Goal: Task Accomplishment & Management: Manage account settings

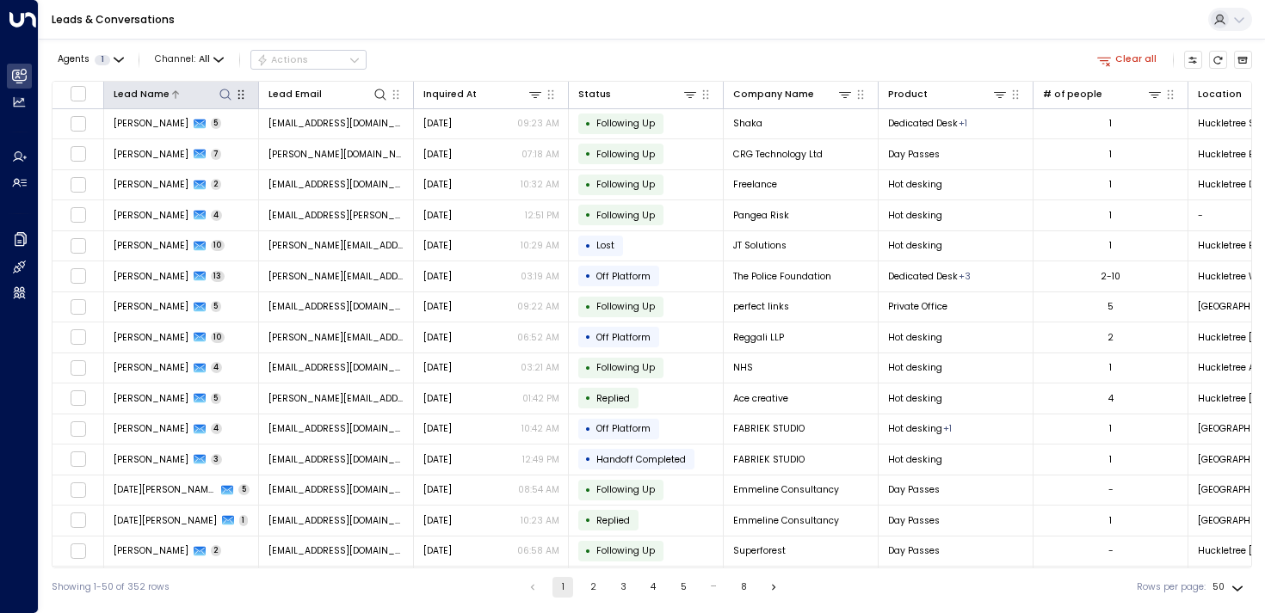
click at [151, 89] on div "Lead Name" at bounding box center [142, 94] width 56 height 15
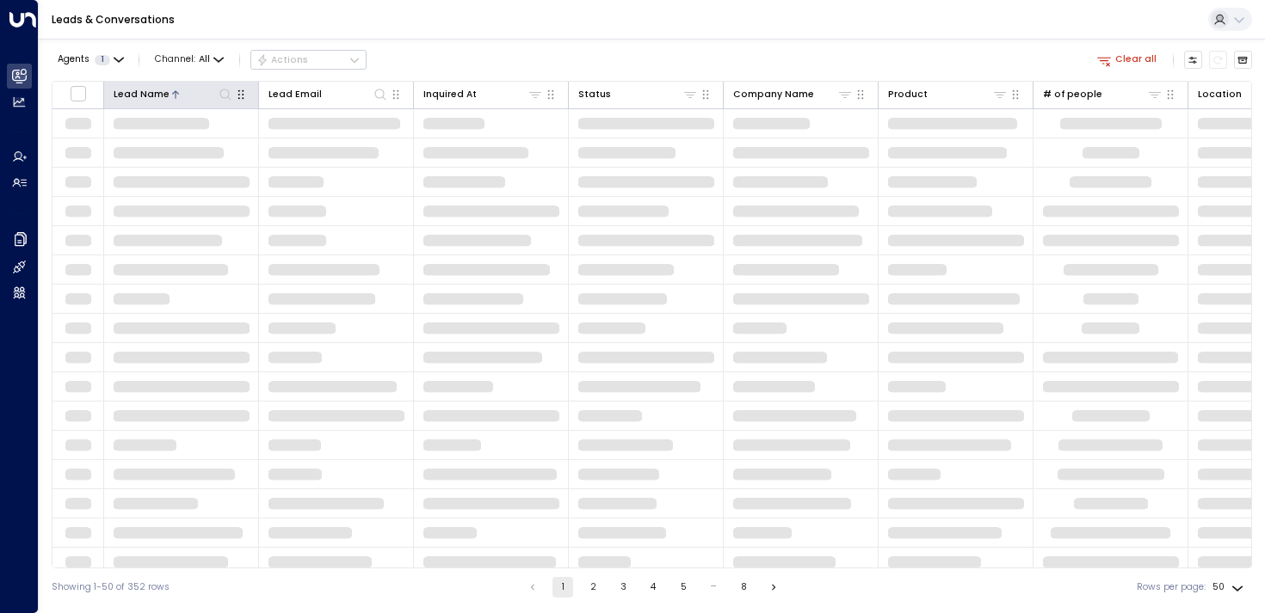
click at [151, 89] on div "Lead Name" at bounding box center [142, 94] width 56 height 15
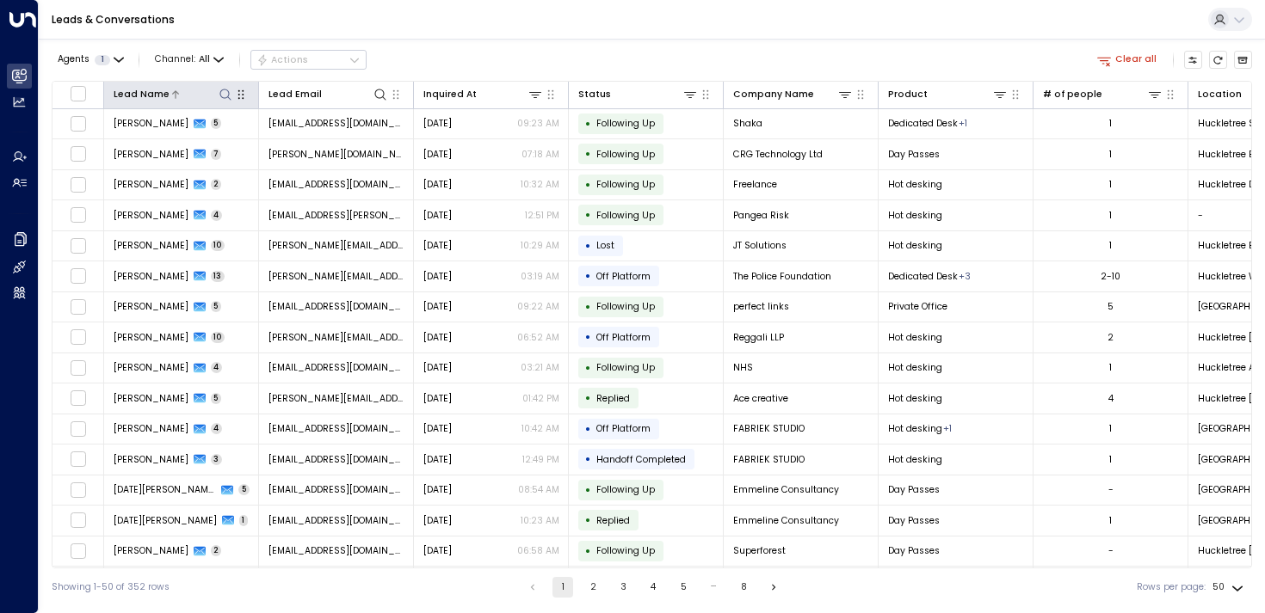
click at [223, 92] on icon at bounding box center [226, 95] width 14 height 14
click at [443, 27] on div "Leads & Conversations" at bounding box center [652, 20] width 1226 height 40
click at [229, 89] on icon at bounding box center [226, 95] width 14 height 14
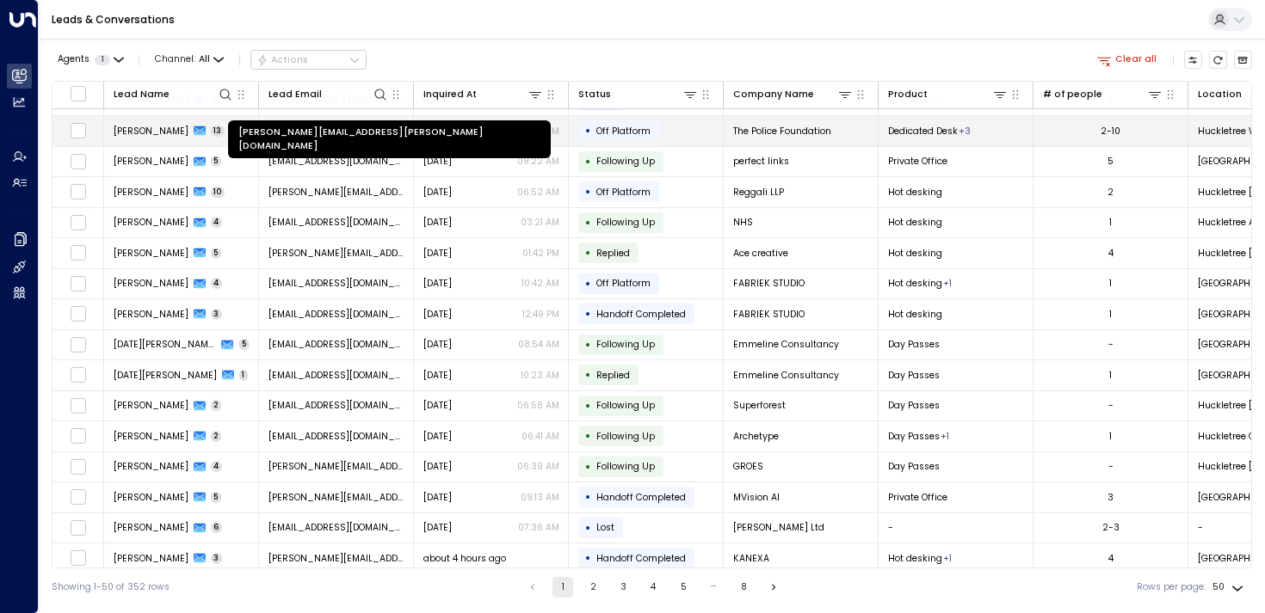
scroll to position [177, 0]
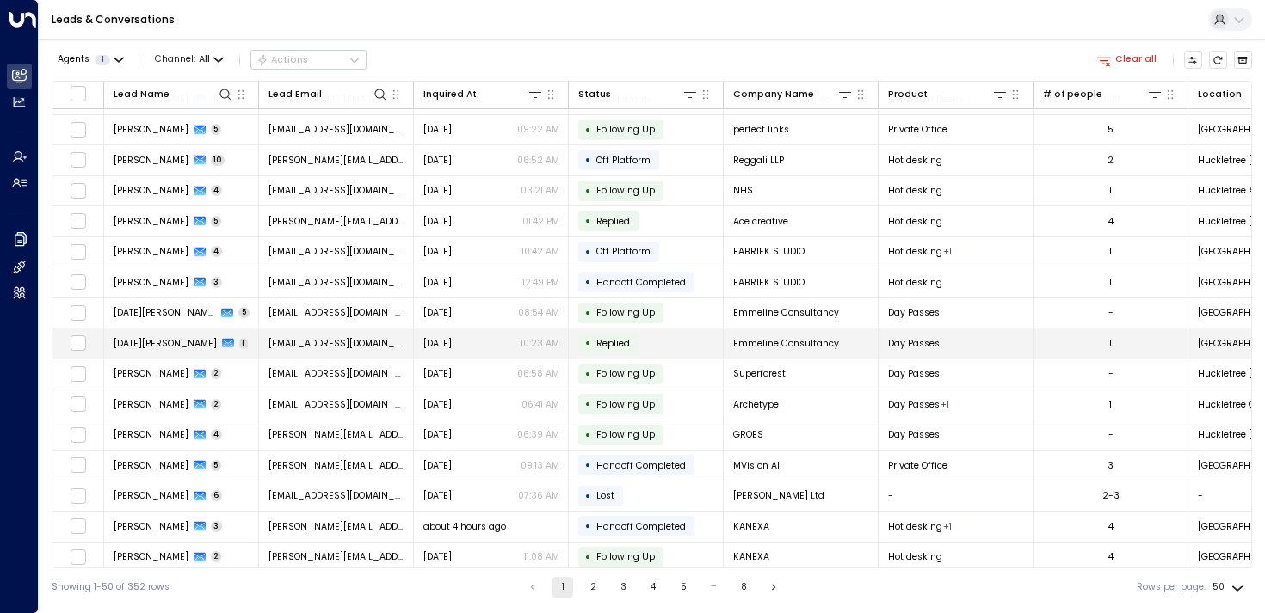
click at [132, 346] on span "[DATE][PERSON_NAME]" at bounding box center [165, 343] width 103 height 13
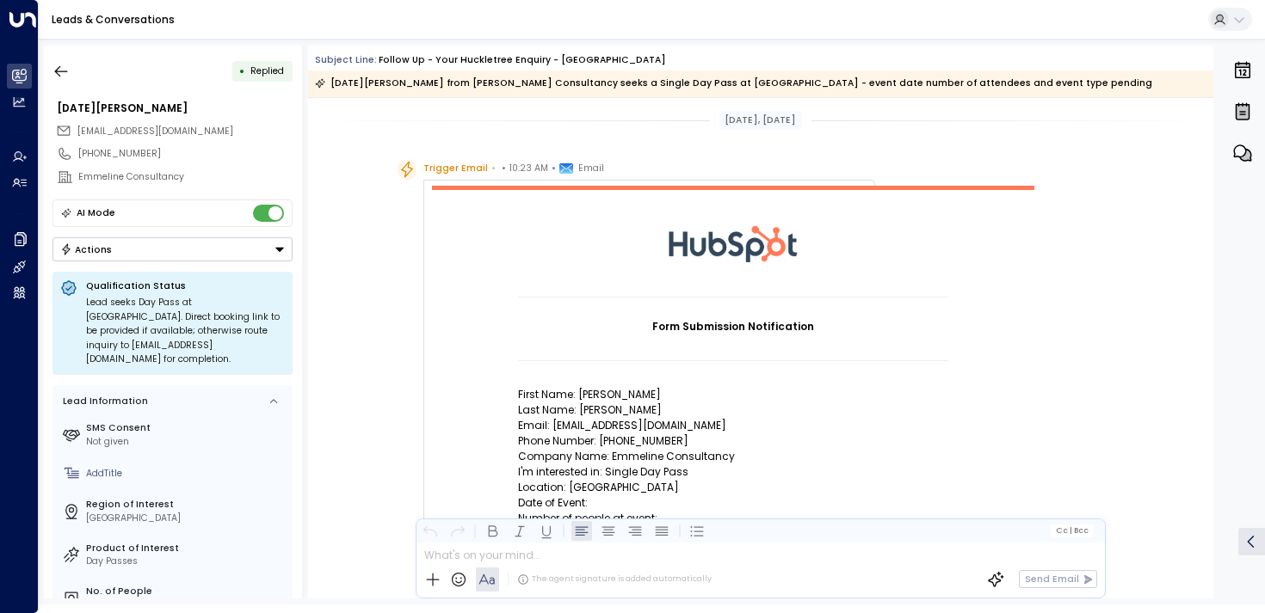
click at [79, 70] on div "• Replied" at bounding box center [172, 71] width 240 height 31
click at [67, 65] on icon "button" at bounding box center [60, 71] width 17 height 17
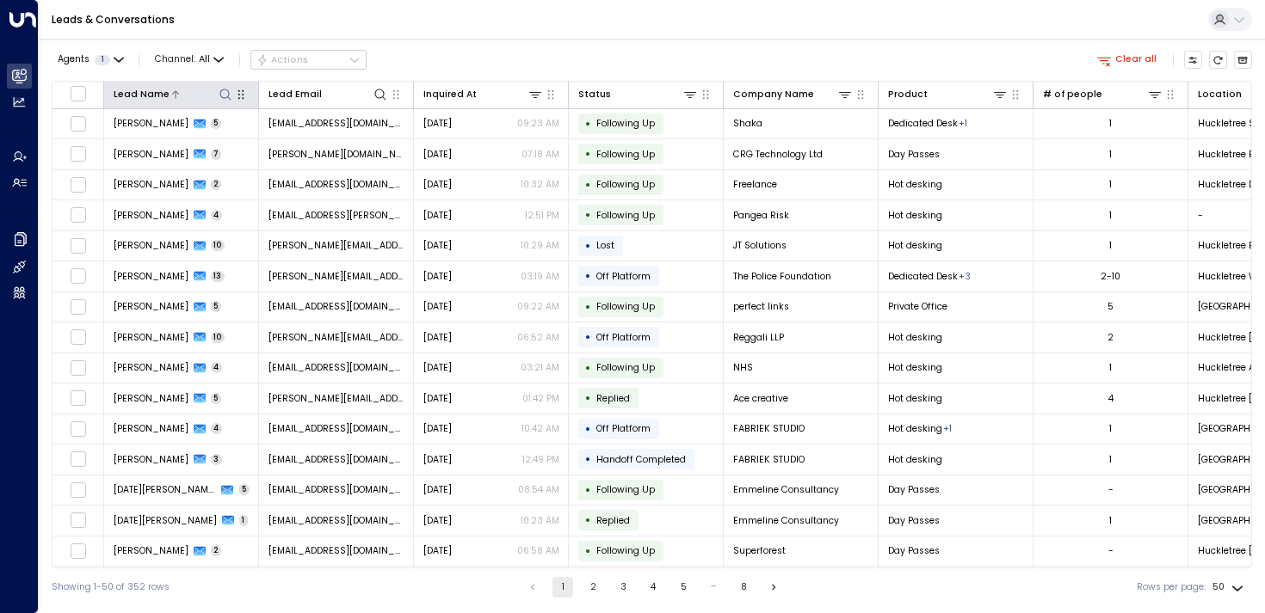
click at [225, 90] on icon at bounding box center [226, 95] width 14 height 14
type input "**********"
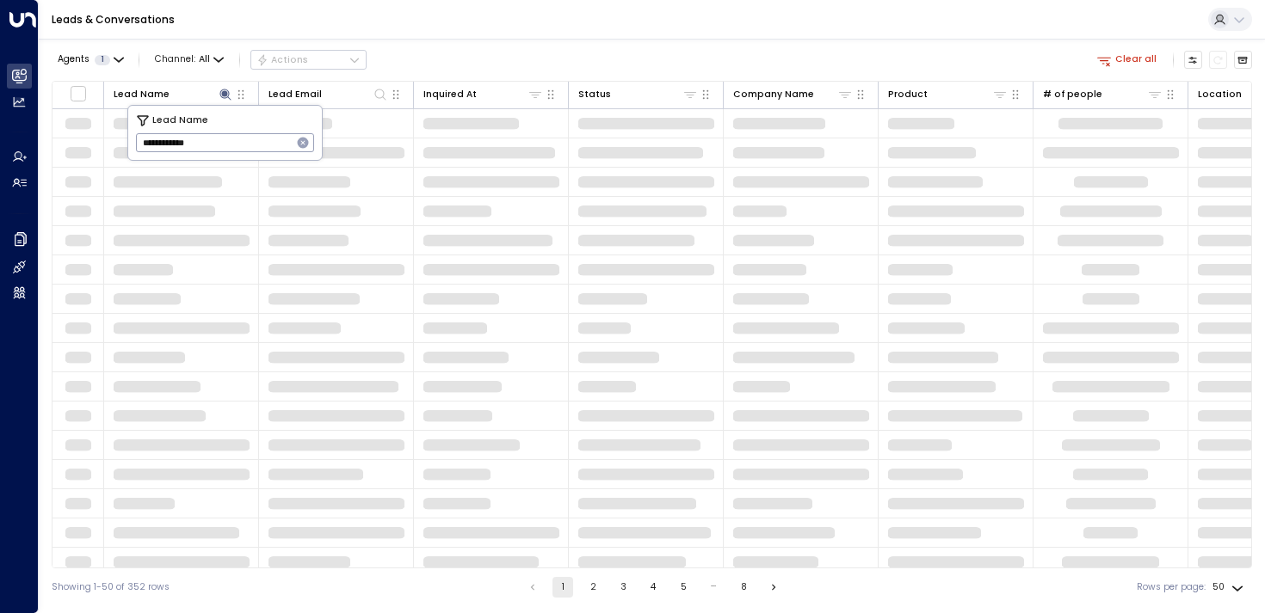
click at [455, 46] on div "Agents 1 Channel: All Actions Clear all" at bounding box center [652, 60] width 1200 height 29
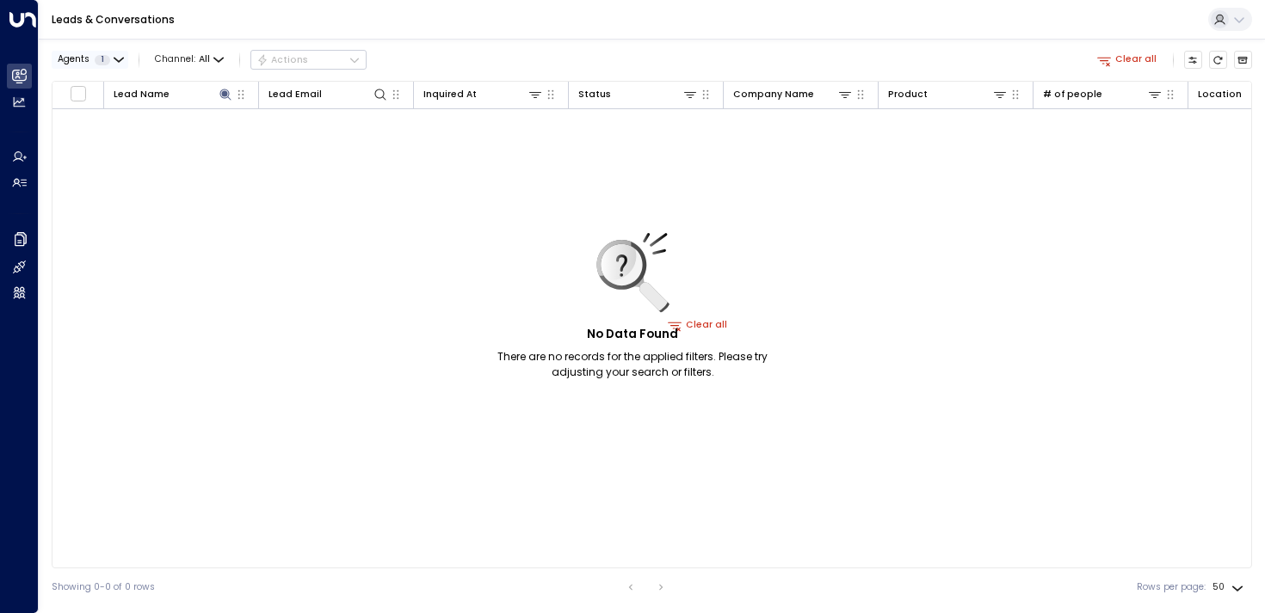
click at [101, 58] on span "1" at bounding box center [102, 60] width 15 height 10
click at [216, 132] on button "Apply" at bounding box center [222, 138] width 38 height 18
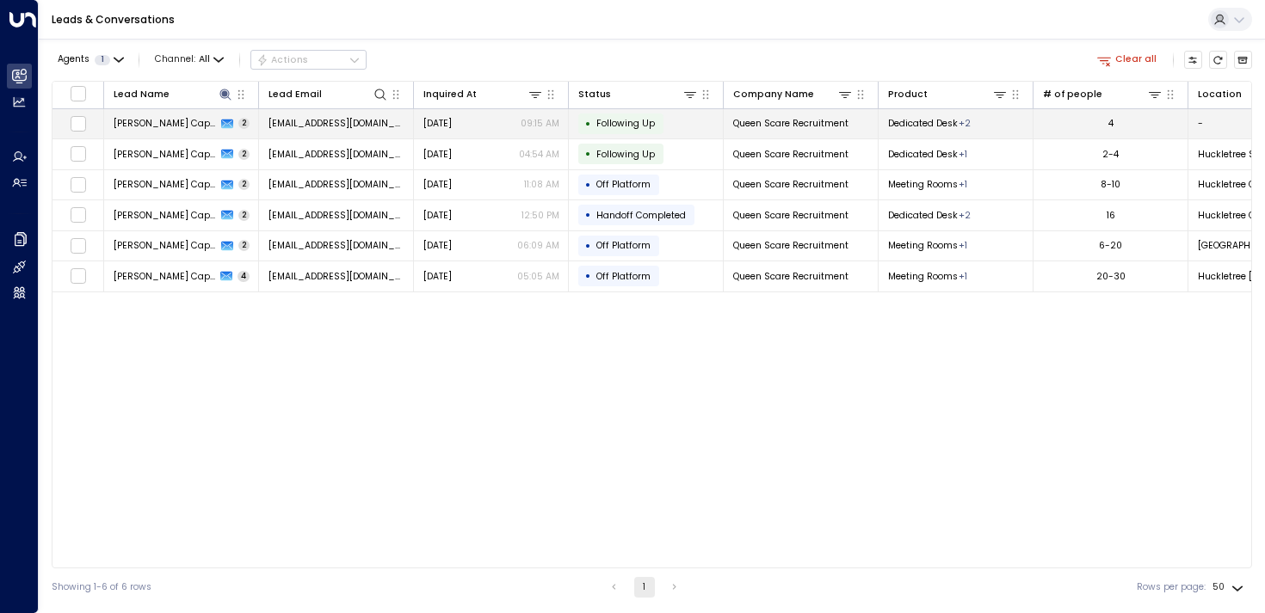
click at [135, 122] on span "[PERSON_NAME] Capital" at bounding box center [165, 123] width 103 height 13
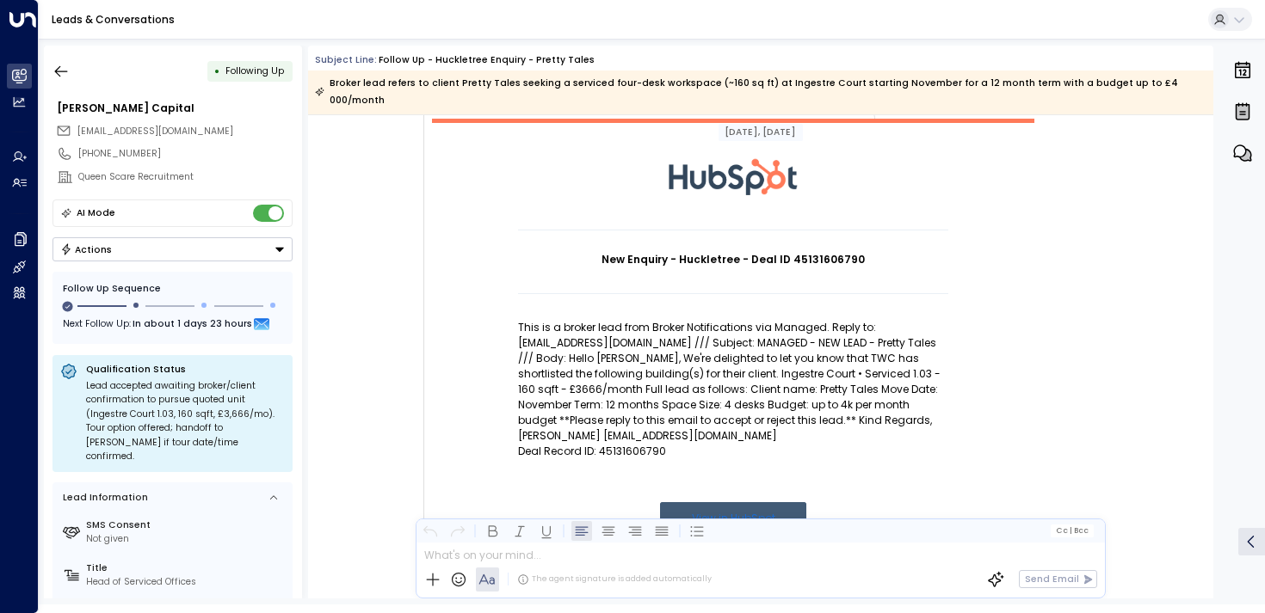
scroll to position [101, 0]
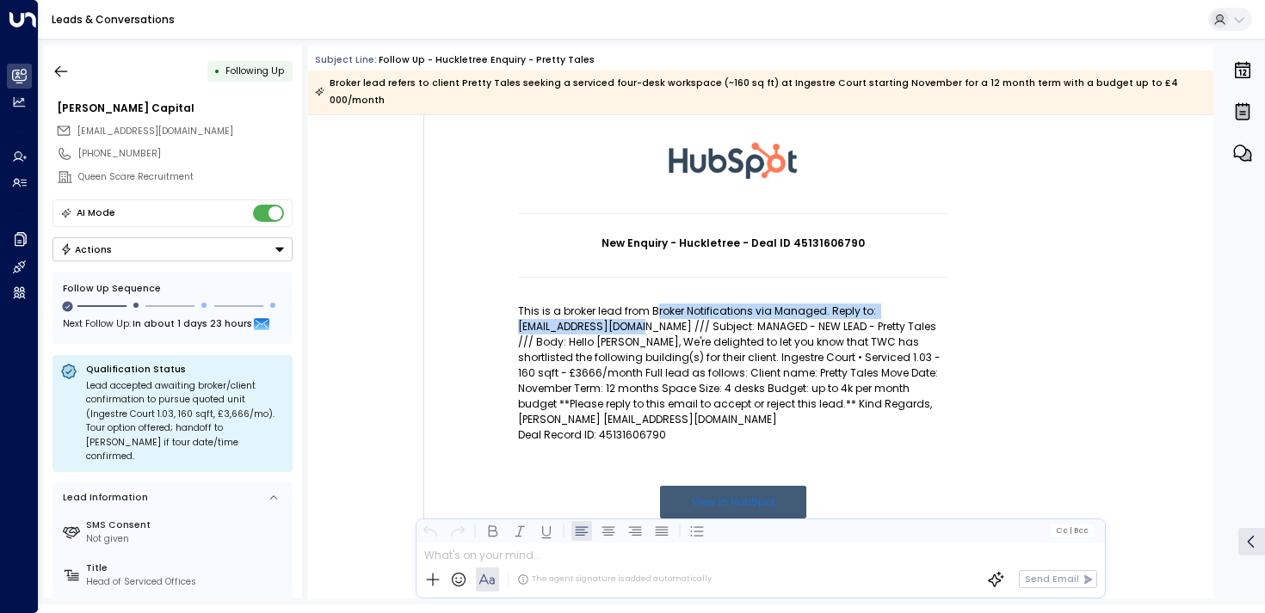
drag, startPoint x: 651, startPoint y: 292, endPoint x: 652, endPoint y: 315, distance: 23.2
click at [652, 315] on p "This is a broker lead from Broker Notifications via Managed. Reply to: [EMAIL_A…" at bounding box center [733, 366] width 430 height 124
drag, startPoint x: 708, startPoint y: 311, endPoint x: 708, endPoint y: 375, distance: 63.7
click at [708, 361] on p "This is a broker lead from Broker Notifications via Managed. Reply to: [EMAIL_A…" at bounding box center [733, 366] width 430 height 124
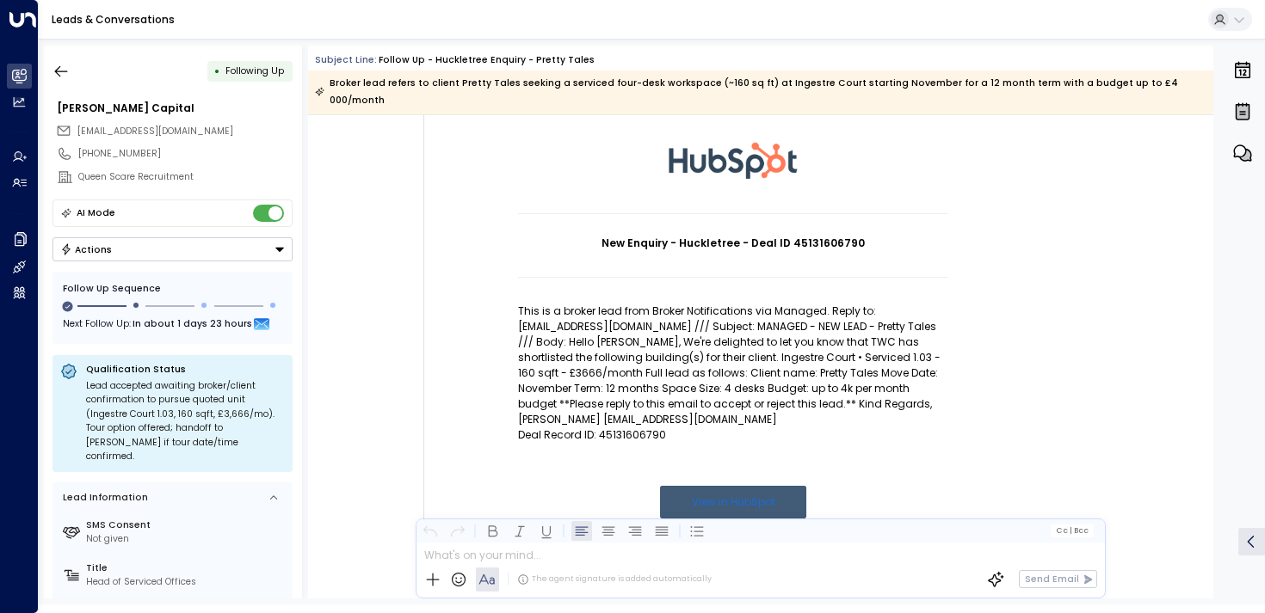
click at [708, 385] on p "This is a broker lead from Broker Notifications via Managed. Reply to: [EMAIL_A…" at bounding box center [733, 366] width 430 height 124
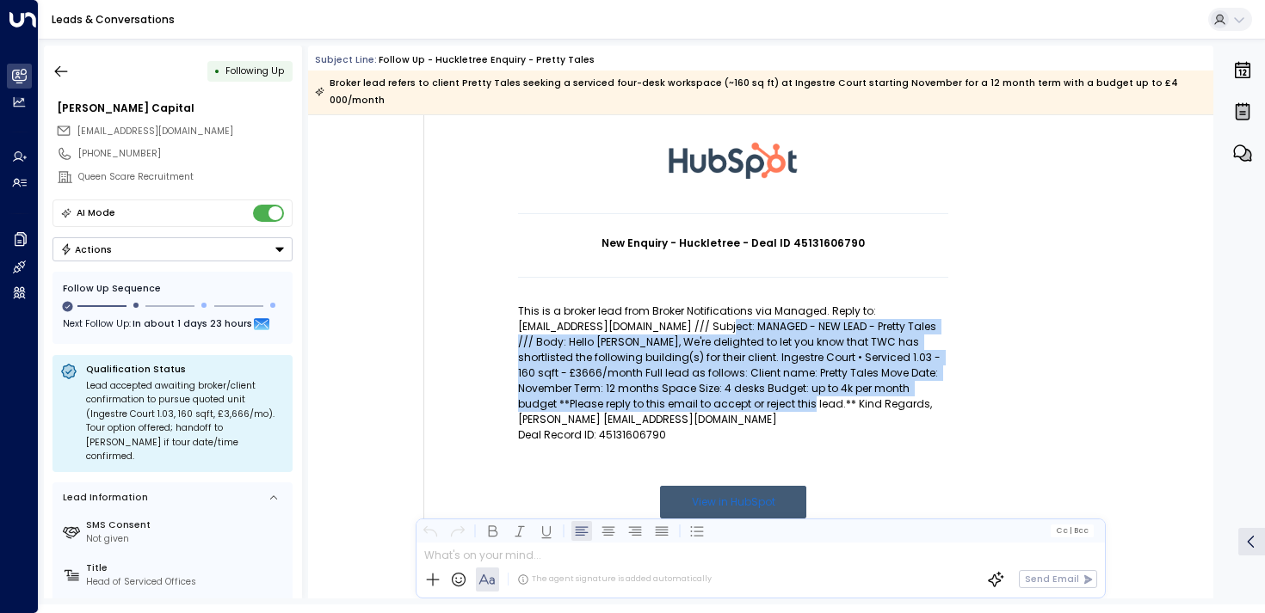
drag, startPoint x: 739, startPoint y: 385, endPoint x: 734, endPoint y: 313, distance: 72.4
click at [734, 313] on p "This is a broker lead from Broker Notifications via Managed. Reply to: [EMAIL_A…" at bounding box center [733, 366] width 430 height 124
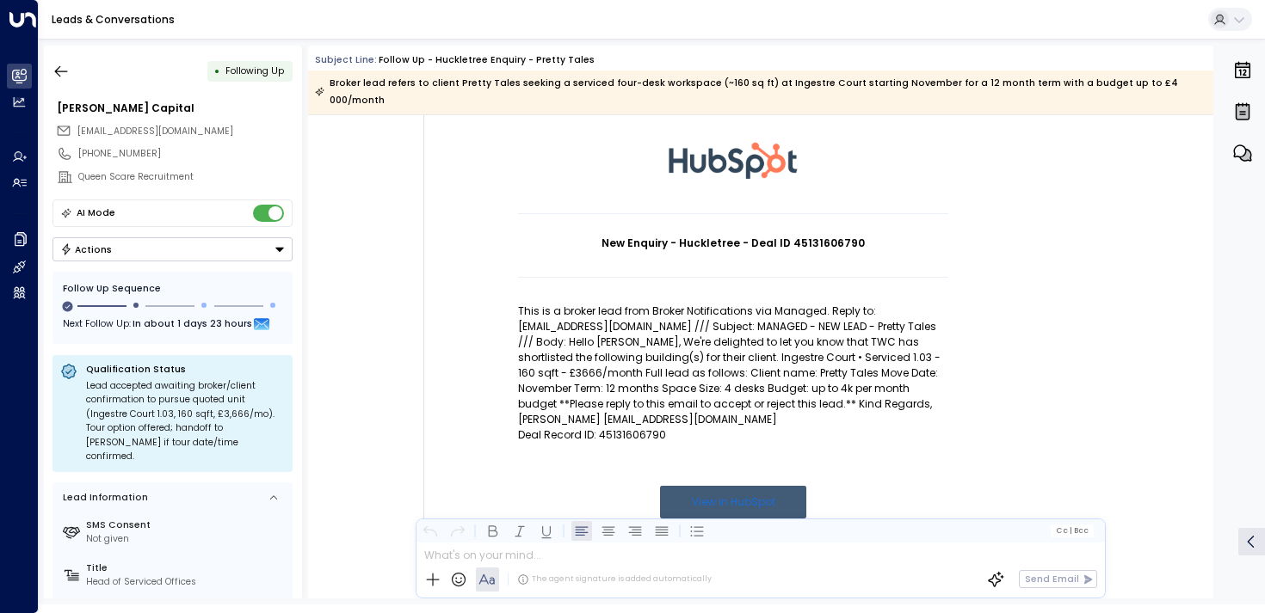
scroll to position [165, 0]
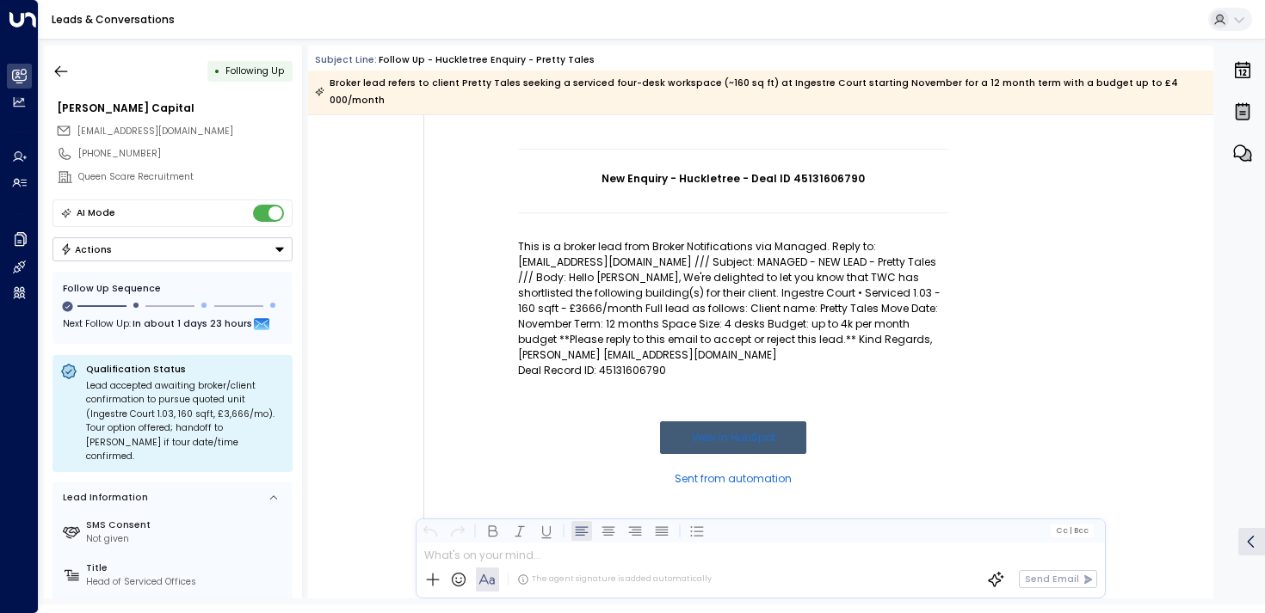
drag, startPoint x: 665, startPoint y: 264, endPoint x: 665, endPoint y: 338, distance: 74.0
click at [664, 338] on p "This is a broker lead from Broker Notifications via Managed. Reply to: [EMAIL_A…" at bounding box center [733, 301] width 430 height 124
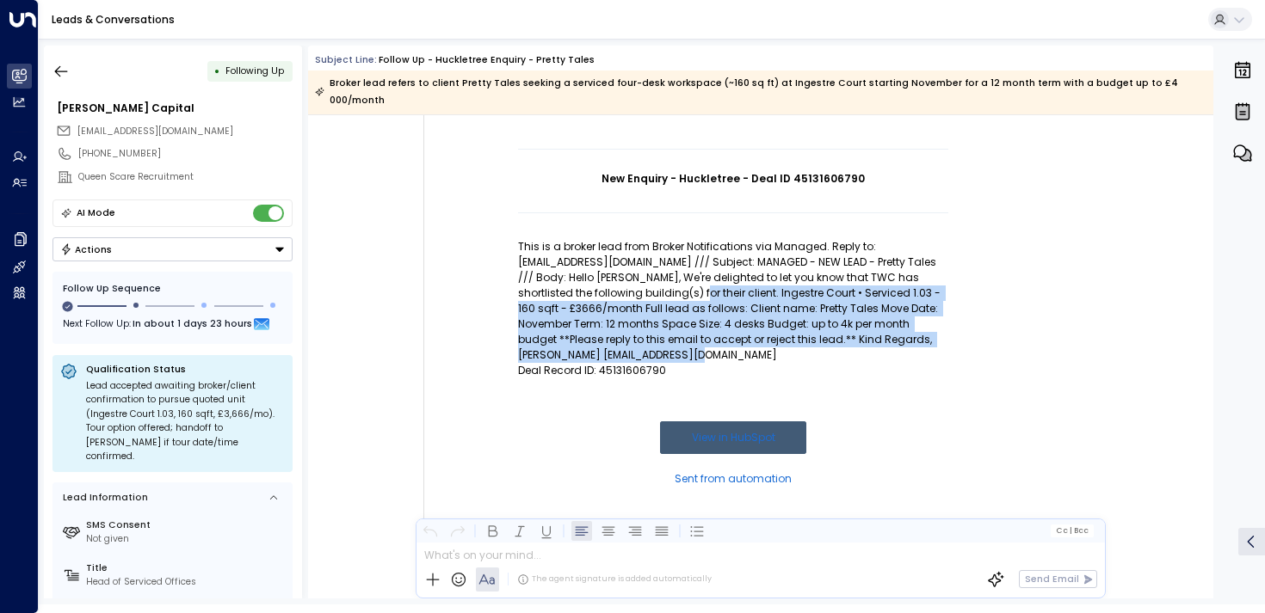
drag, startPoint x: 665, startPoint y: 338, endPoint x: 660, endPoint y: 274, distance: 63.9
click at [660, 274] on p "This is a broker lead from Broker Notifications via Managed. Reply to: [EMAIL_A…" at bounding box center [733, 301] width 430 height 124
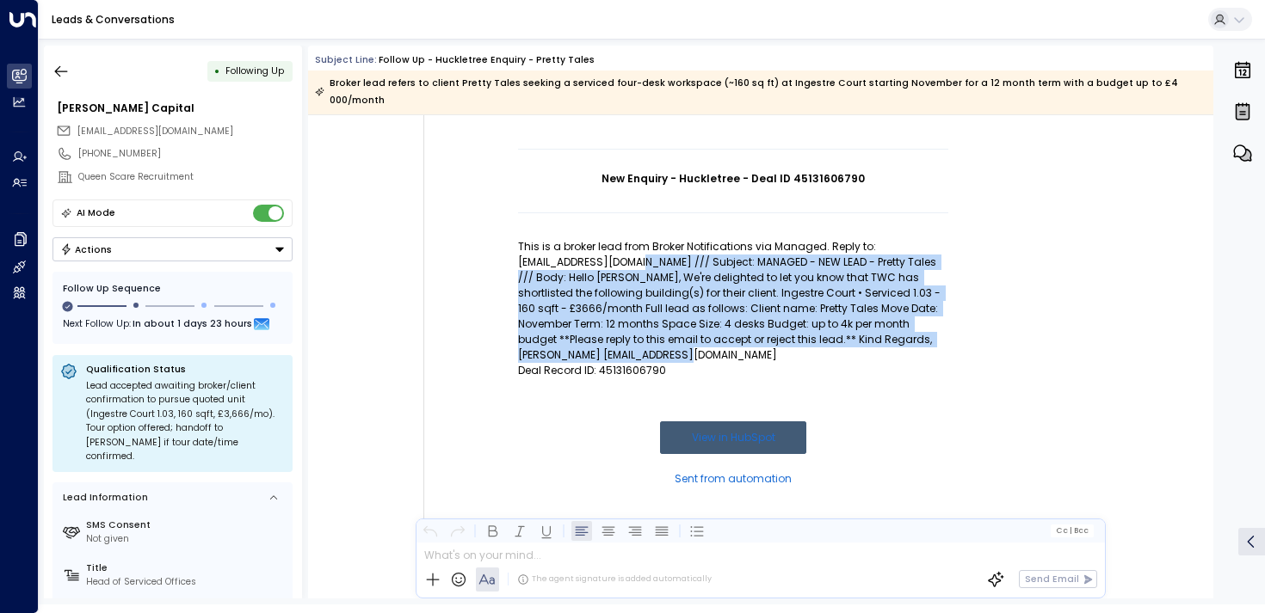
drag, startPoint x: 656, startPoint y: 251, endPoint x: 656, endPoint y: 341, distance: 89.5
click at [656, 341] on p "This is a broker lead from Broker Notifications via Managed. Reply to: [EMAIL_A…" at bounding box center [733, 301] width 430 height 124
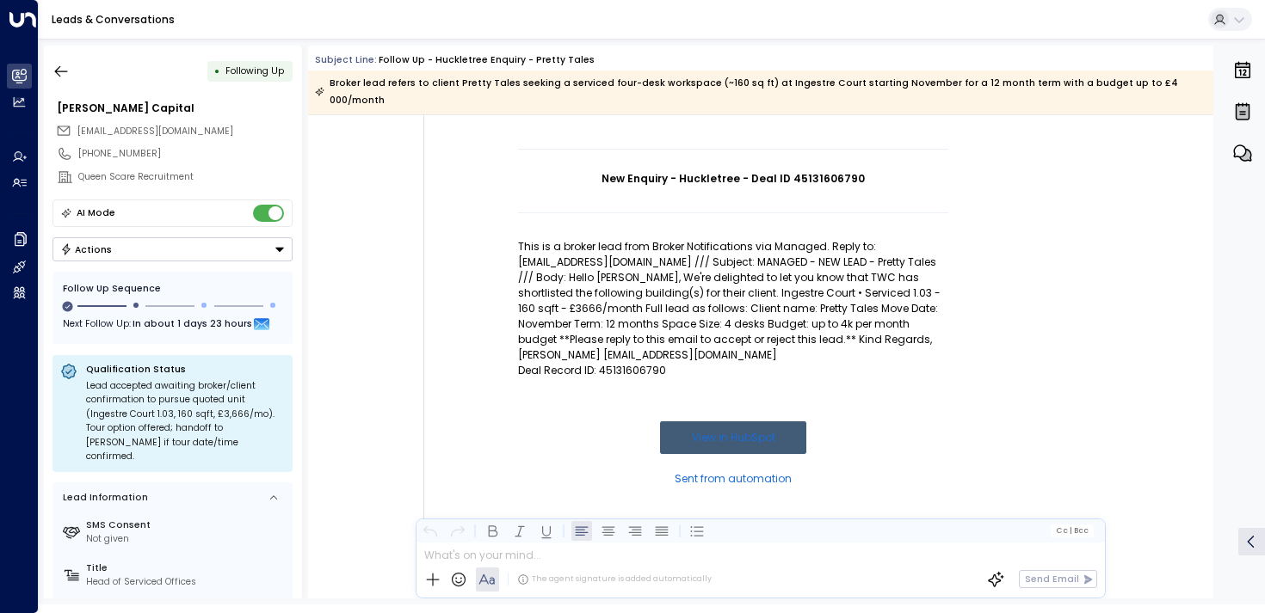
drag, startPoint x: 676, startPoint y: 341, endPoint x: 676, endPoint y: 290, distance: 50.8
click at [676, 290] on p "This is a broker lead from Broker Notifications via Managed. Reply to: [EMAIL_A…" at bounding box center [733, 301] width 430 height 124
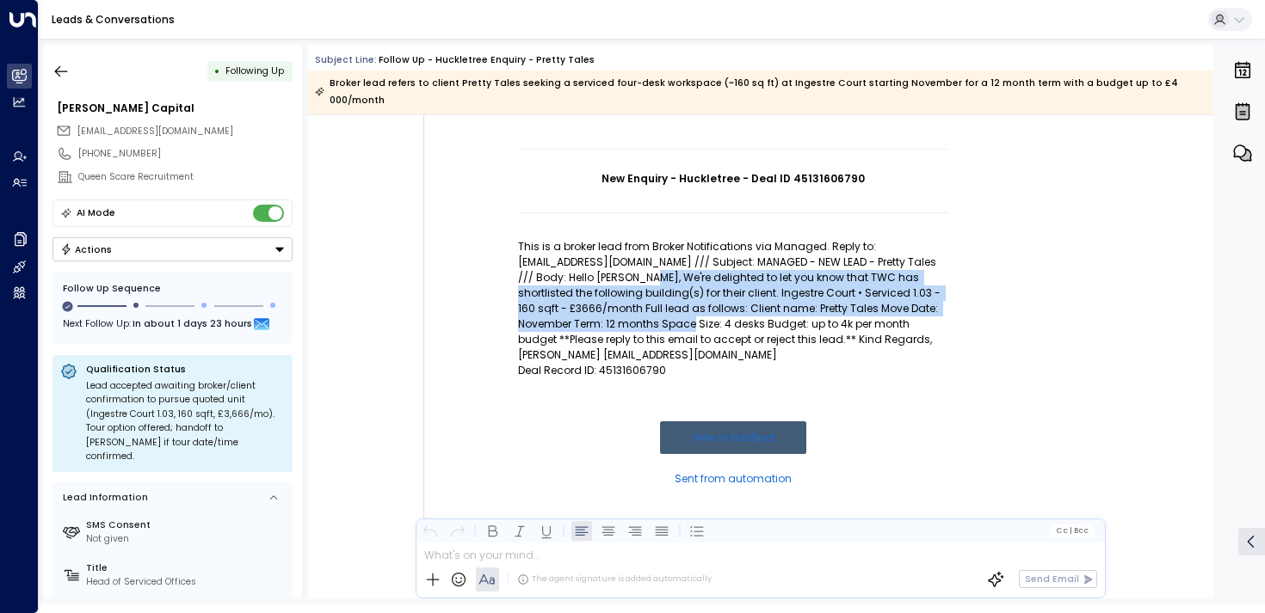
drag, startPoint x: 645, startPoint y: 262, endPoint x: 645, endPoint y: 314, distance: 52.5
click at [645, 314] on p "This is a broker lead from Broker Notifications via Managed. Reply to: [EMAIL_A…" at bounding box center [733, 301] width 430 height 124
drag, startPoint x: 648, startPoint y: 329, endPoint x: 639, endPoint y: 265, distance: 65.1
click at [639, 265] on p "This is a broker lead from Broker Notifications via Managed. Reply to: [EMAIL_A…" at bounding box center [733, 301] width 430 height 124
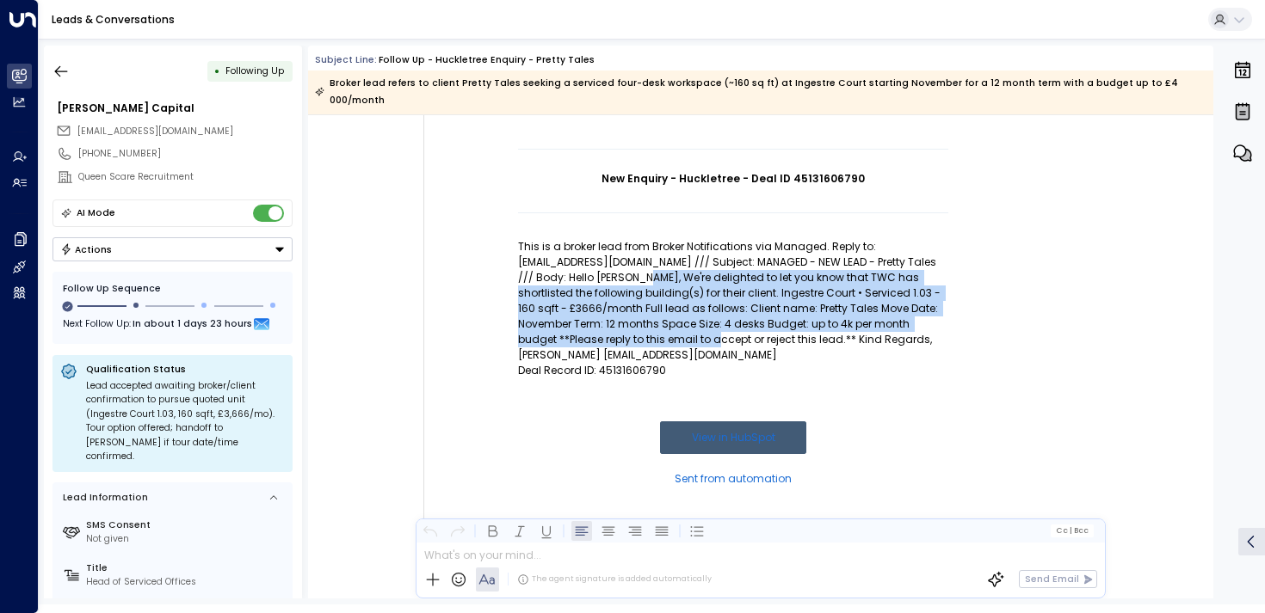
click at [639, 265] on p "This is a broker lead from Broker Notifications via Managed. Reply to: [EMAIL_A…" at bounding box center [733, 301] width 430 height 124
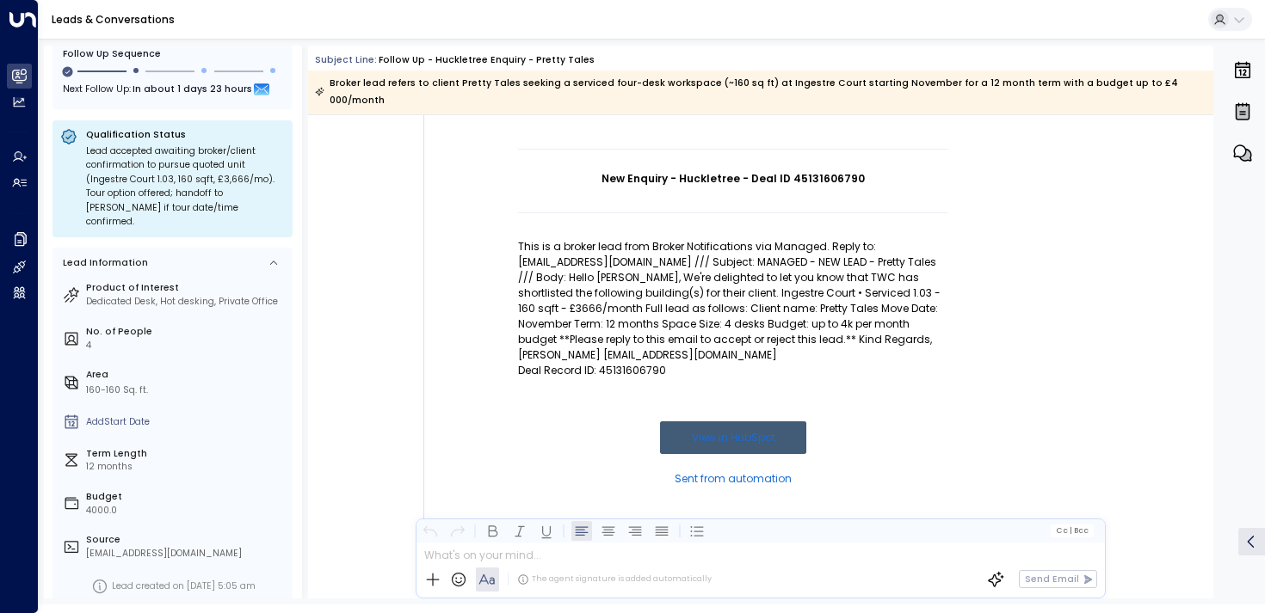
scroll to position [0, 0]
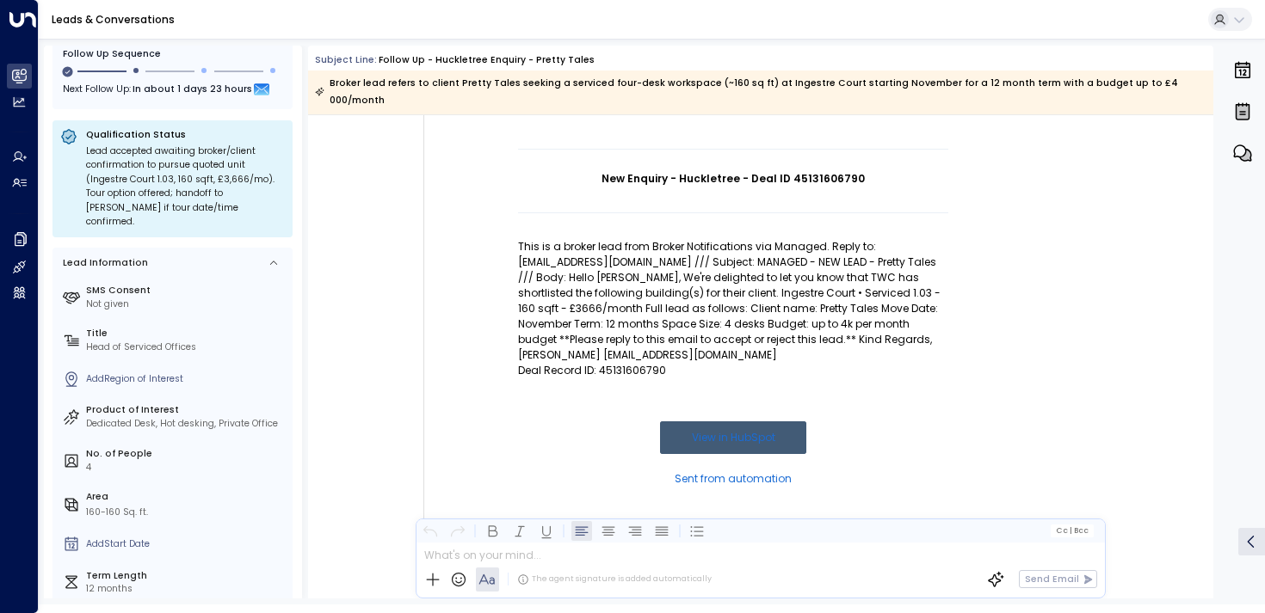
drag, startPoint x: 93, startPoint y: 55, endPoint x: 94, endPoint y: 127, distance: 72.3
click at [93, 55] on div "Follow Up Sequence" at bounding box center [172, 54] width 219 height 14
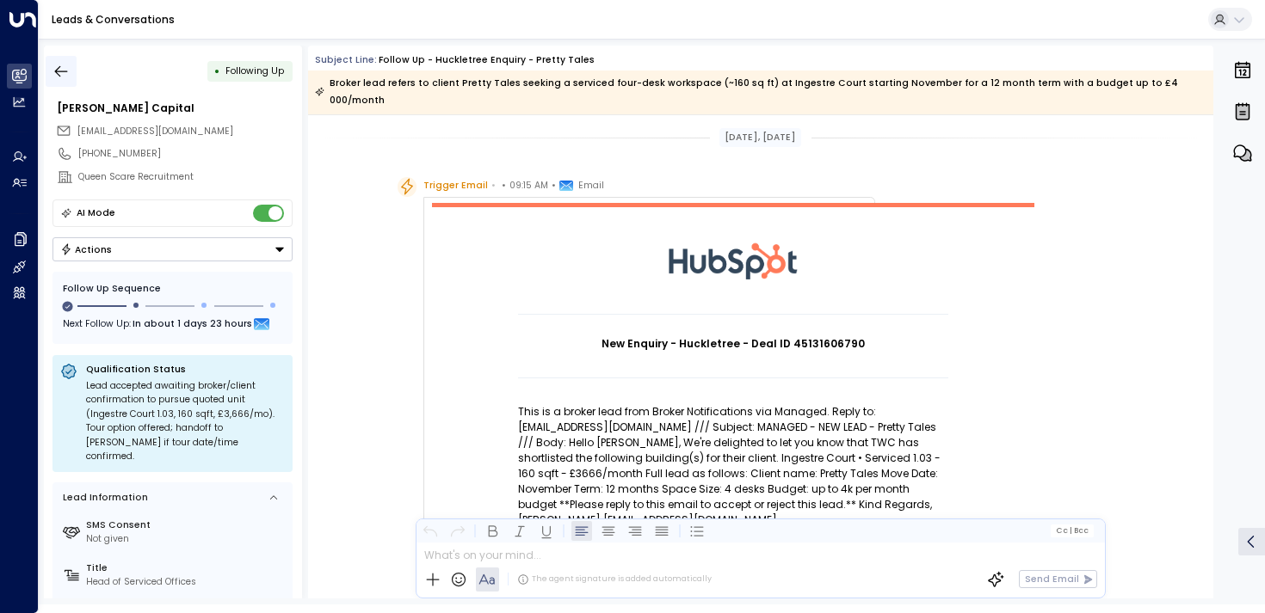
click at [58, 65] on icon "button" at bounding box center [60, 71] width 17 height 17
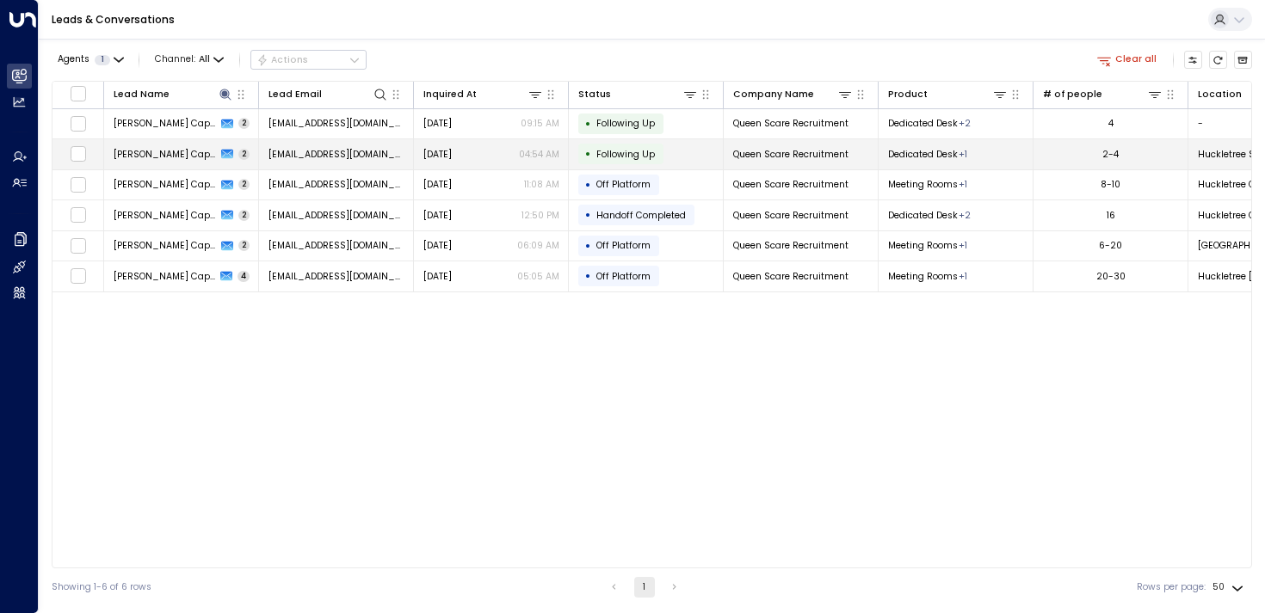
click at [148, 155] on span "[PERSON_NAME] Capital" at bounding box center [165, 154] width 103 height 13
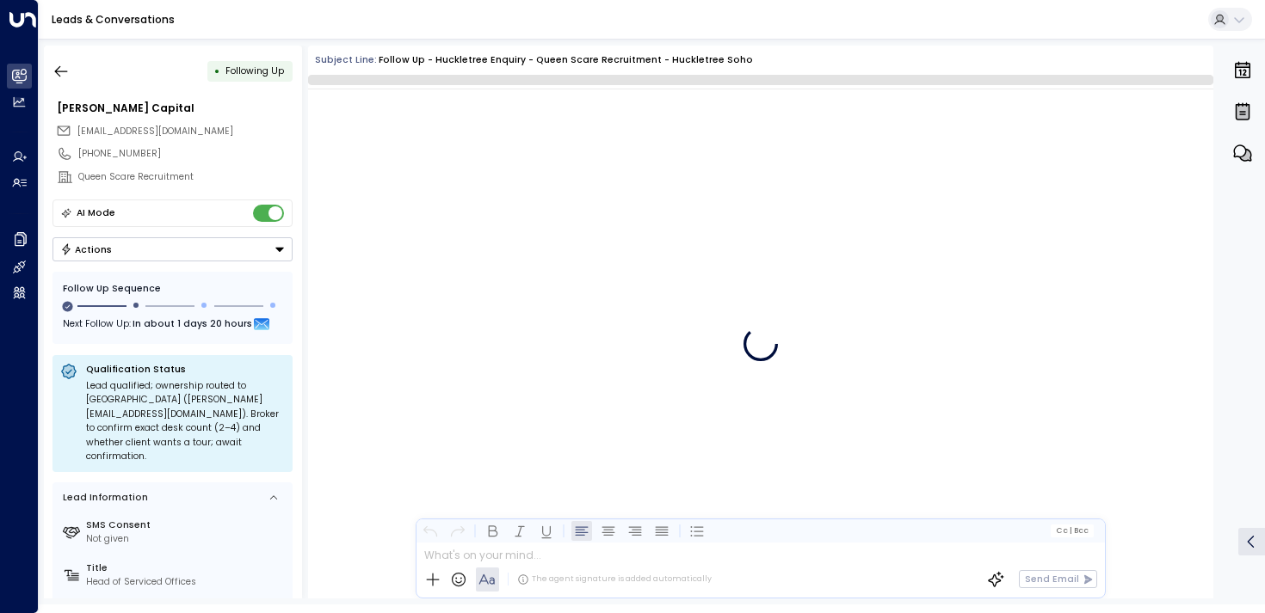
scroll to position [1366, 0]
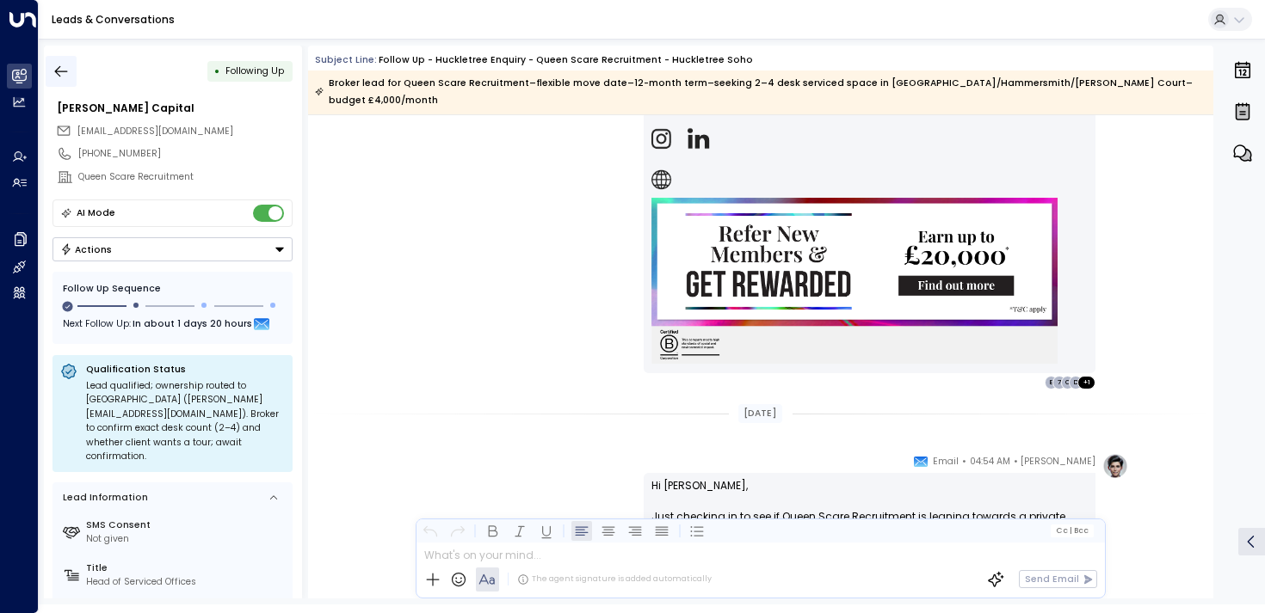
click at [61, 71] on icon "button" at bounding box center [60, 71] width 17 height 17
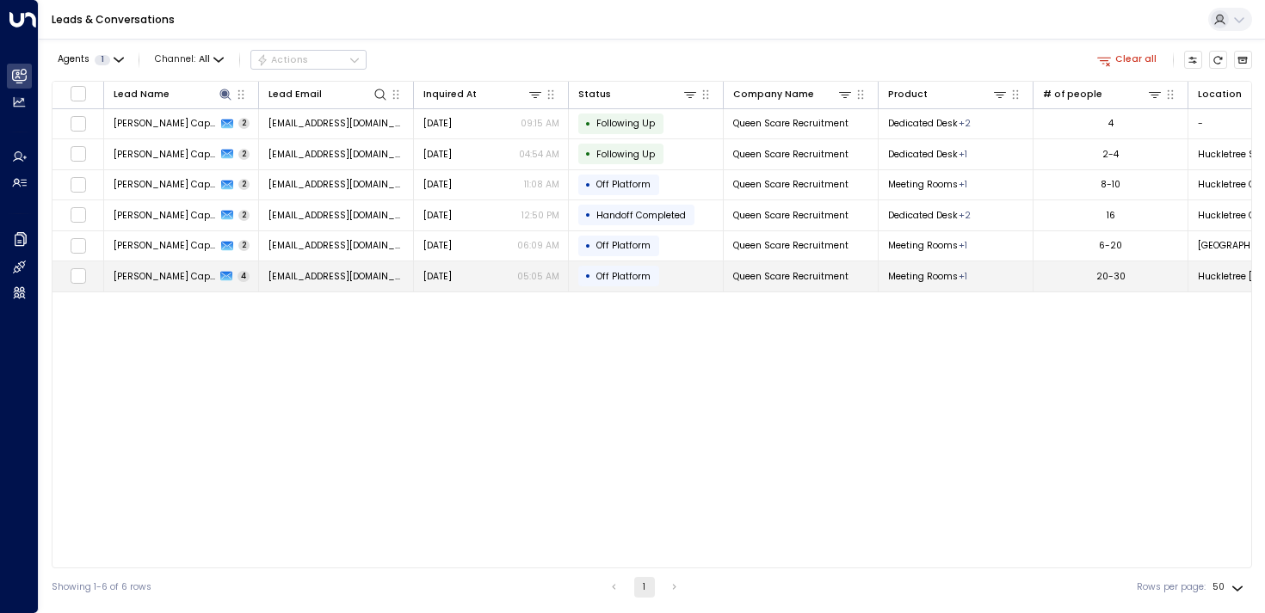
click at [149, 271] on span "[PERSON_NAME] Capital" at bounding box center [165, 276] width 102 height 13
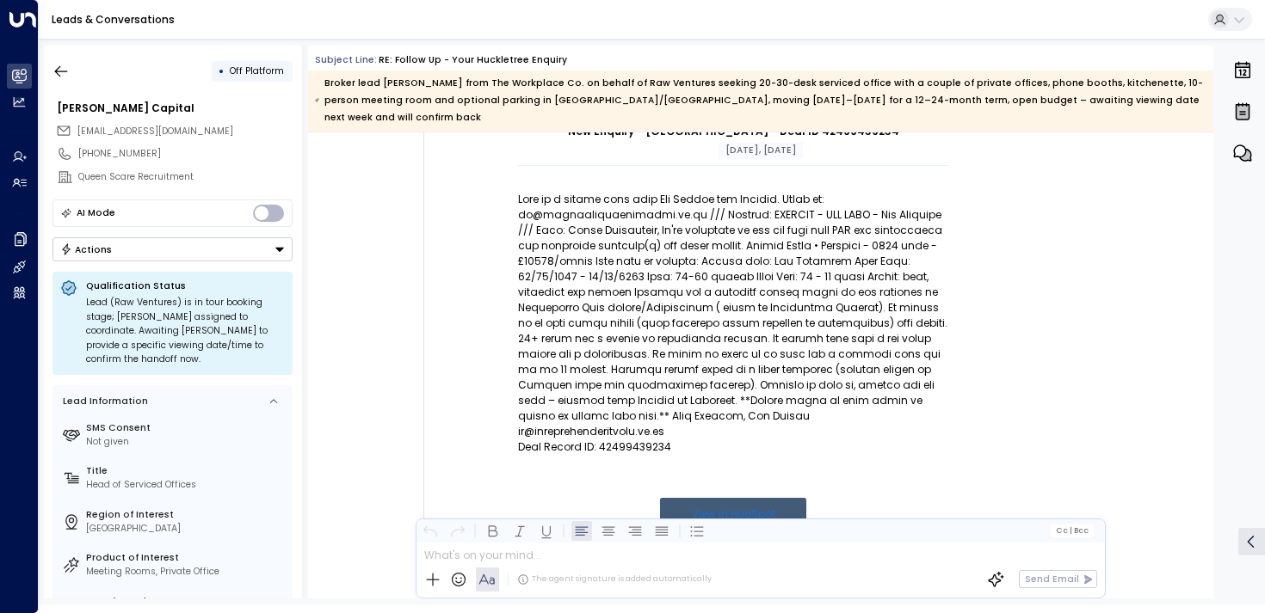
scroll to position [216, 0]
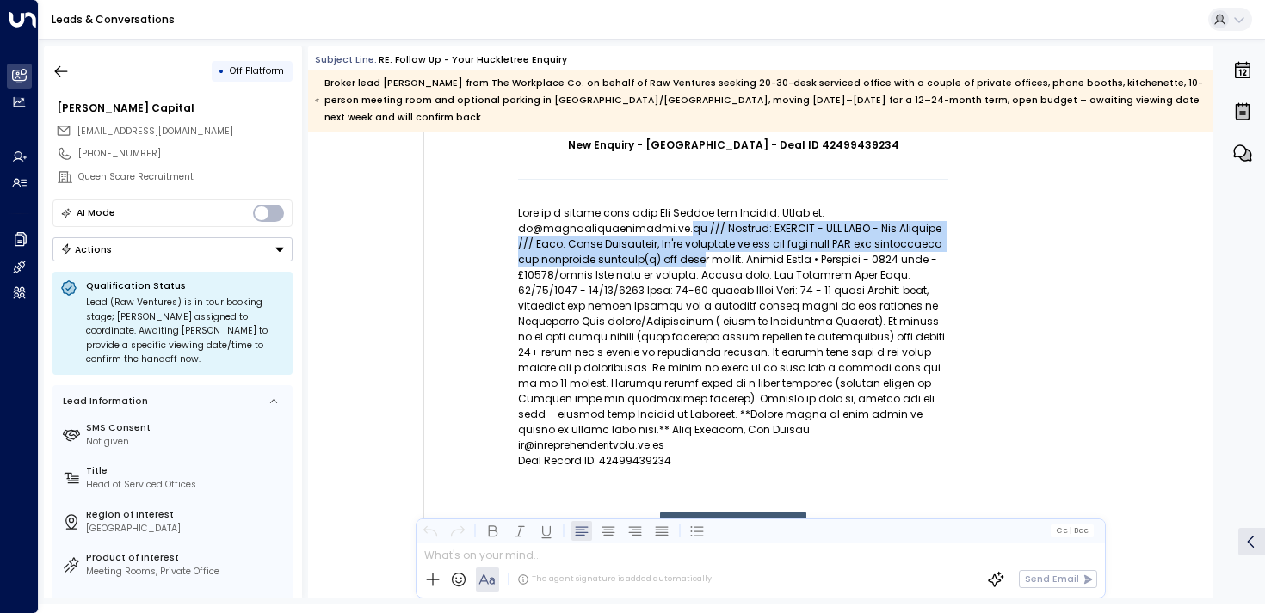
drag, startPoint x: 680, startPoint y: 205, endPoint x: 683, endPoint y: 256, distance: 51.7
click at [683, 256] on p at bounding box center [733, 330] width 430 height 248
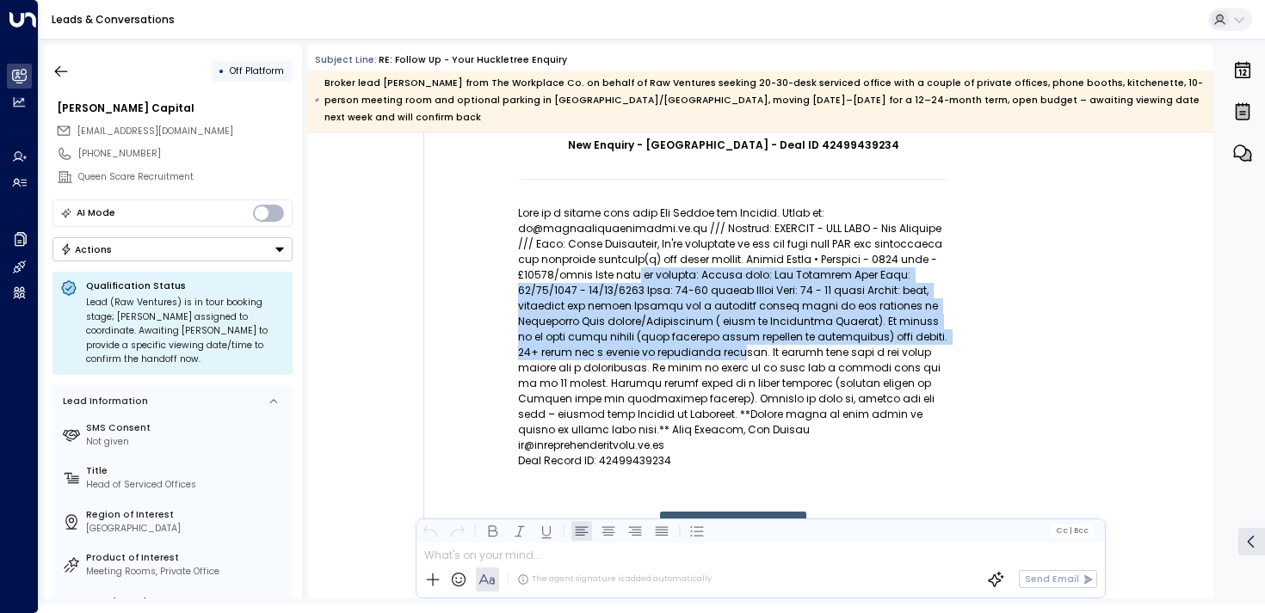
drag, startPoint x: 639, startPoint y: 256, endPoint x: 668, endPoint y: 331, distance: 80.4
click at [668, 332] on p at bounding box center [733, 330] width 430 height 248
click at [668, 331] on p at bounding box center [733, 330] width 430 height 248
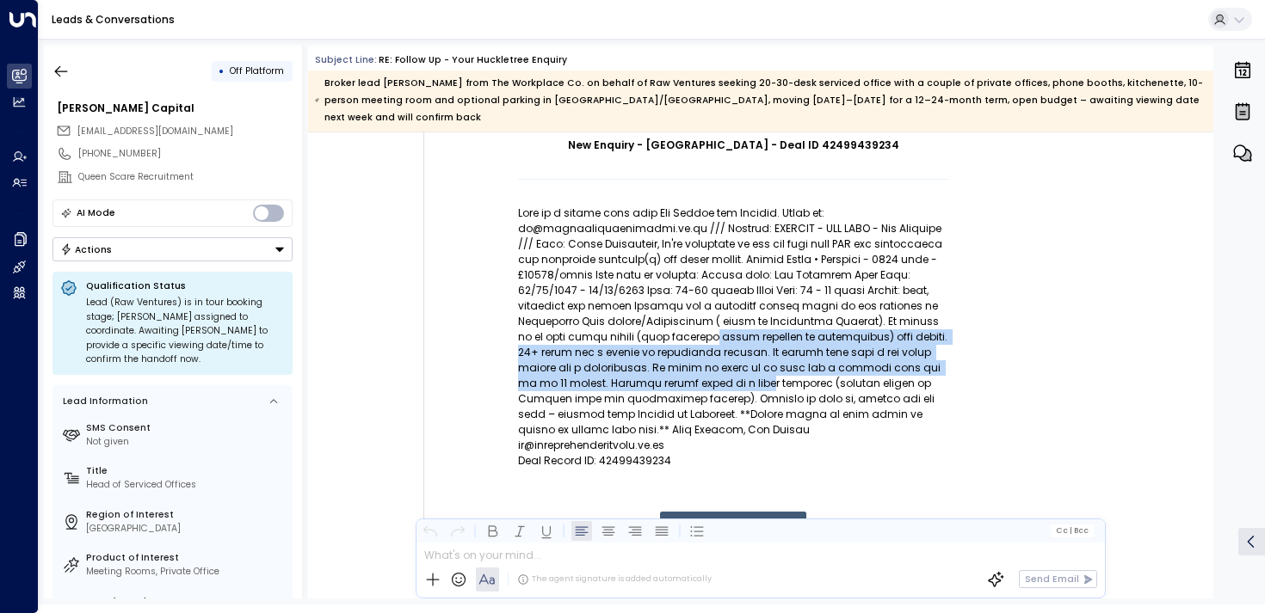
drag, startPoint x: 682, startPoint y: 364, endPoint x: 660, endPoint y: 312, distance: 56.3
click at [660, 312] on p at bounding box center [733, 330] width 430 height 248
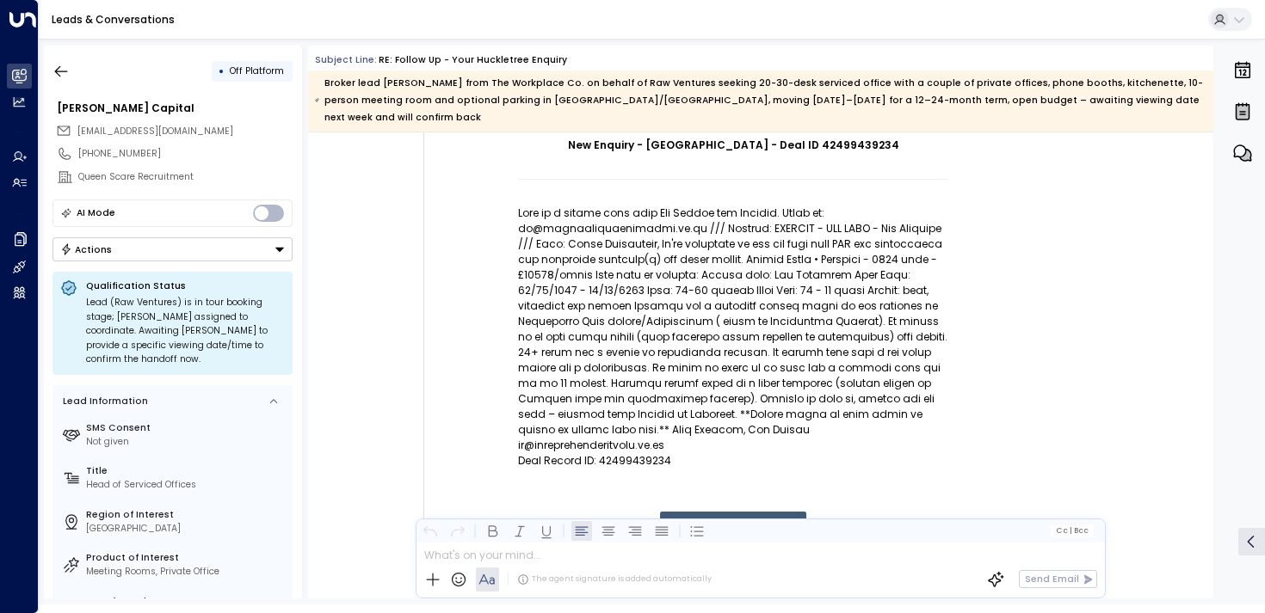
click at [660, 273] on p at bounding box center [733, 330] width 430 height 248
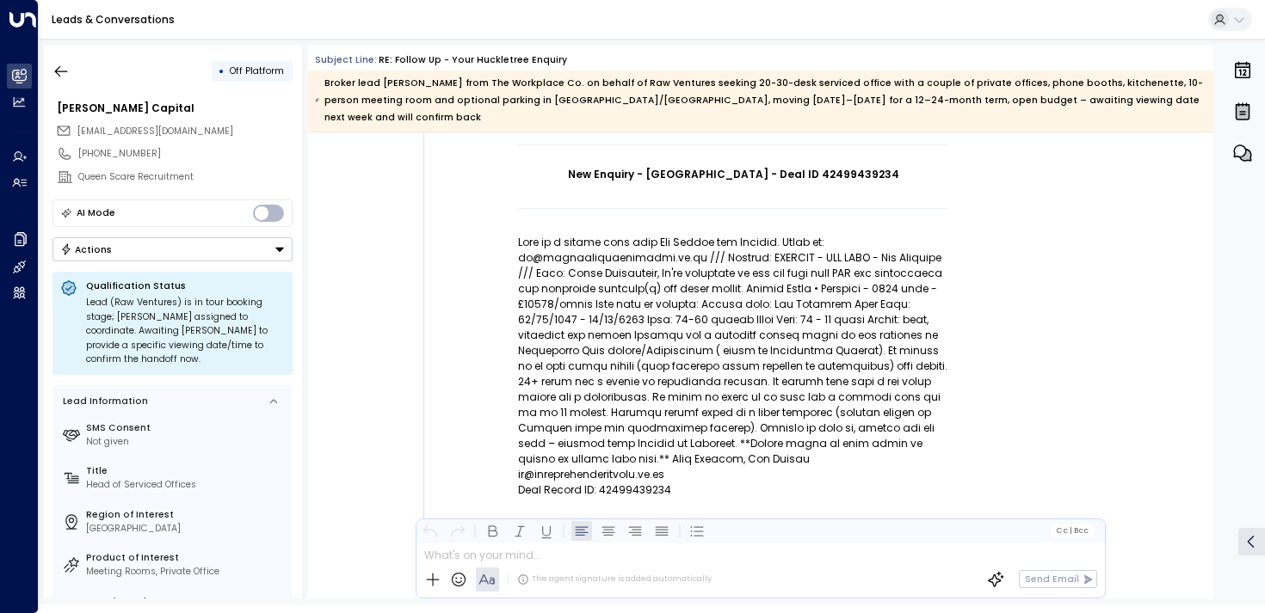
scroll to position [167, 0]
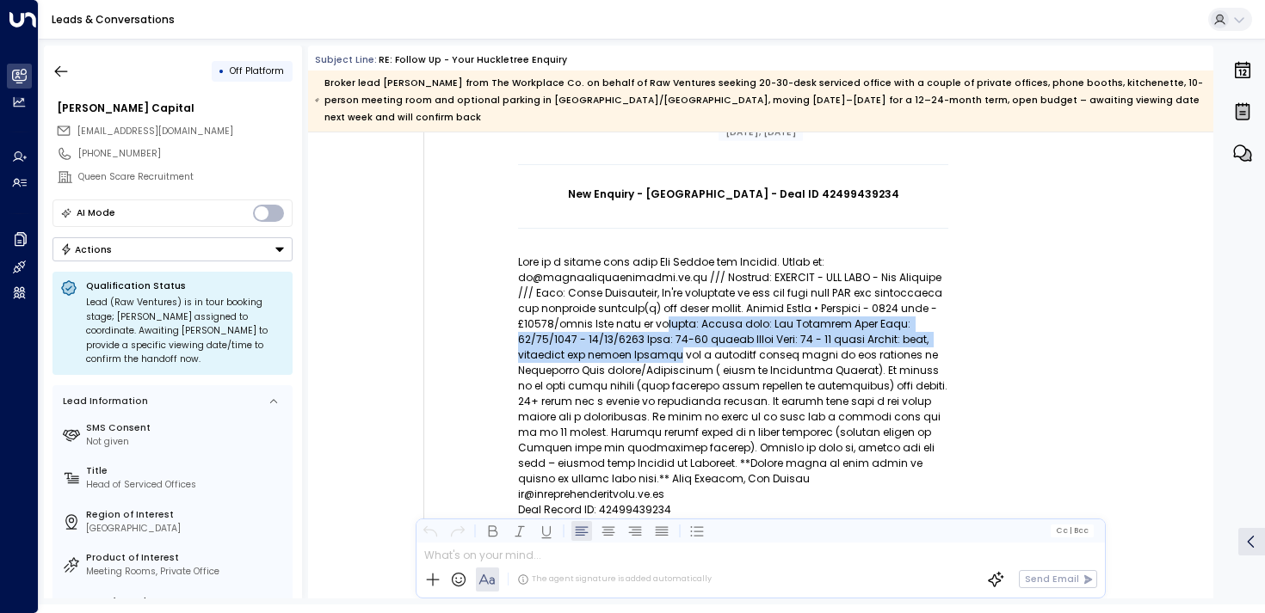
drag, startPoint x: 664, startPoint y: 304, endPoint x: 665, endPoint y: 338, distance: 34.4
click at [665, 338] on p at bounding box center [733, 379] width 430 height 248
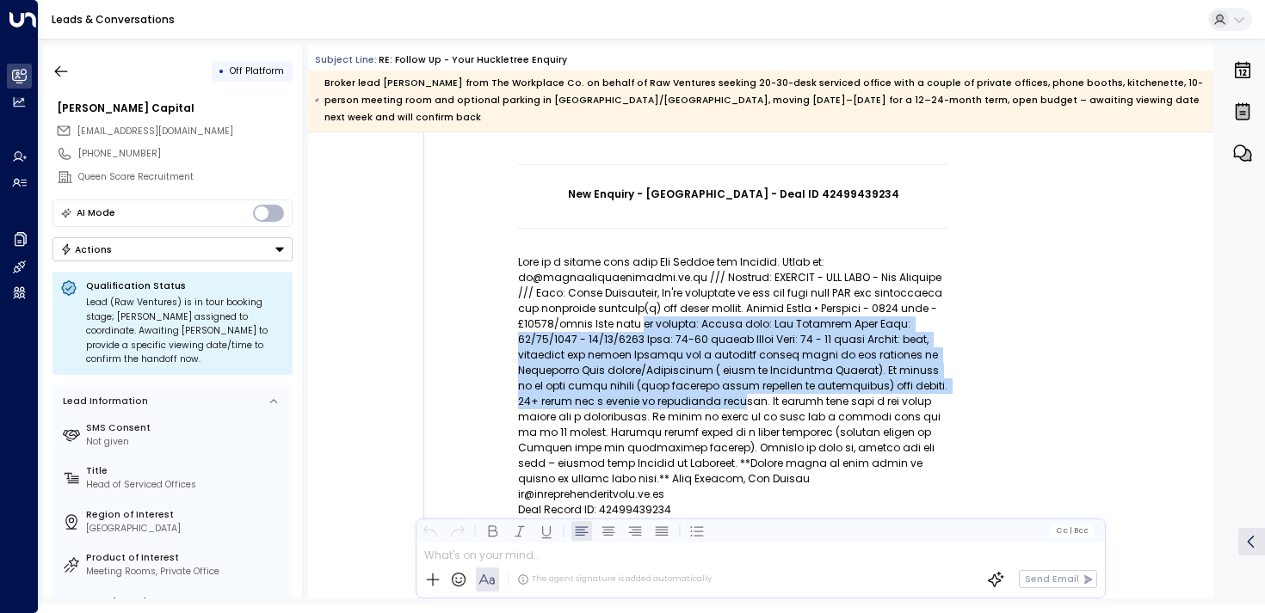
drag, startPoint x: 668, startPoint y: 383, endPoint x: 643, endPoint y: 311, distance: 75.9
click at [643, 311] on p at bounding box center [733, 379] width 430 height 248
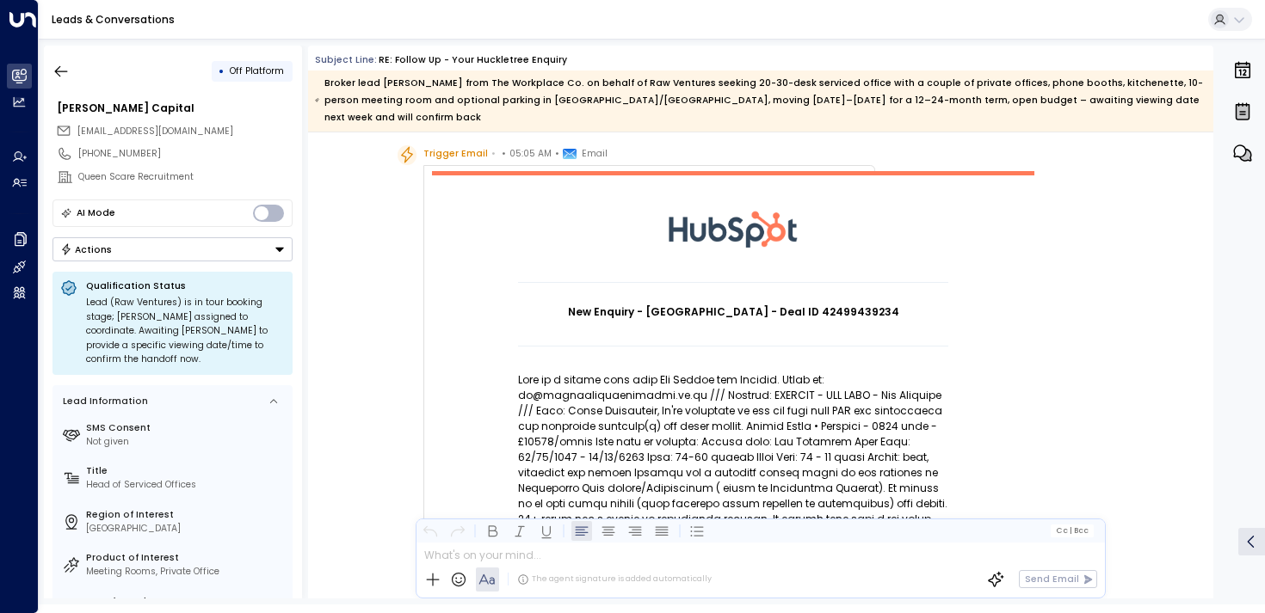
scroll to position [0, 0]
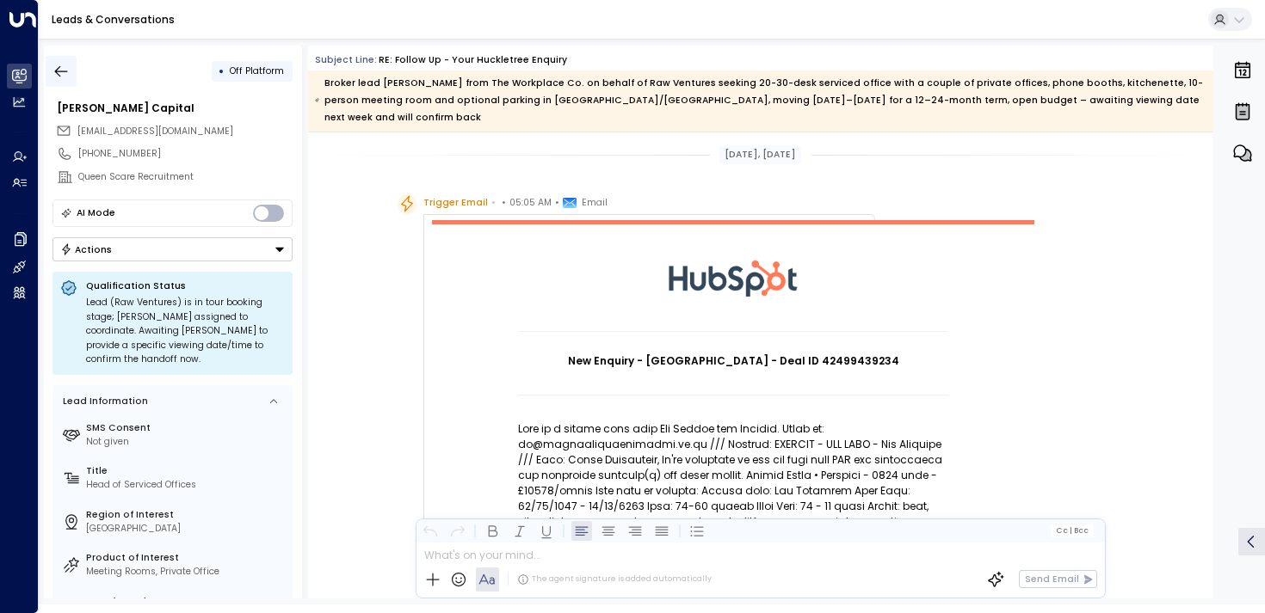
click at [62, 73] on icon "button" at bounding box center [60, 71] width 17 height 17
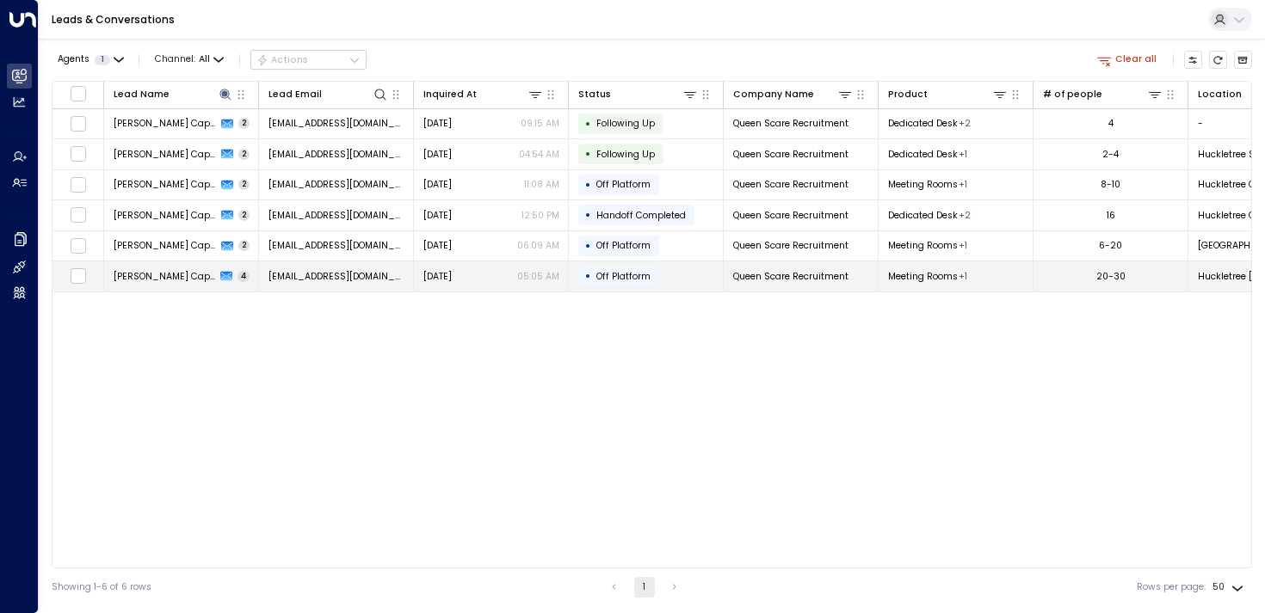
click at [216, 277] on td "[PERSON_NAME] Capital 4" at bounding box center [181, 277] width 155 height 30
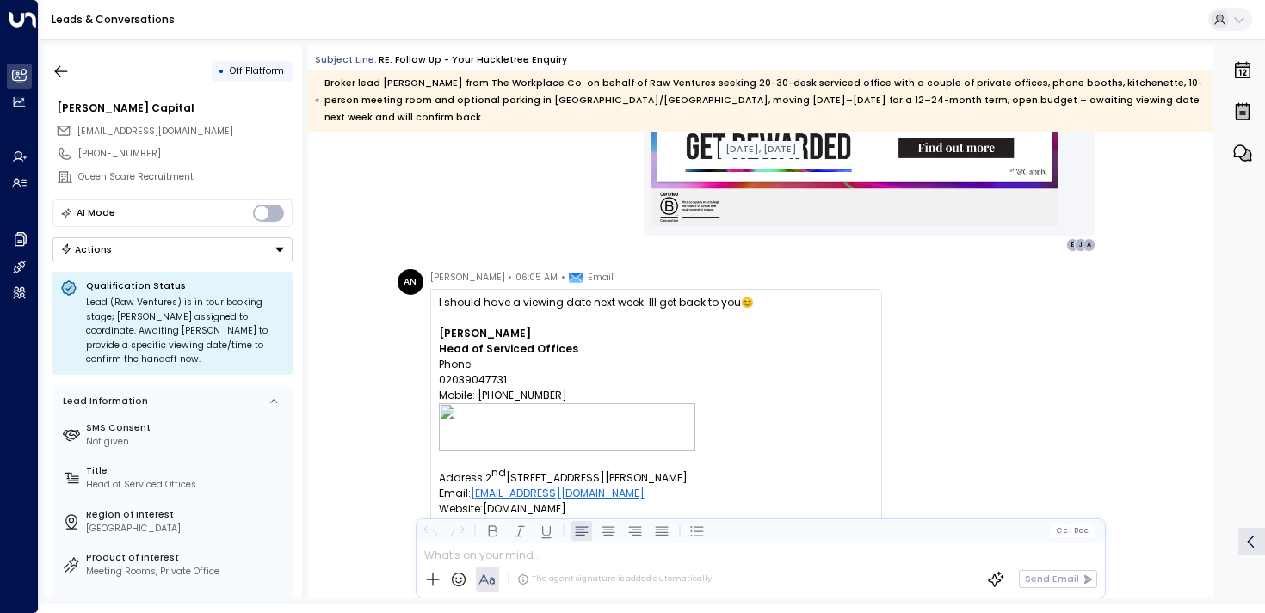
scroll to position [2237, 0]
drag, startPoint x: 564, startPoint y: 282, endPoint x: 676, endPoint y: 282, distance: 111.8
click at [676, 296] on span "I should have a viewing date next week. Ill get back to you" at bounding box center [590, 303] width 302 height 15
drag, startPoint x: 638, startPoint y: 282, endPoint x: 580, endPoint y: 282, distance: 58.5
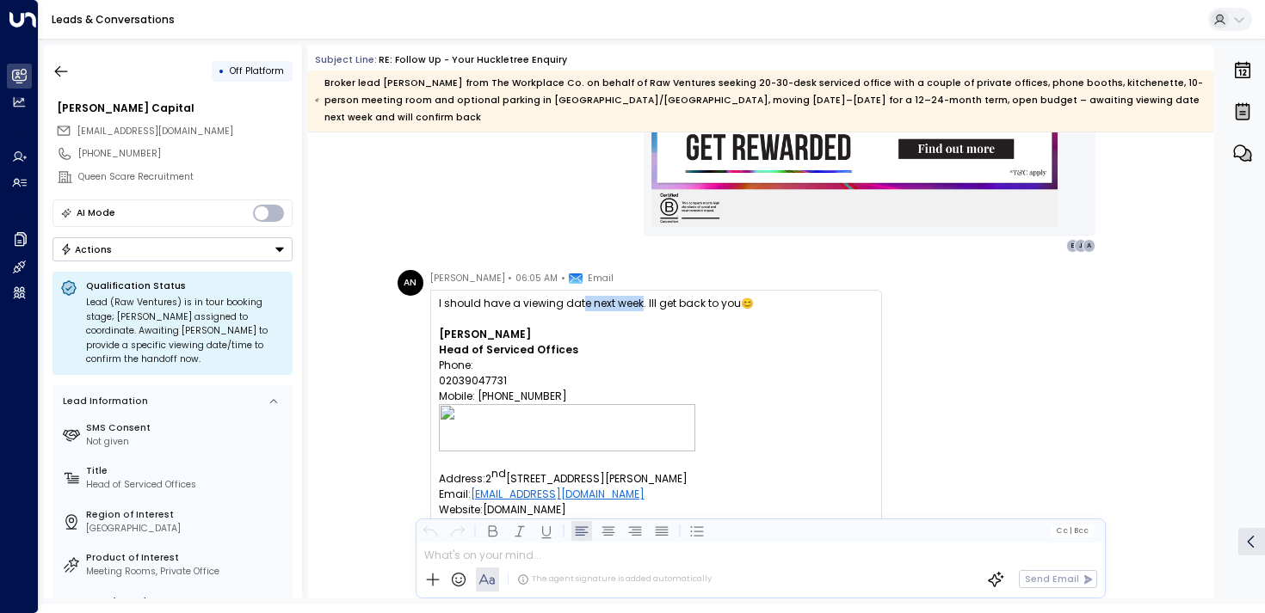
click at [580, 296] on span "I should have a viewing date next week. Ill get back to you" at bounding box center [590, 303] width 302 height 15
drag, startPoint x: 567, startPoint y: 280, endPoint x: 635, endPoint y: 287, distance: 68.3
click at [635, 296] on span "I should have a viewing date next week. Ill get back to you" at bounding box center [590, 303] width 302 height 15
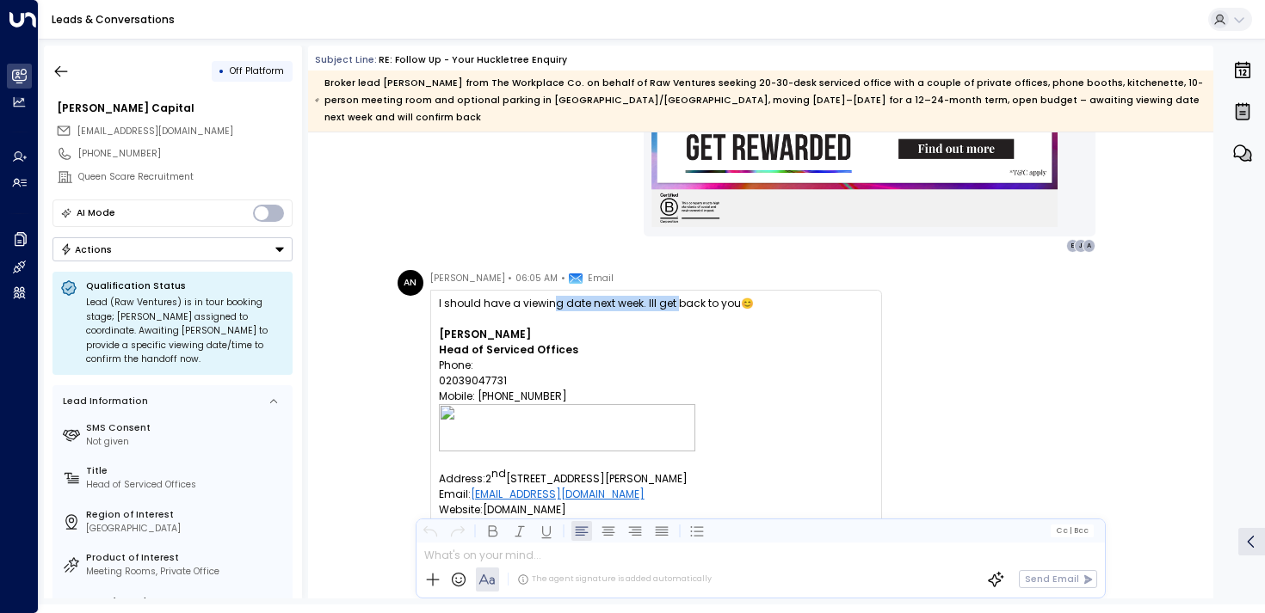
drag, startPoint x: 673, startPoint y: 287, endPoint x: 540, endPoint y: 287, distance: 132.5
click at [540, 296] on span "I should have a viewing date next week. Ill get back to you" at bounding box center [590, 303] width 302 height 15
drag, startPoint x: 517, startPoint y: 287, endPoint x: 588, endPoint y: 287, distance: 71.4
click at [588, 296] on span "I should have a viewing date next week. Ill get back to you" at bounding box center [590, 303] width 302 height 15
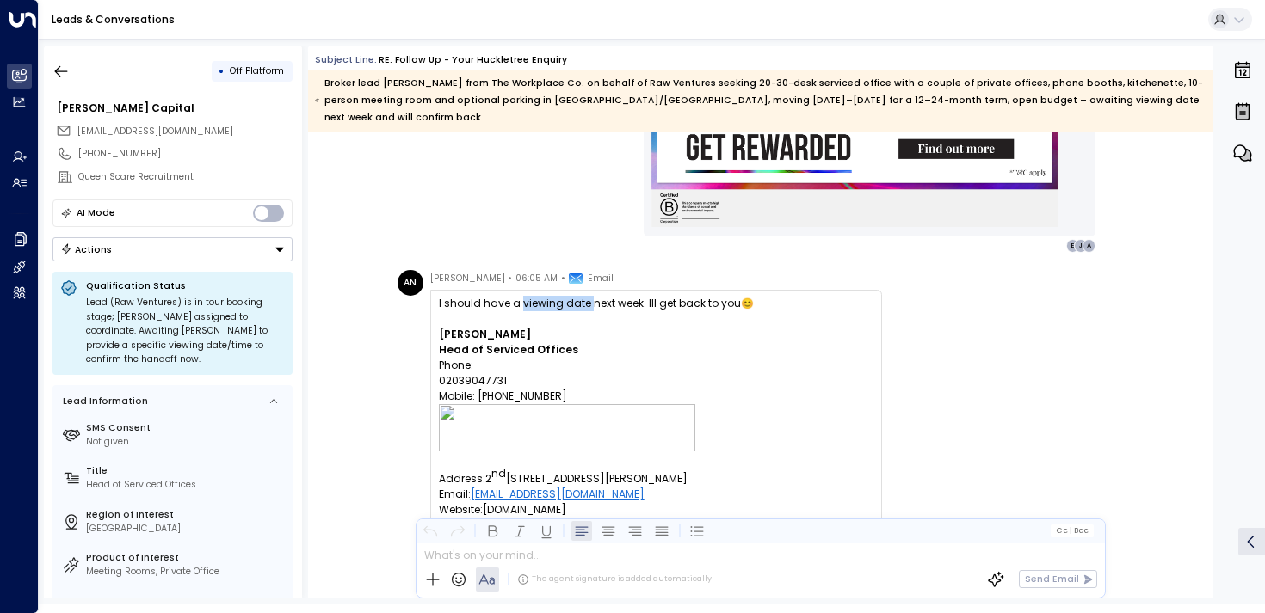
click at [588, 296] on span "I should have a viewing date next week. Ill get back to you" at bounding box center [590, 303] width 302 height 15
drag, startPoint x: 588, startPoint y: 287, endPoint x: 513, endPoint y: 289, distance: 75.7
click at [513, 296] on span "I should have a viewing date next week. Ill get back to you" at bounding box center [590, 303] width 302 height 15
drag, startPoint x: 513, startPoint y: 289, endPoint x: 497, endPoint y: 289, distance: 15.5
click at [511, 296] on span "I should have a viewing date next week. Ill get back to you" at bounding box center [590, 303] width 302 height 15
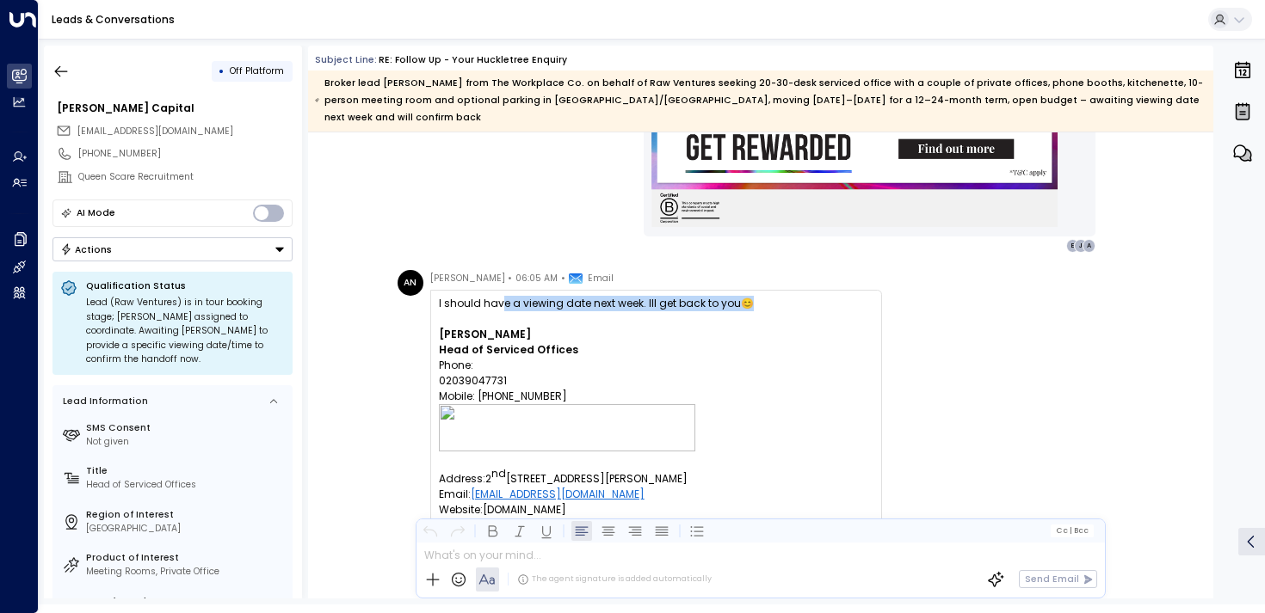
drag, startPoint x: 497, startPoint y: 289, endPoint x: 671, endPoint y: 307, distance: 174.7
click at [671, 307] on div "I should have a viewing date next week. Ill get back to you 😊 [PERSON_NAME] Hea…" at bounding box center [656, 517] width 434 height 443
click at [671, 311] on p at bounding box center [656, 318] width 434 height 15
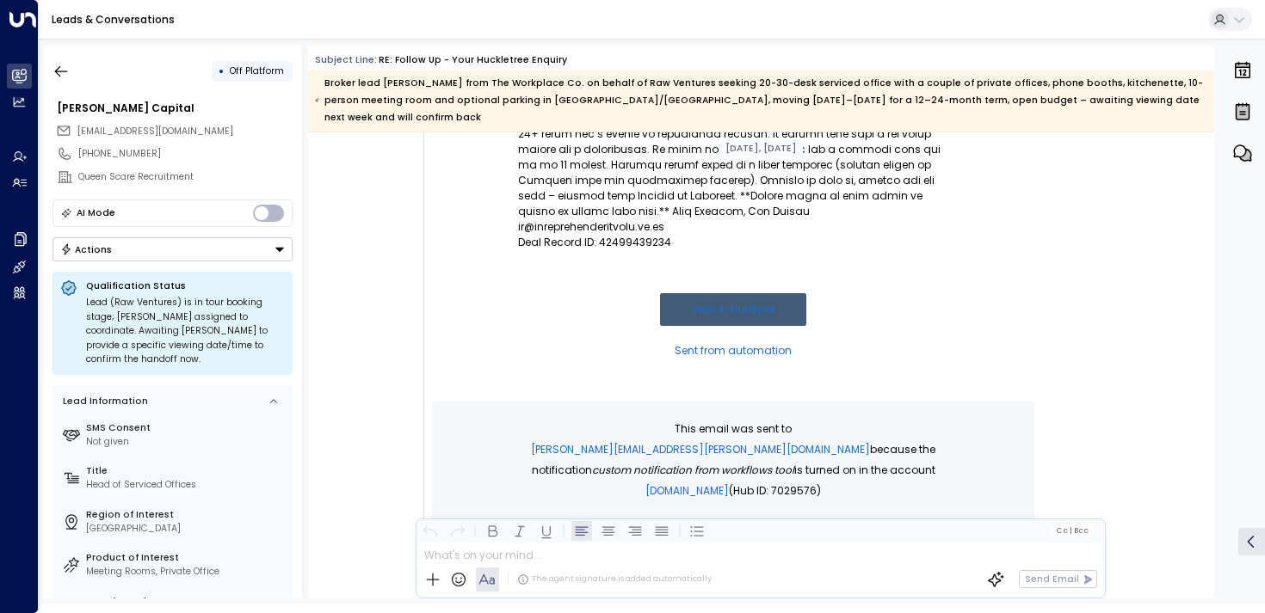
scroll to position [0, 0]
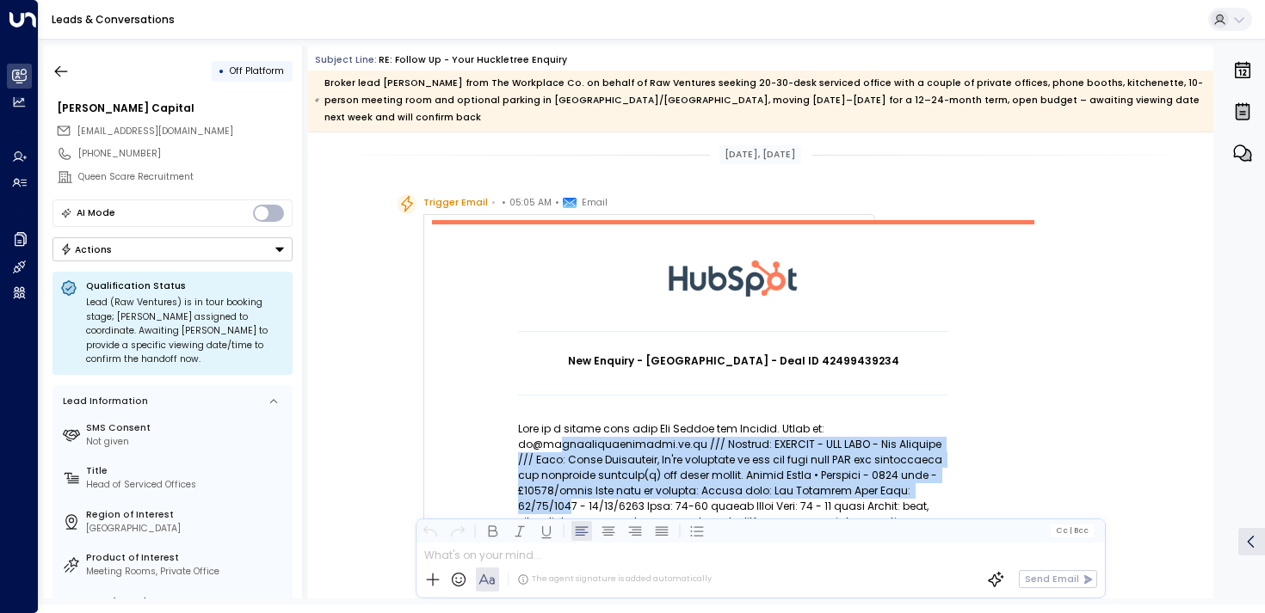
drag, startPoint x: 552, startPoint y: 433, endPoint x: 567, endPoint y: 492, distance: 61.1
click at [567, 492] on p at bounding box center [733, 546] width 430 height 248
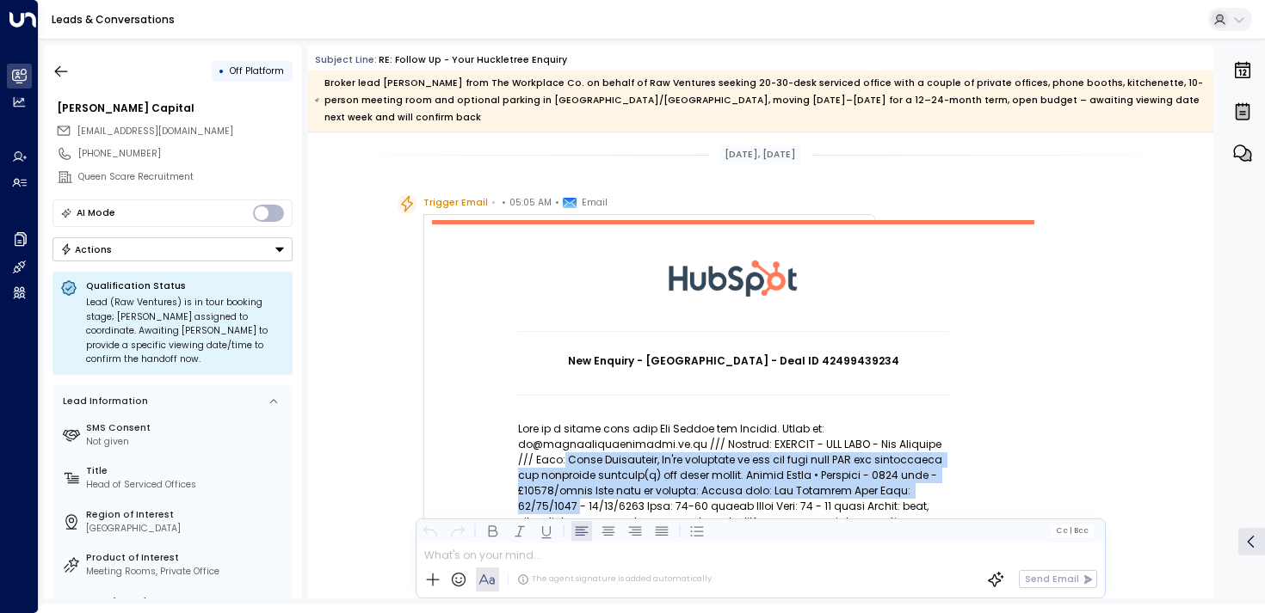
drag, startPoint x: 567, startPoint y: 491, endPoint x: 561, endPoint y: 431, distance: 60.5
click at [561, 431] on p at bounding box center [733, 546] width 430 height 248
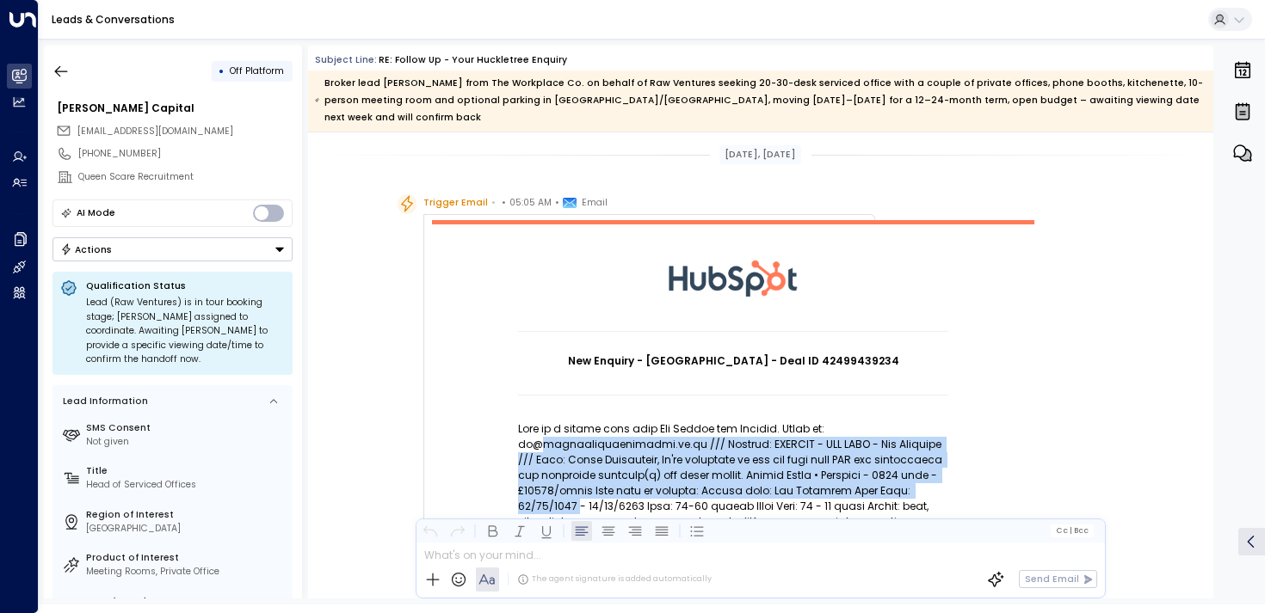
click at [561, 431] on p at bounding box center [733, 546] width 430 height 248
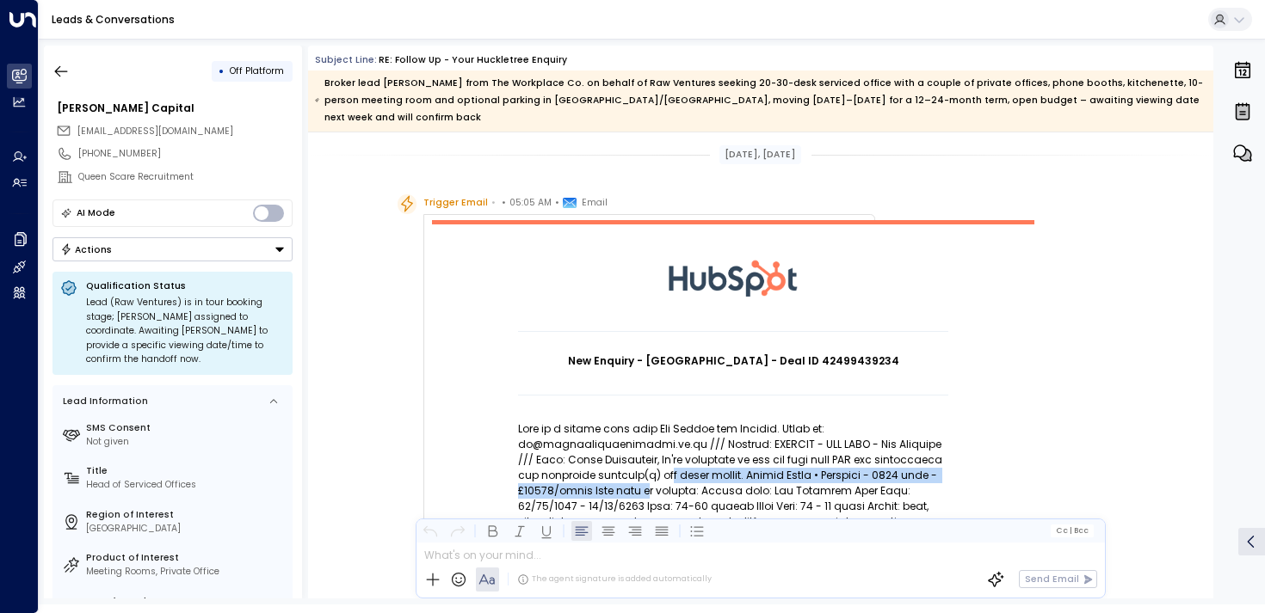
drag, startPoint x: 650, startPoint y: 477, endPoint x: 650, endPoint y: 450, distance: 27.5
click at [650, 450] on p at bounding box center [733, 546] width 430 height 248
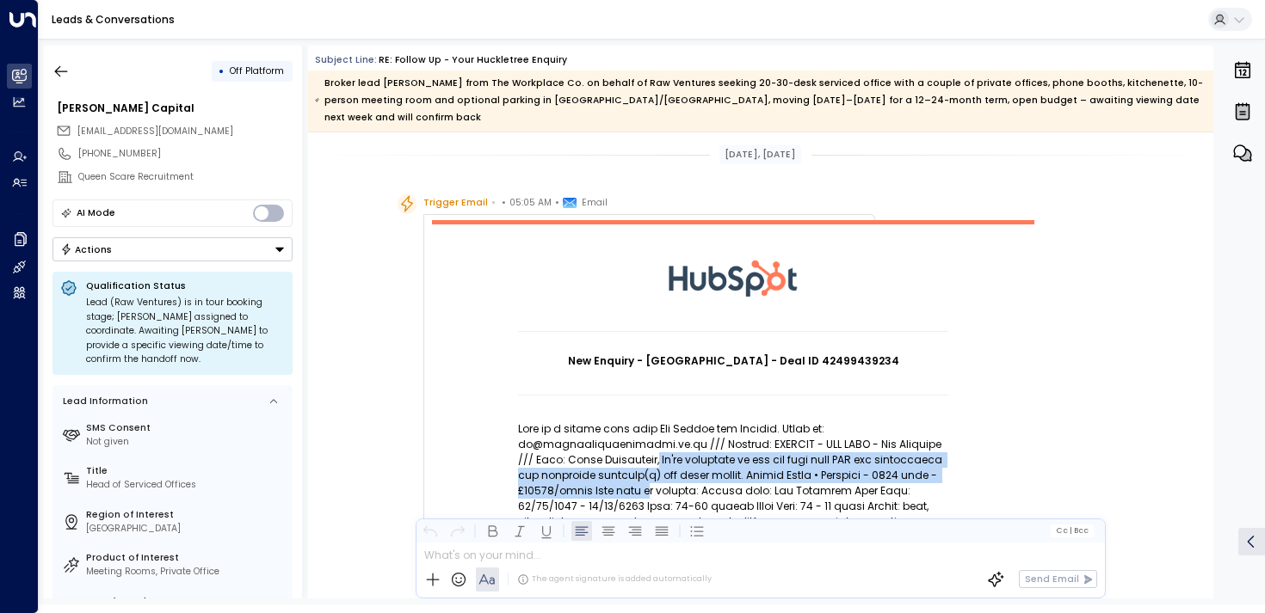
click at [650, 450] on p at bounding box center [733, 546] width 430 height 248
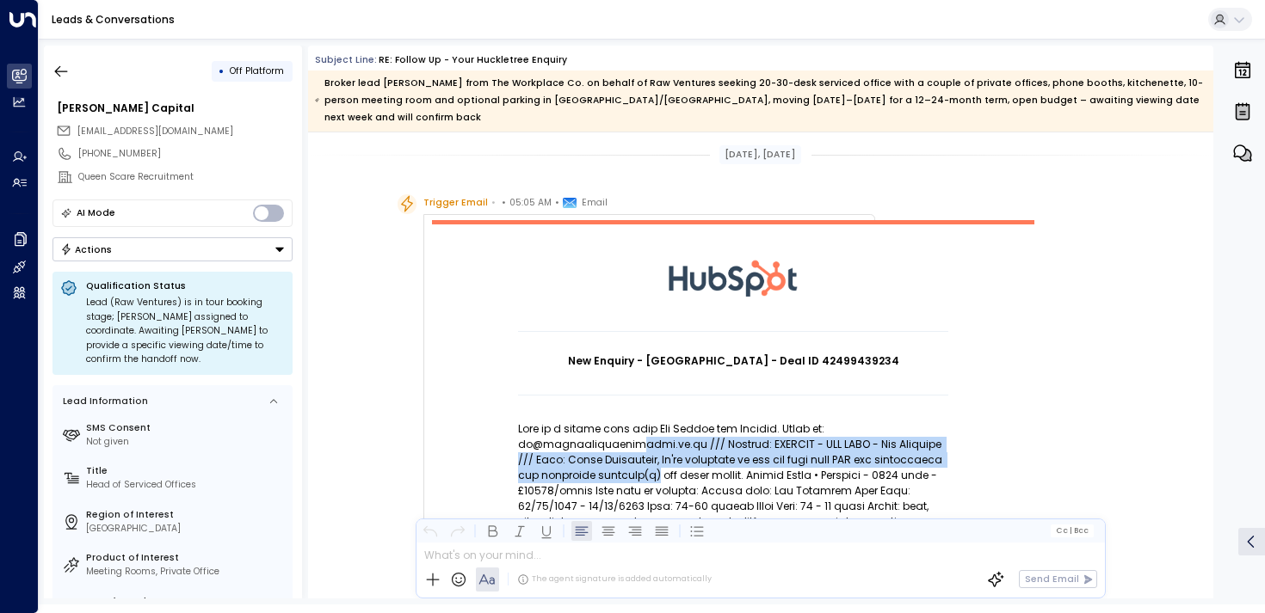
drag, startPoint x: 631, startPoint y: 431, endPoint x: 643, endPoint y: 459, distance: 30.5
click at [643, 459] on p at bounding box center [733, 546] width 430 height 248
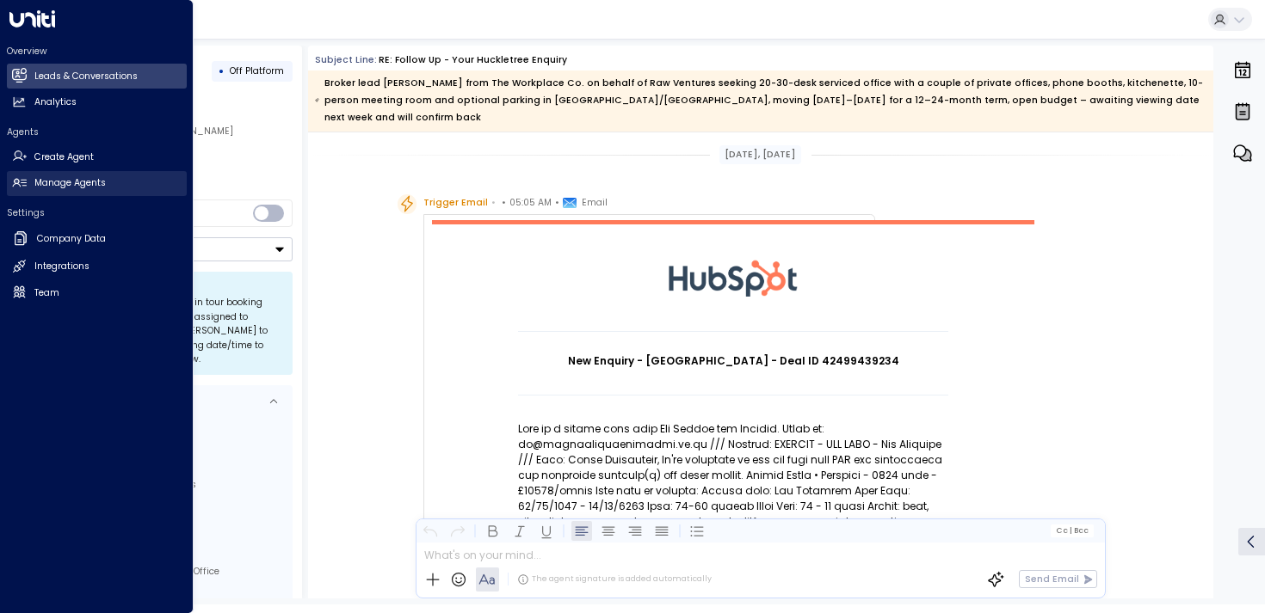
click at [39, 182] on h2 "Manage Agents" at bounding box center [69, 183] width 71 height 14
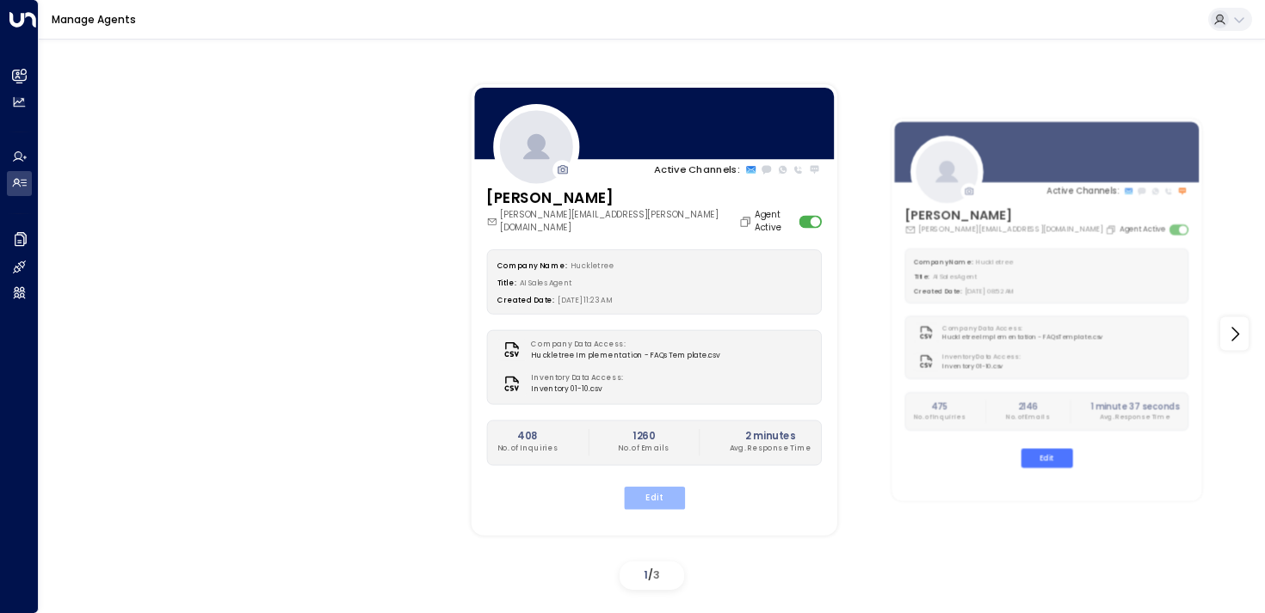
click at [642, 487] on button "Edit" at bounding box center [653, 498] width 61 height 22
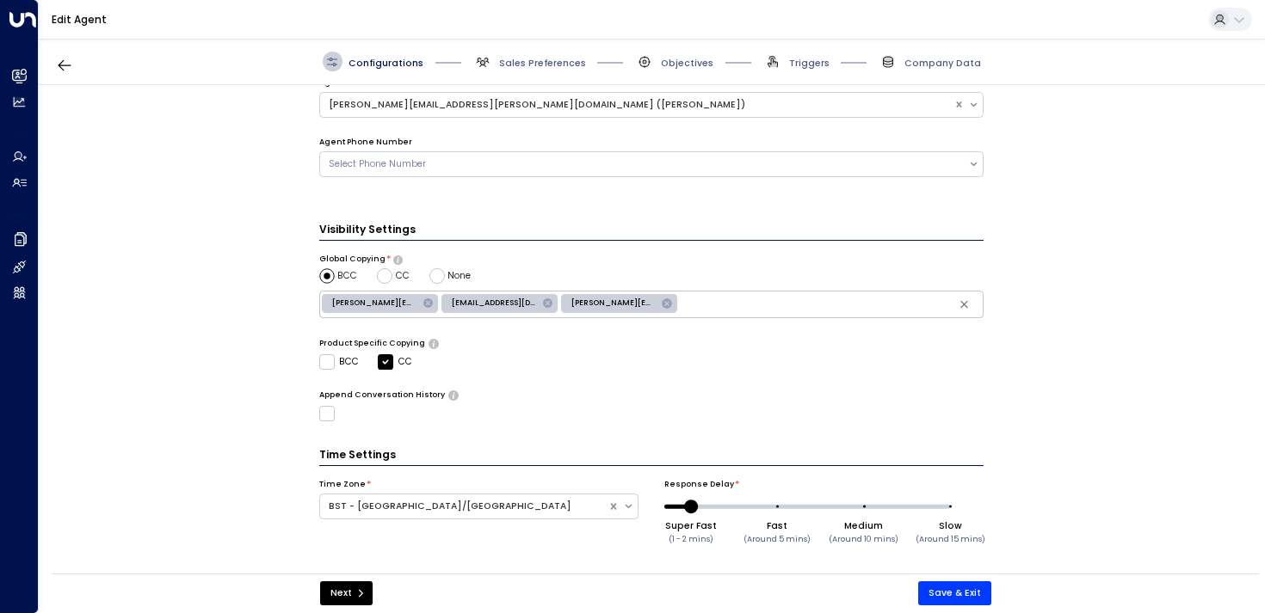
scroll to position [474, 0]
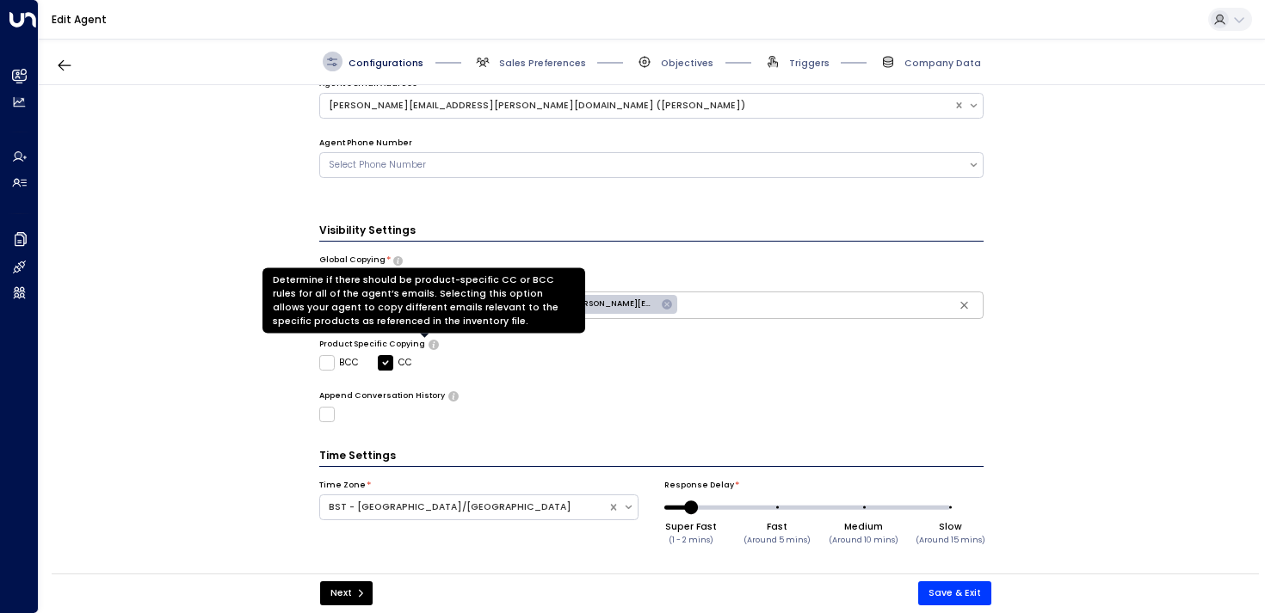
click at [428, 342] on icon "Determine if there should be product-specific CC or BCC rules for all of the ag…" at bounding box center [432, 344] width 9 height 9
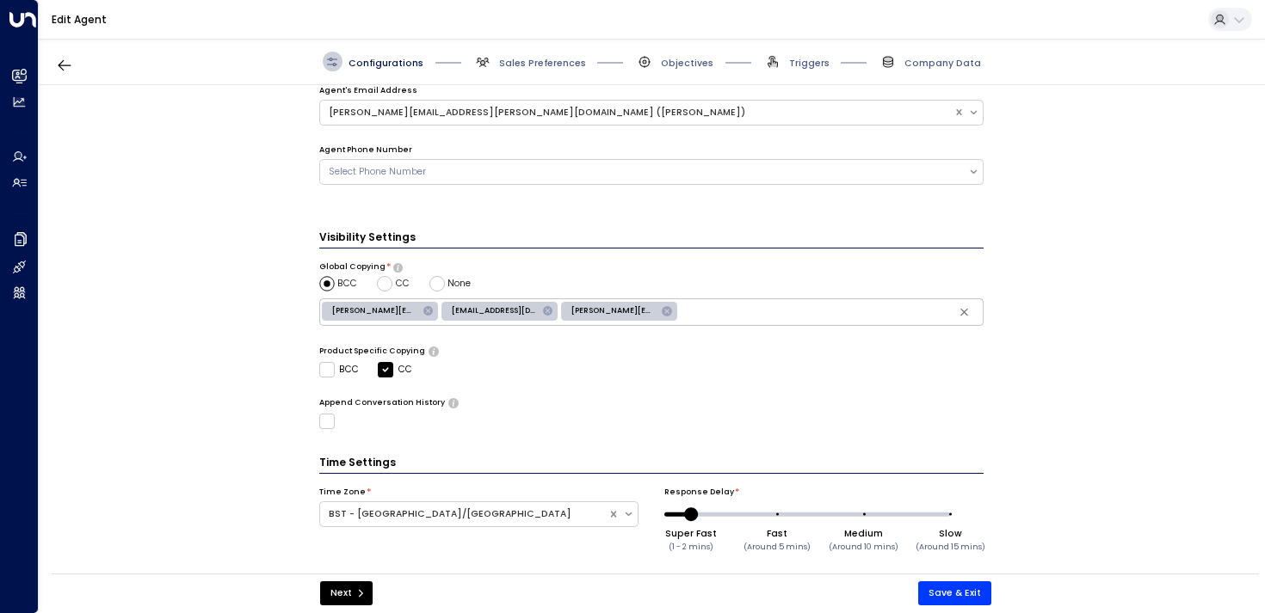
scroll to position [462, 0]
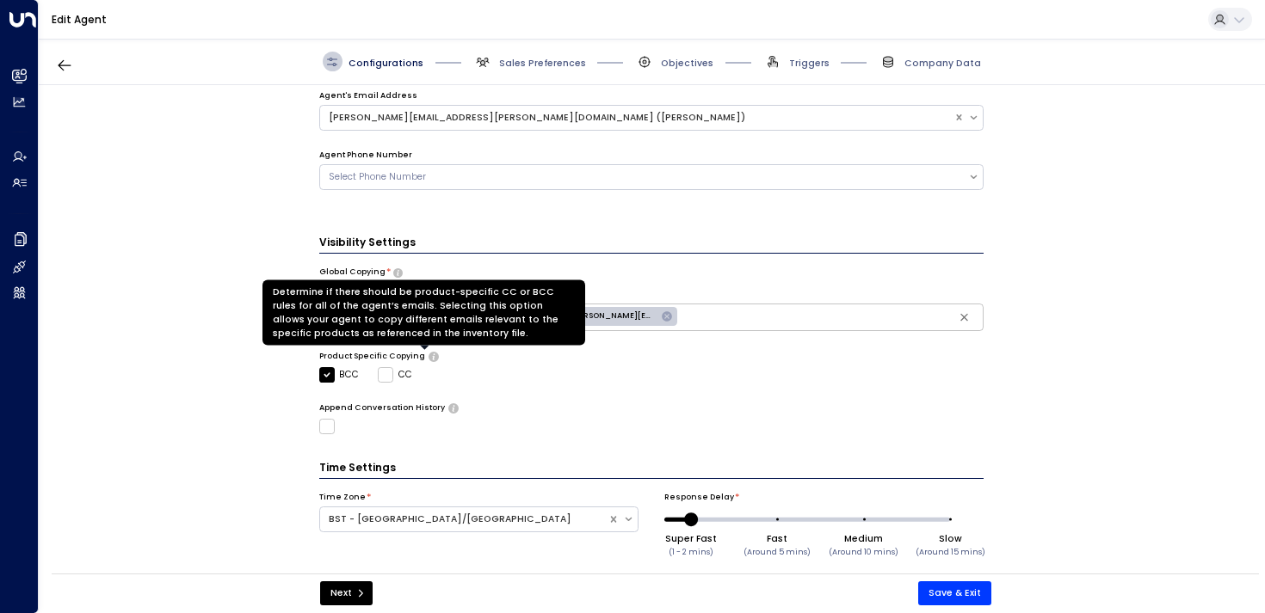
click at [428, 354] on icon "Determine if there should be product-specific CC or BCC rules for all of the ag…" at bounding box center [432, 356] width 9 height 9
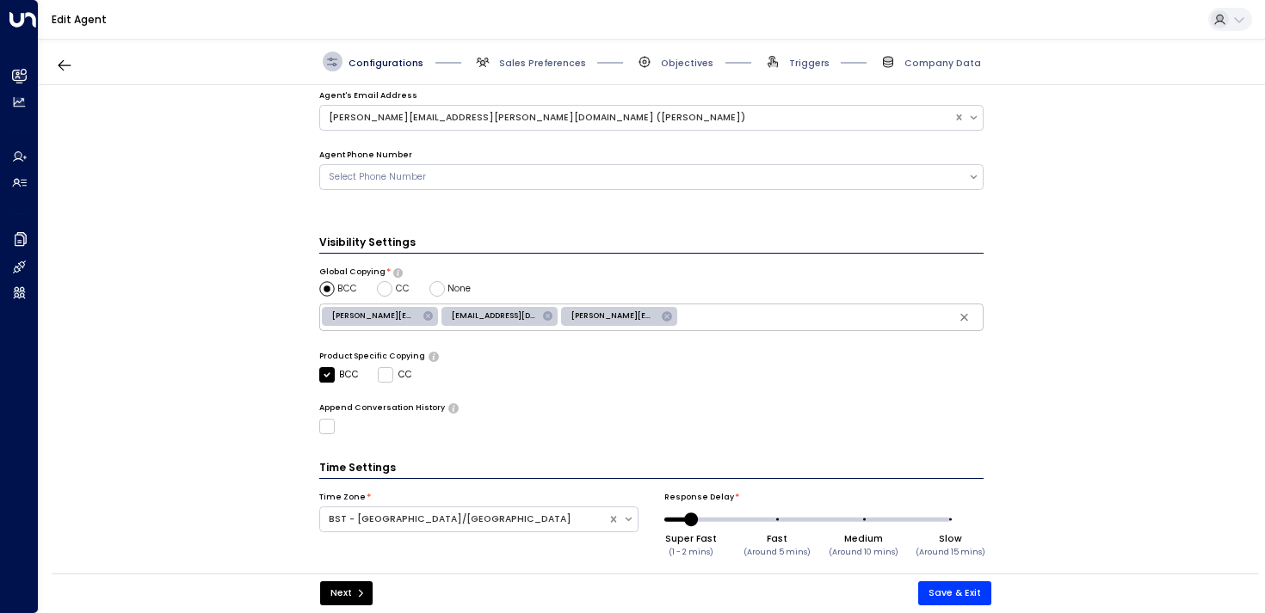
click at [478, 386] on div "Visibility Settings Global Copying * BCC CC None [PERSON_NAME][EMAIL_ADDRESS][D…" at bounding box center [651, 335] width 665 height 200
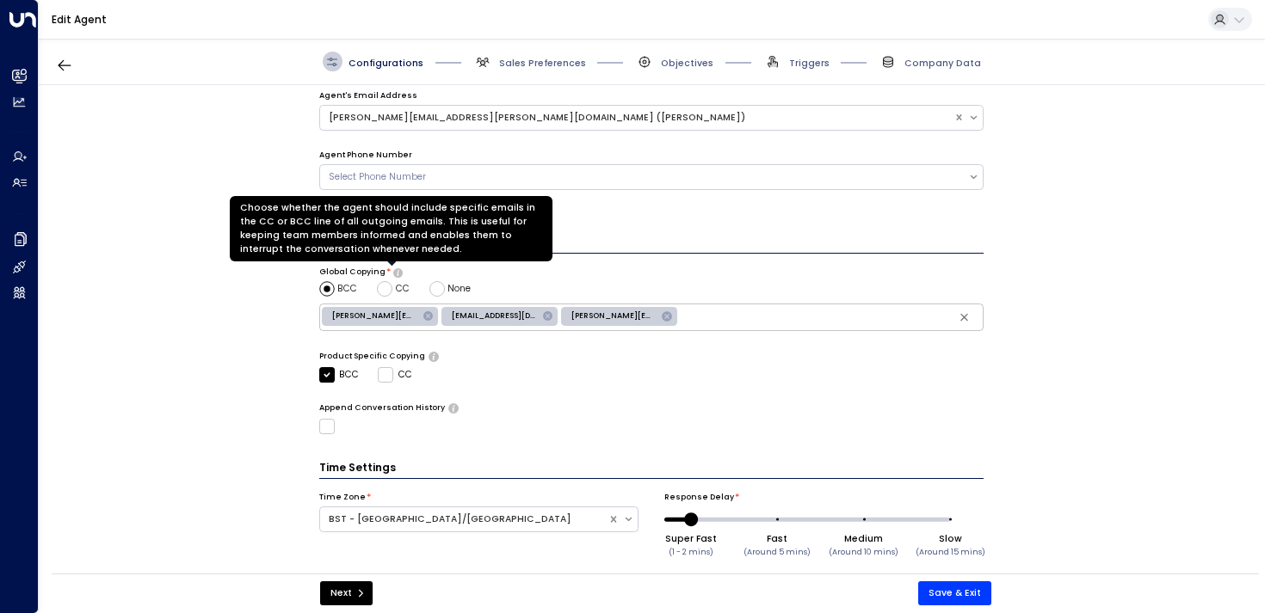
click at [395, 272] on icon "Choose whether the agent should include specific emails in the CC or BCC line o…" at bounding box center [397, 272] width 9 height 9
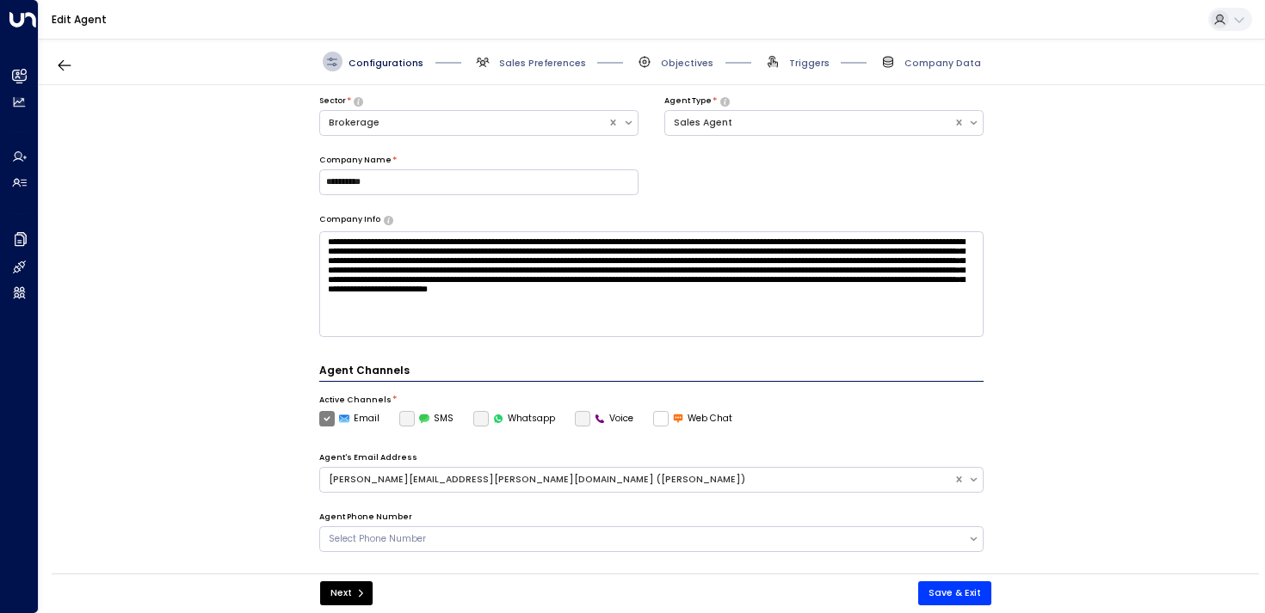
scroll to position [0, 0]
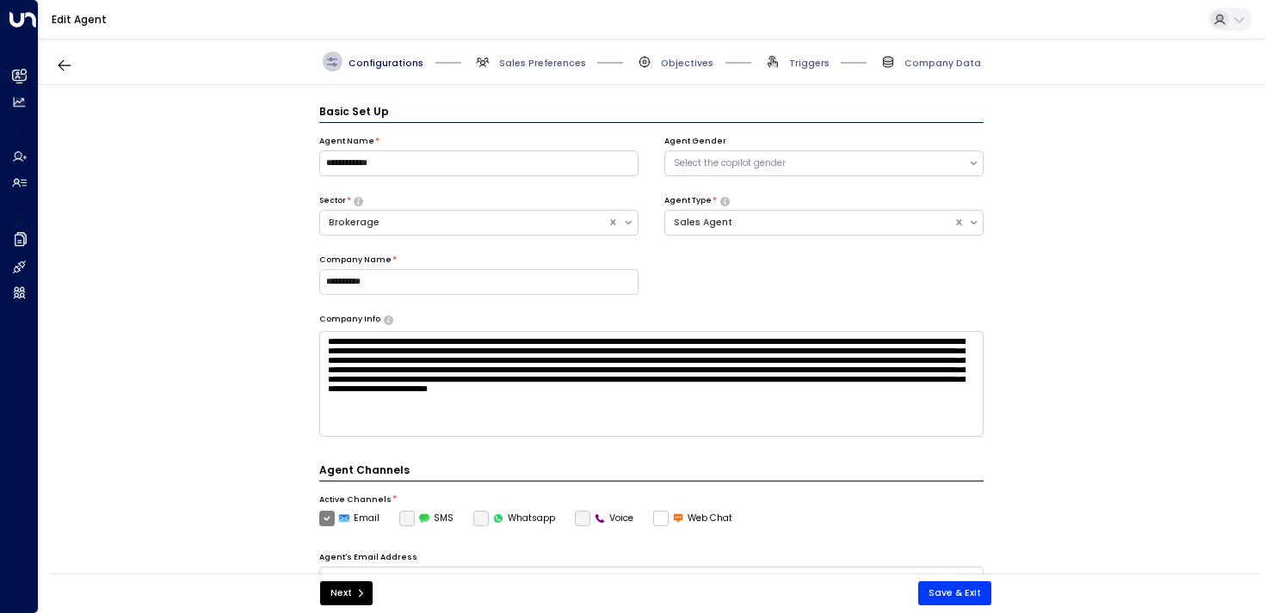
click at [515, 73] on div "Configurations Sales Preferences Objectives Triggers Company Data" at bounding box center [652, 62] width 1226 height 46
click at [525, 49] on div "Configurations Sales Preferences Objectives Triggers Company Data" at bounding box center [652, 62] width 1226 height 46
click at [525, 68] on span "Sales Preferences" at bounding box center [542, 63] width 87 height 13
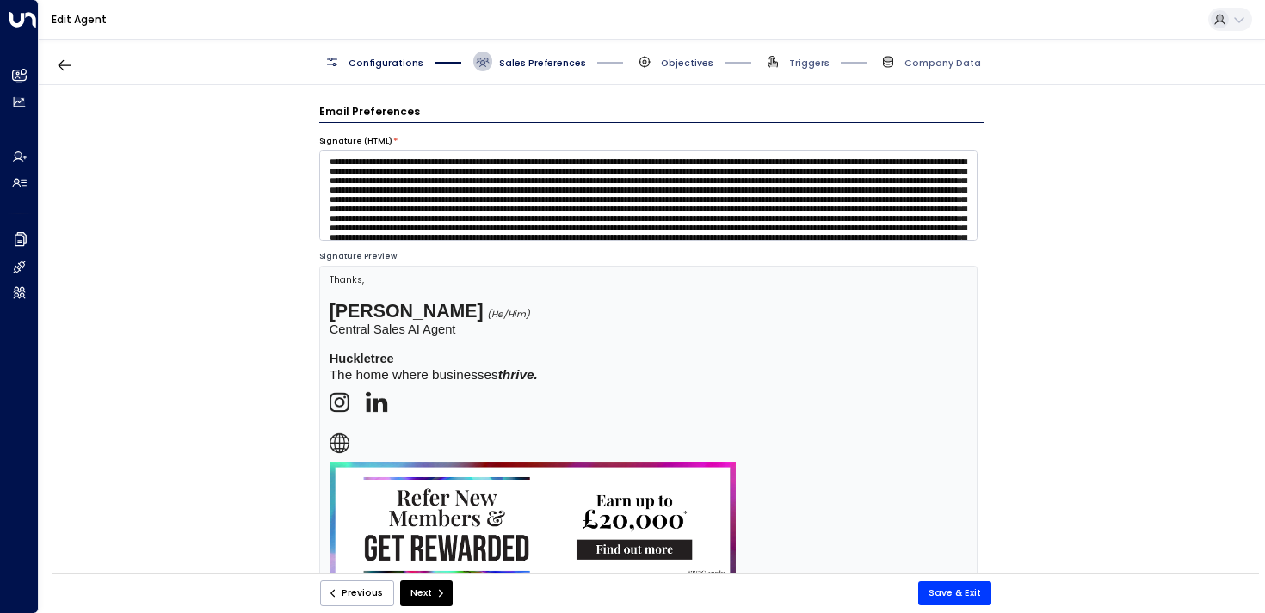
click at [674, 68] on span "Objectives" at bounding box center [687, 63] width 52 height 13
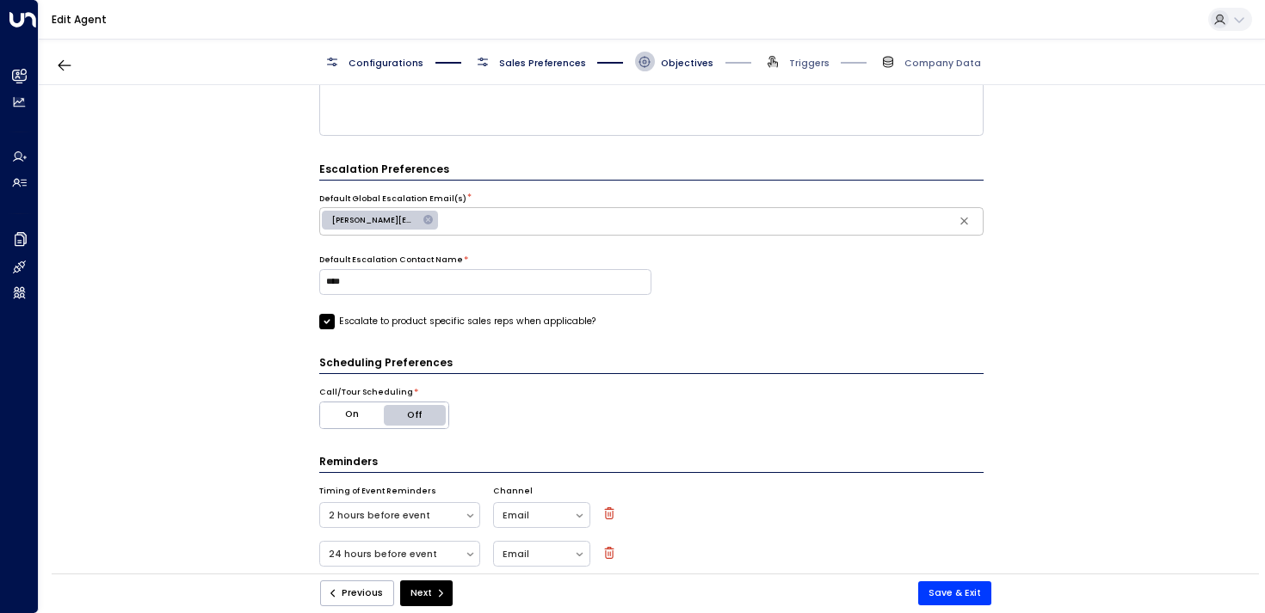
scroll to position [728, 0]
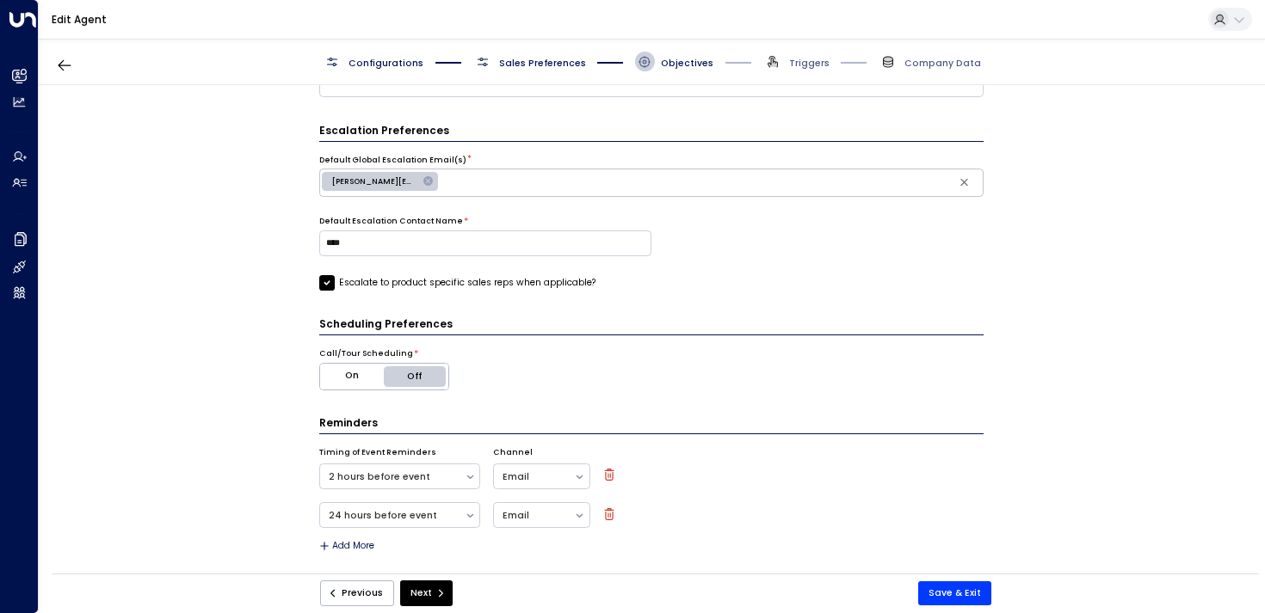
click at [790, 65] on span "Triggers" at bounding box center [796, 62] width 66 height 20
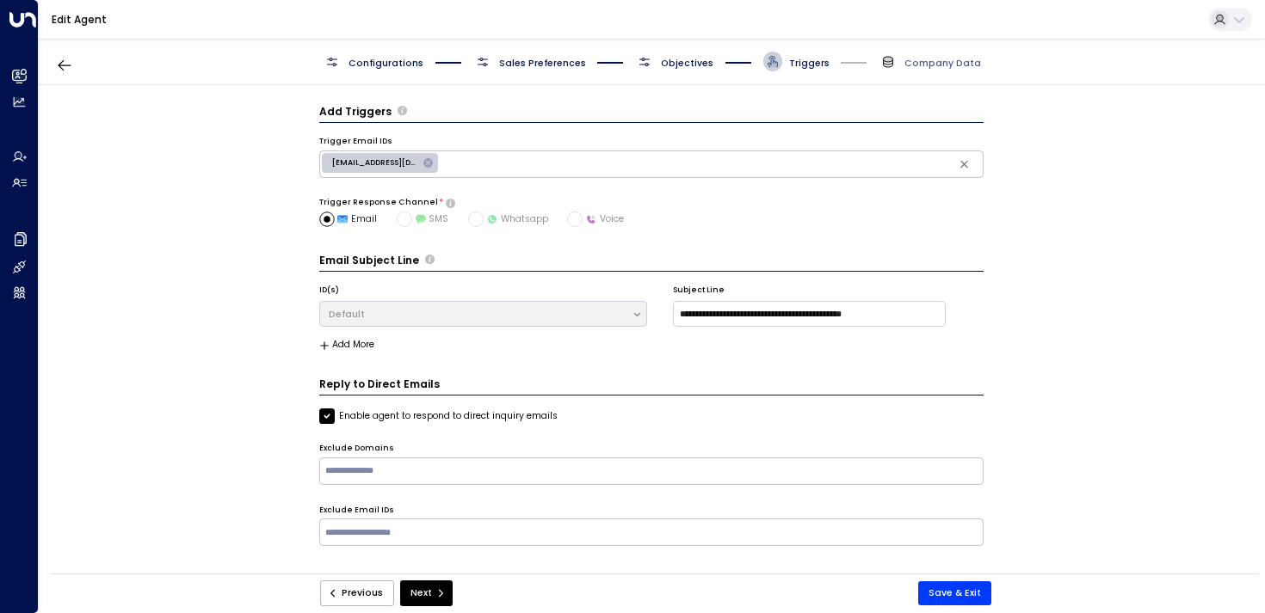
scroll to position [0, 0]
click at [934, 54] on span "Company Data" at bounding box center [929, 62] width 102 height 20
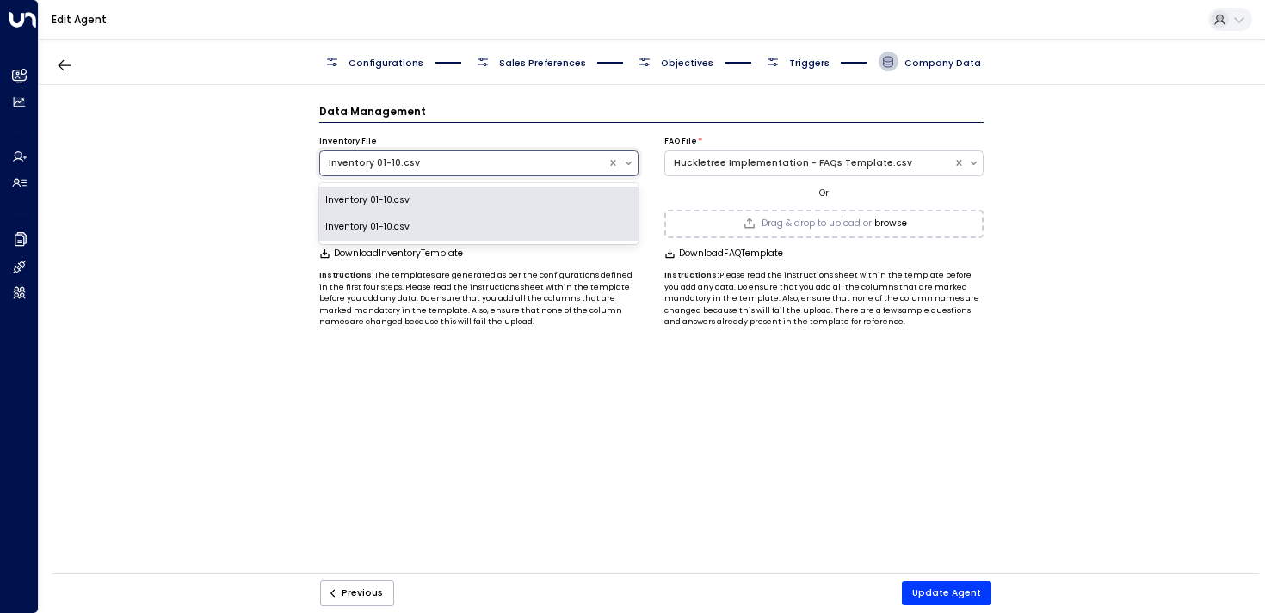
click at [487, 168] on div "Inventory 01-10.csv" at bounding box center [464, 164] width 271 height 14
click at [565, 397] on div "Data Management Inventory File Inventory 01-10.csv, 1 of 2. 2 results available…" at bounding box center [651, 333] width 1225 height 497
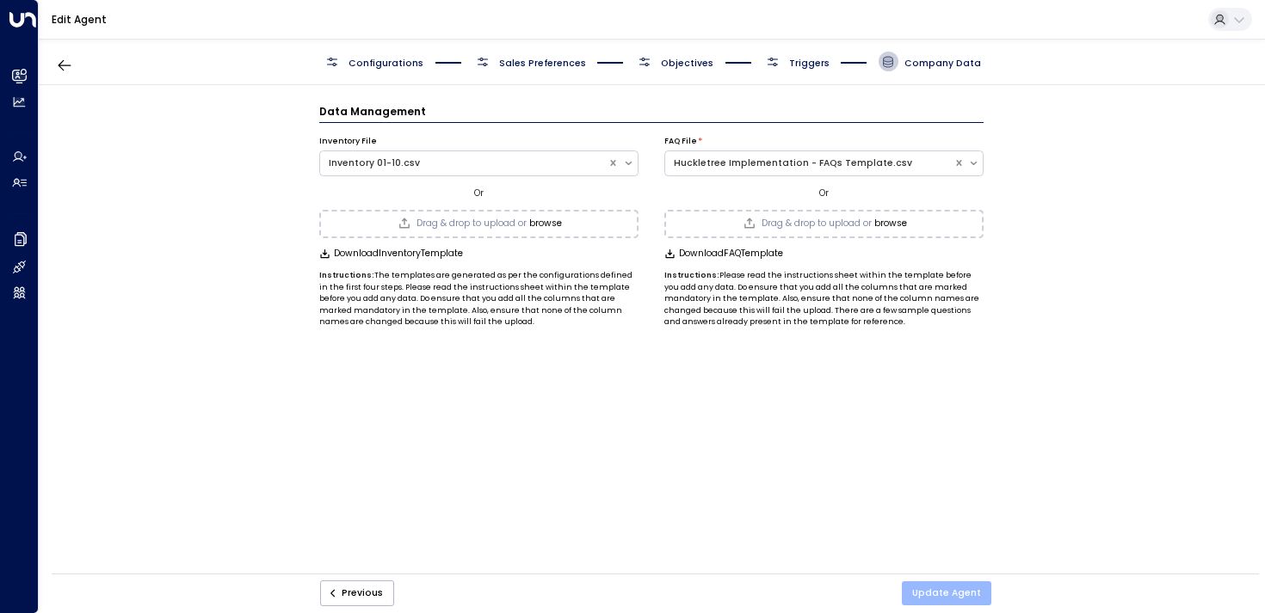
click at [969, 598] on button "Update Agent" at bounding box center [946, 594] width 89 height 24
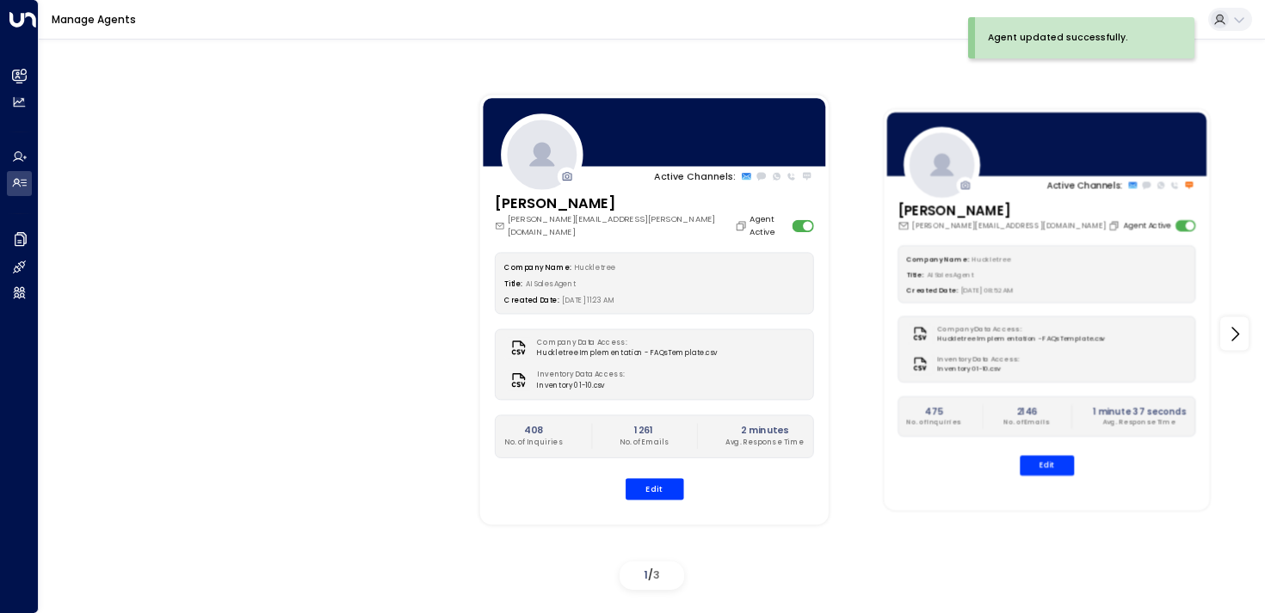
click at [1017, 221] on div "[PERSON_NAME] [PERSON_NAME][EMAIL_ADDRESS][DOMAIN_NAME] Agent Active" at bounding box center [1047, 215] width 299 height 31
click at [1043, 468] on button "Edit" at bounding box center [1046, 466] width 54 height 20
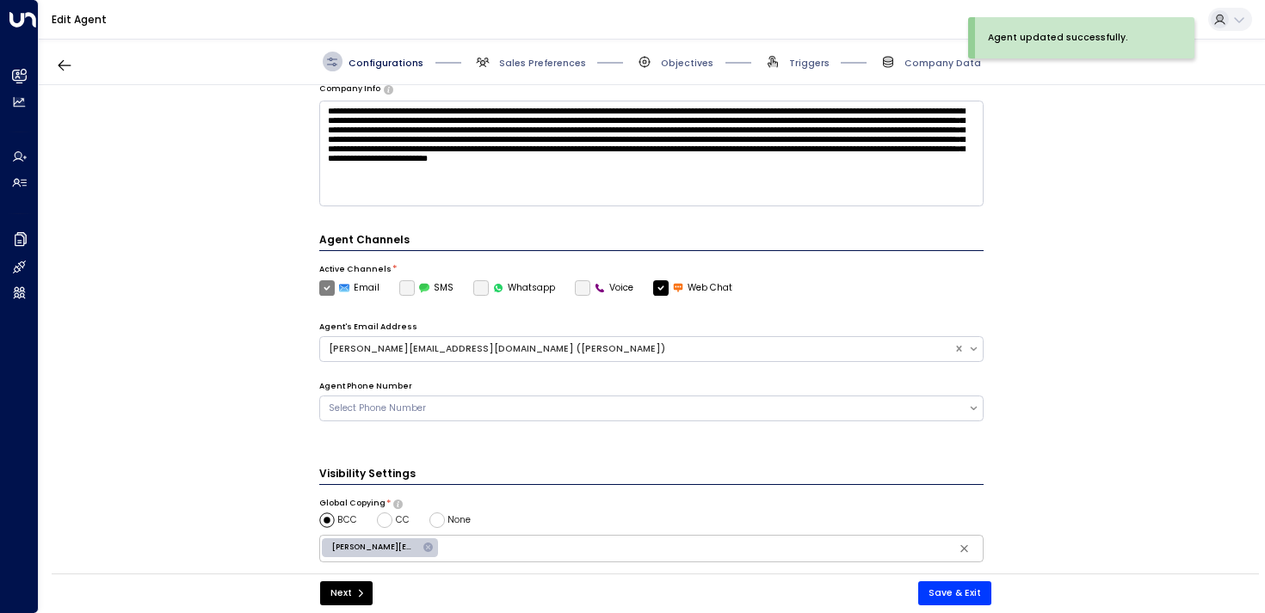
scroll to position [475, 0]
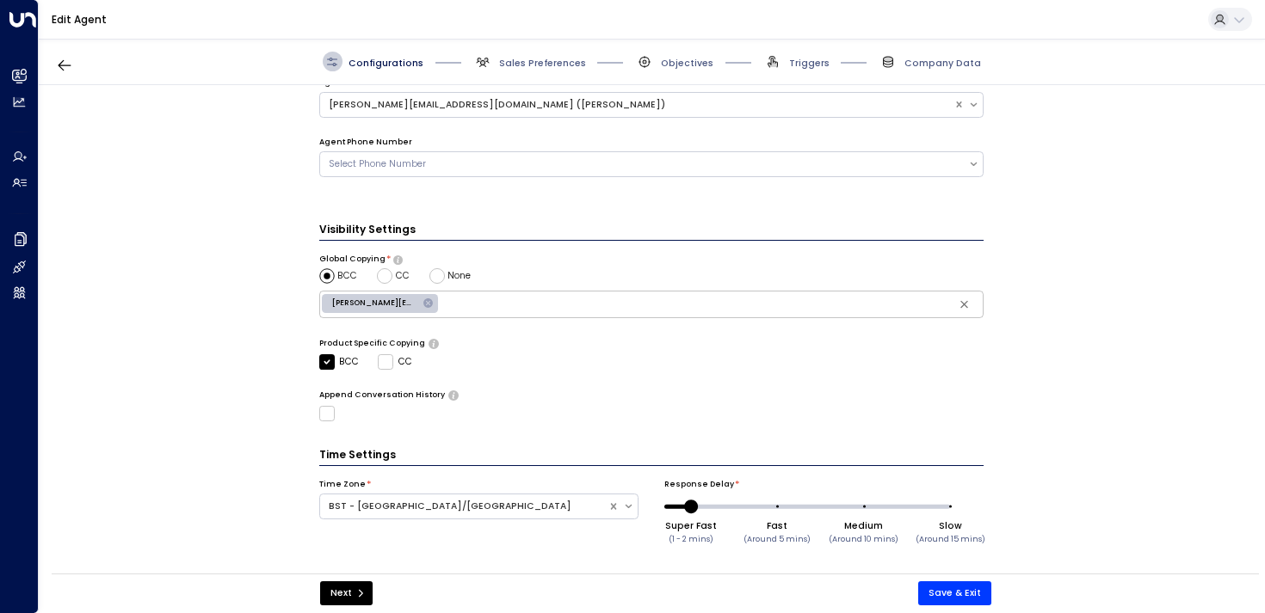
click at [460, 303] on input "text" at bounding box center [710, 305] width 539 height 22
type input "**********"
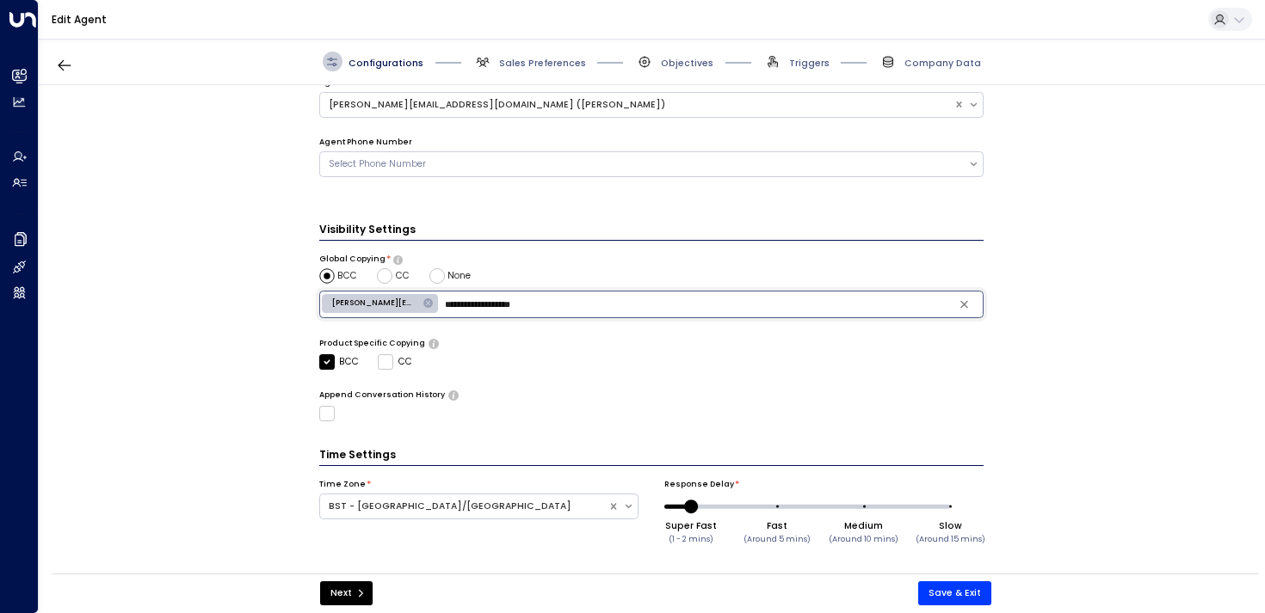
click at [547, 310] on input "**********" at bounding box center [710, 305] width 539 height 22
click at [561, 402] on div "Append Conversation History" at bounding box center [651, 406] width 665 height 33
click at [503, 52] on span "Sales Preferences" at bounding box center [529, 62] width 113 height 20
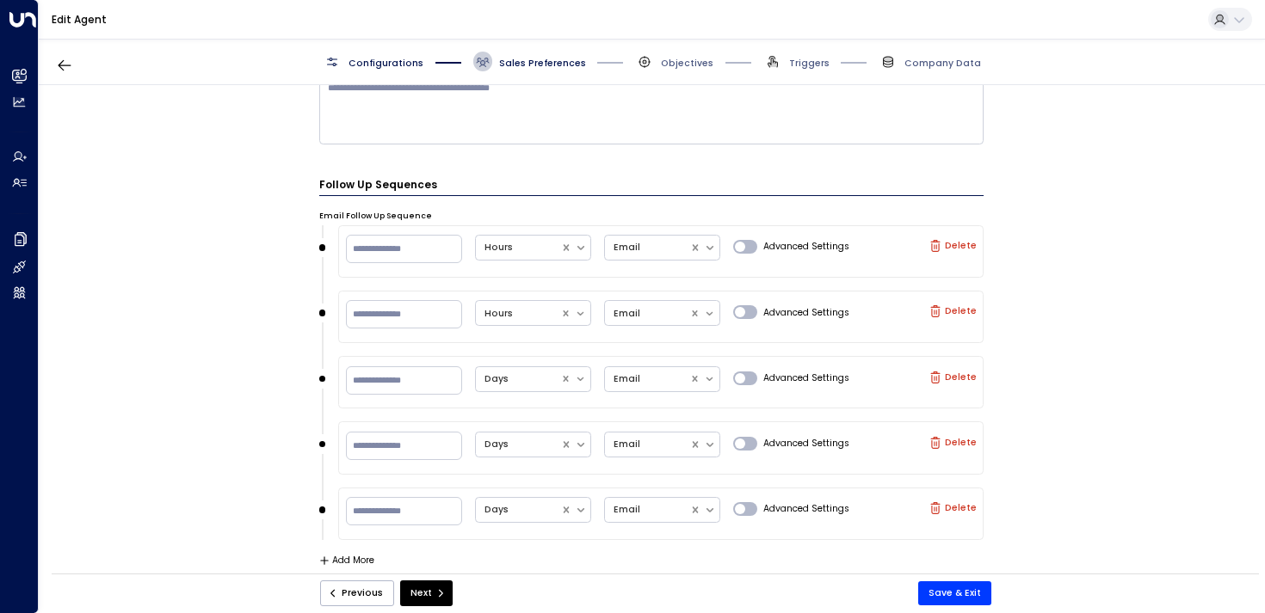
scroll to position [0, 0]
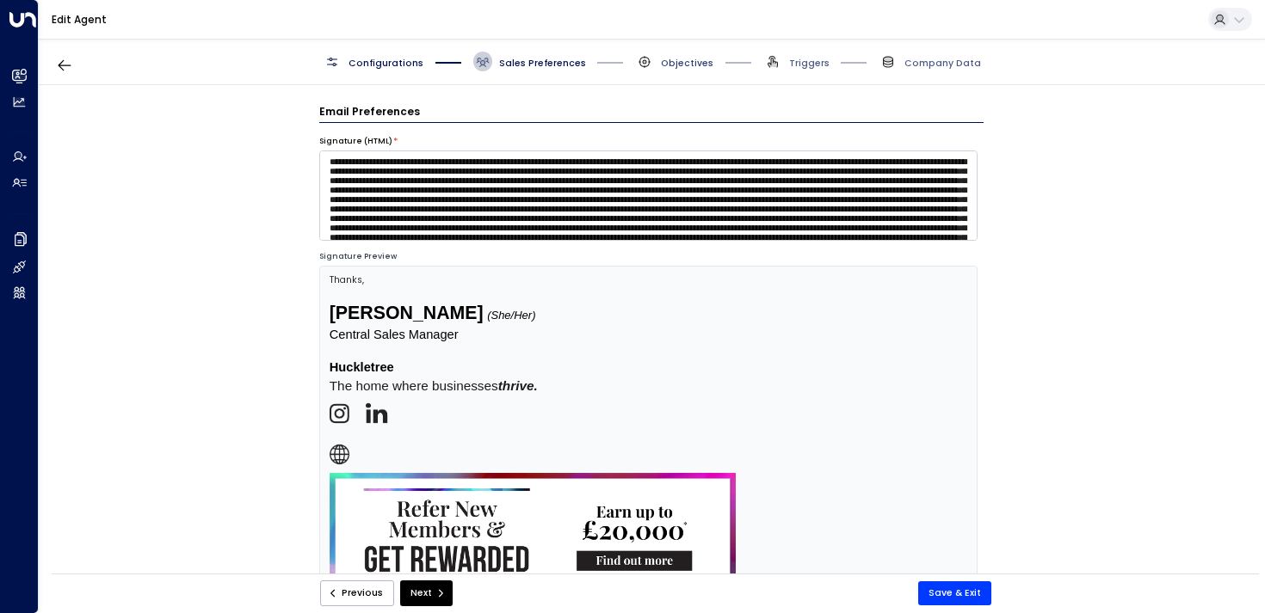
click at [665, 64] on span "Objectives" at bounding box center [687, 63] width 52 height 13
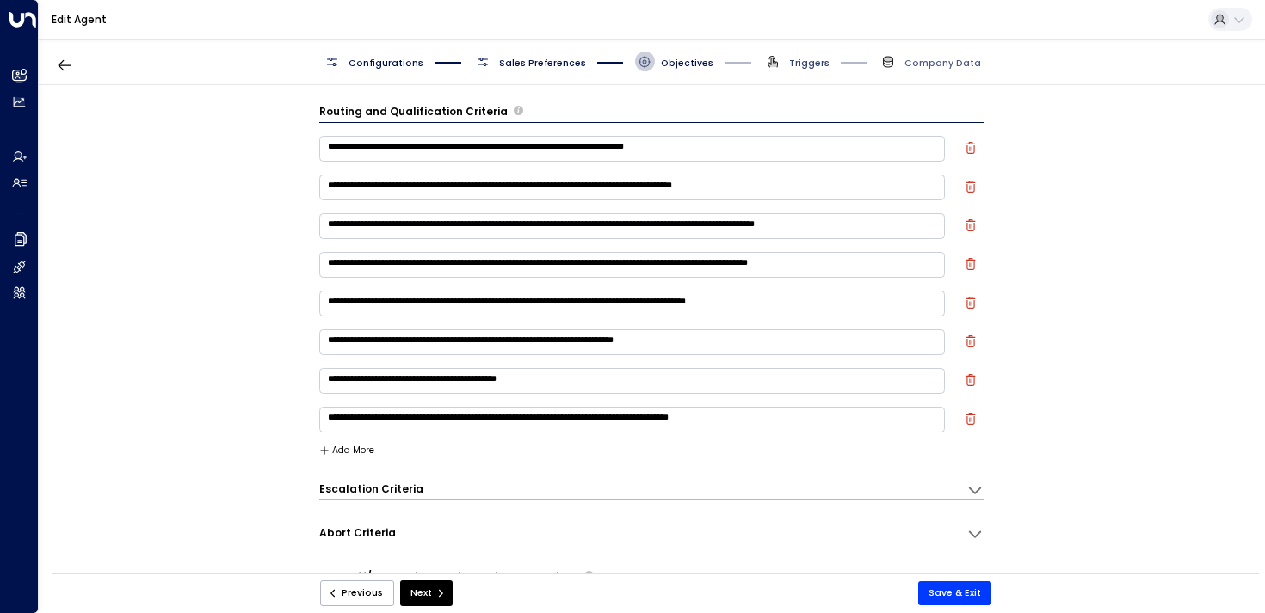
click at [797, 59] on span "Triggers" at bounding box center [809, 63] width 40 height 13
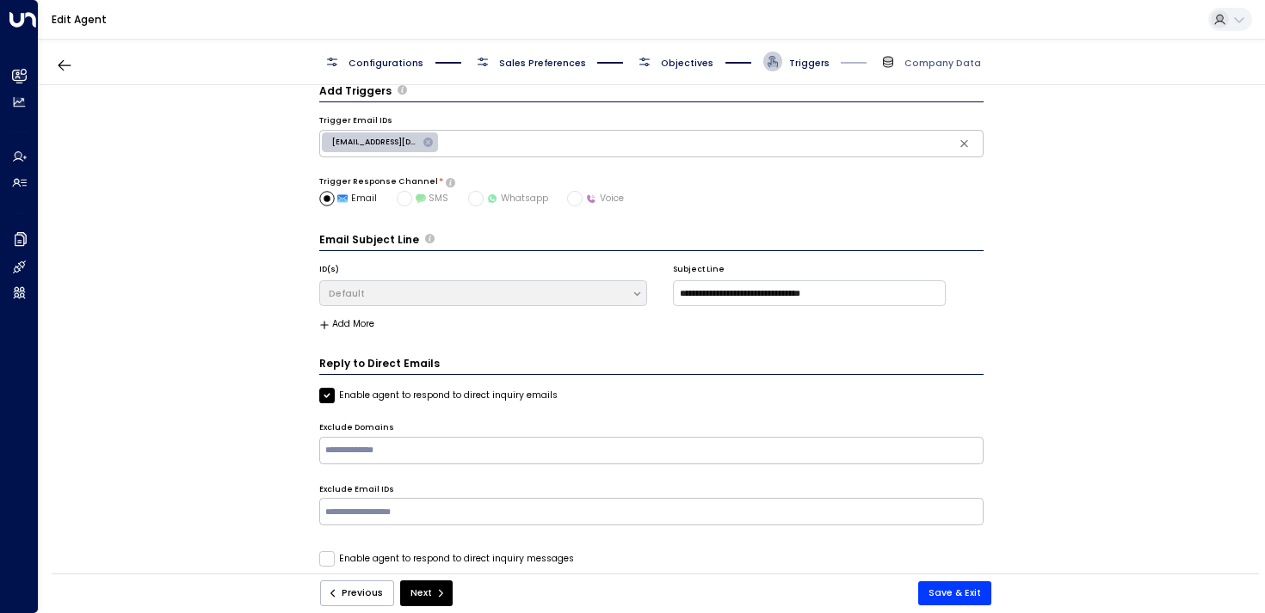
scroll to position [37, 0]
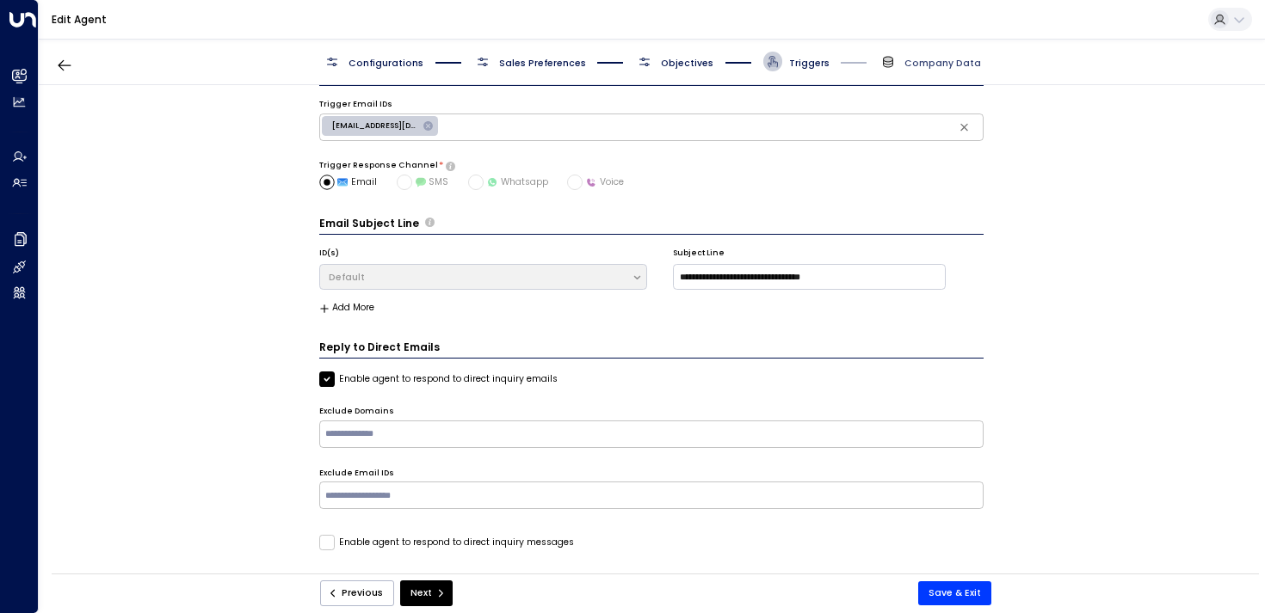
click at [935, 59] on span "Company Data" at bounding box center [942, 63] width 77 height 13
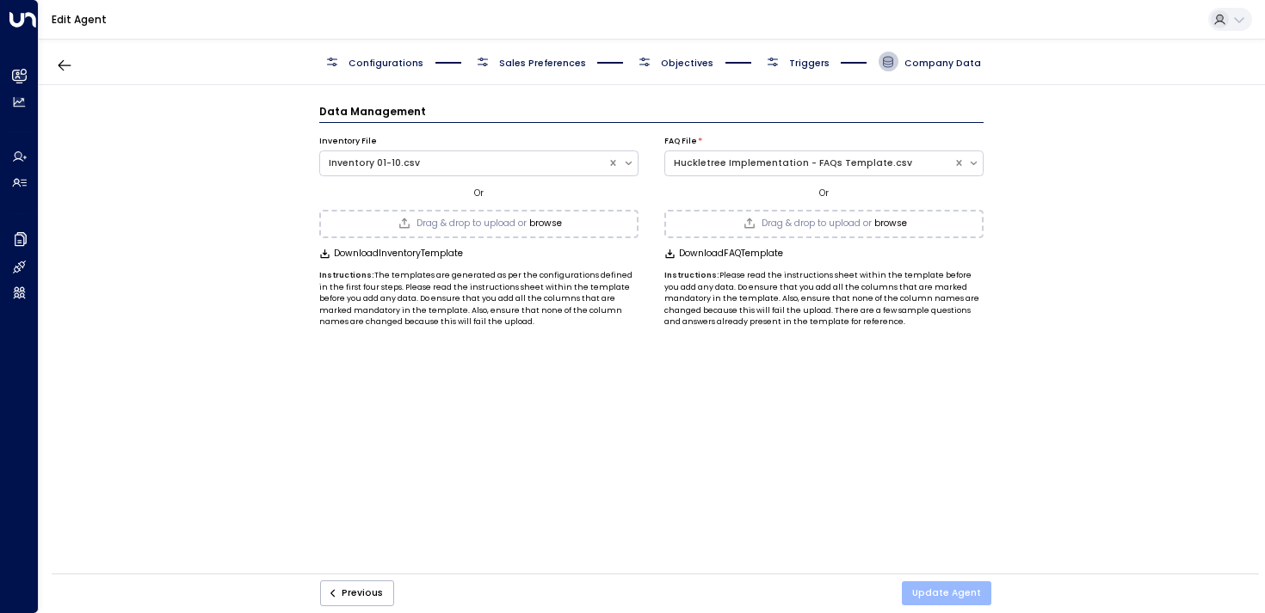
click at [954, 600] on button "Update Agent" at bounding box center [946, 594] width 89 height 24
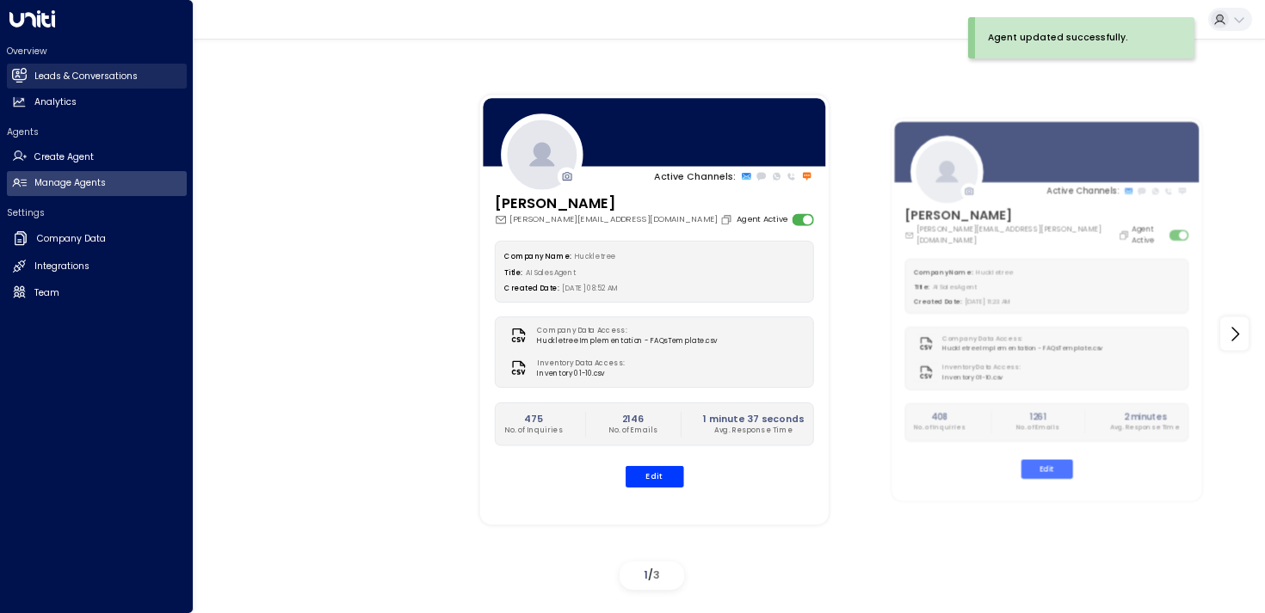
click at [80, 79] on h2 "Leads & Conversations" at bounding box center [85, 77] width 103 height 14
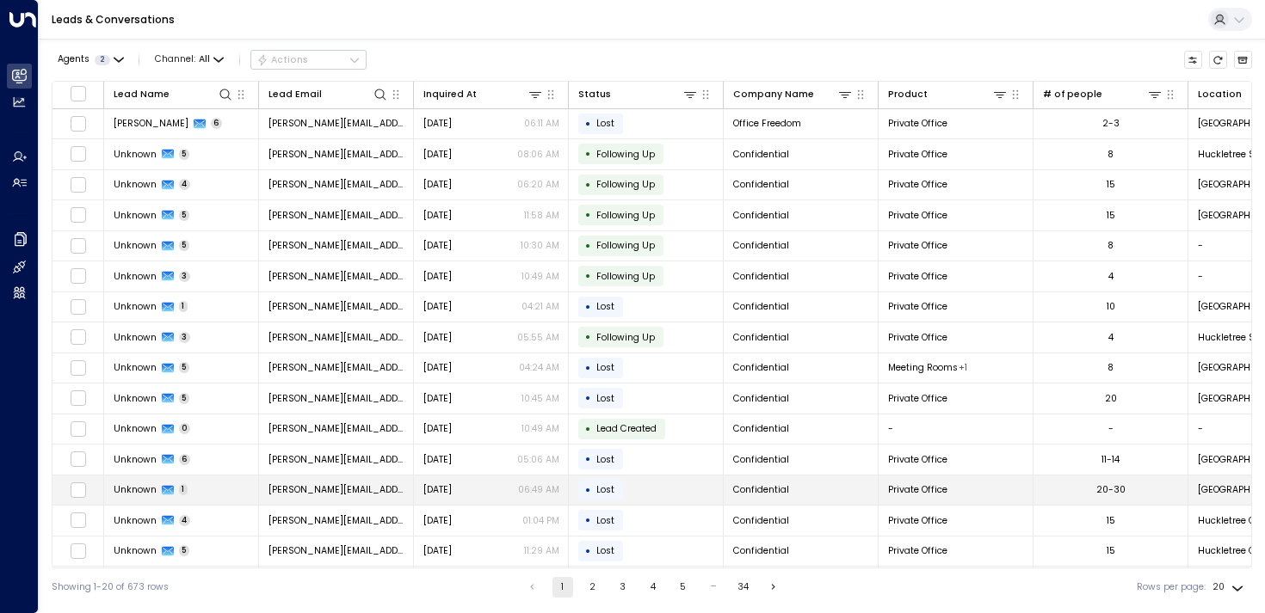
scroll to position [156, 0]
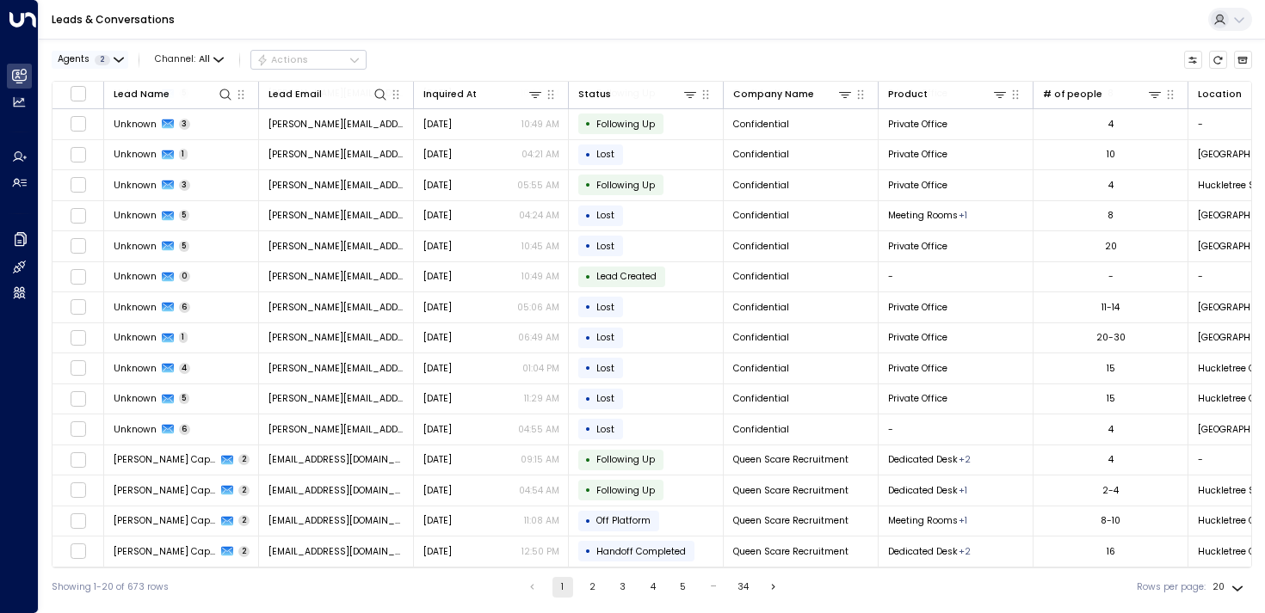
click at [89, 58] on div "Agents 2" at bounding box center [84, 60] width 52 height 10
click at [220, 137] on button "Apply" at bounding box center [222, 138] width 38 height 18
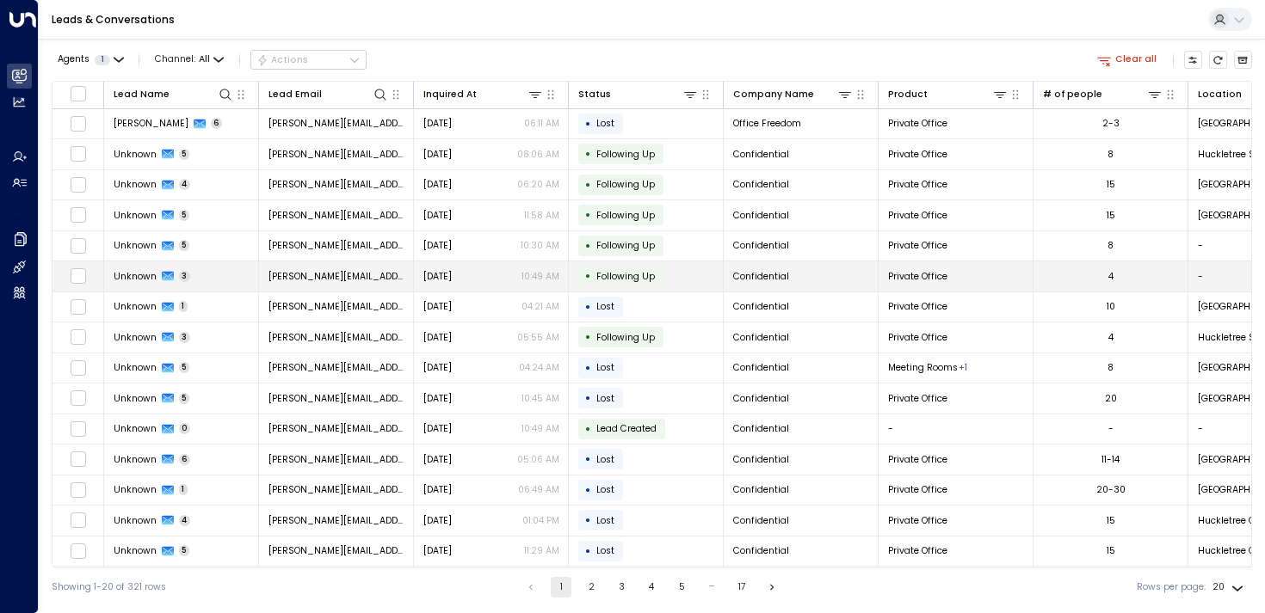
click at [120, 279] on span "Unknown" at bounding box center [135, 276] width 43 height 13
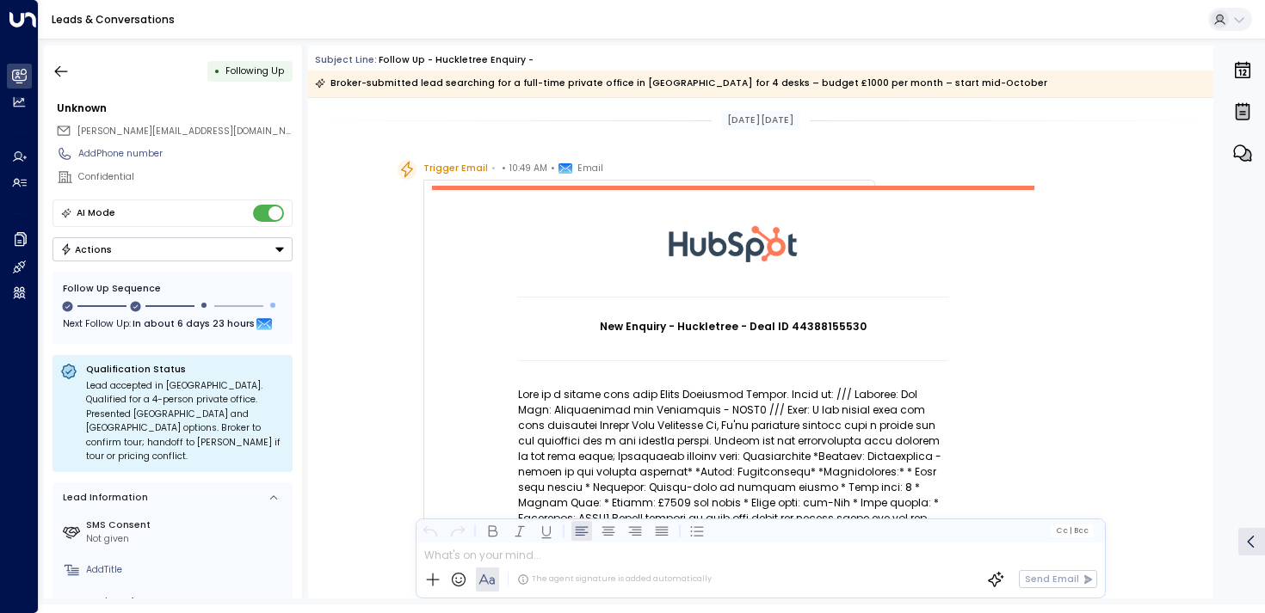
scroll to position [71, 0]
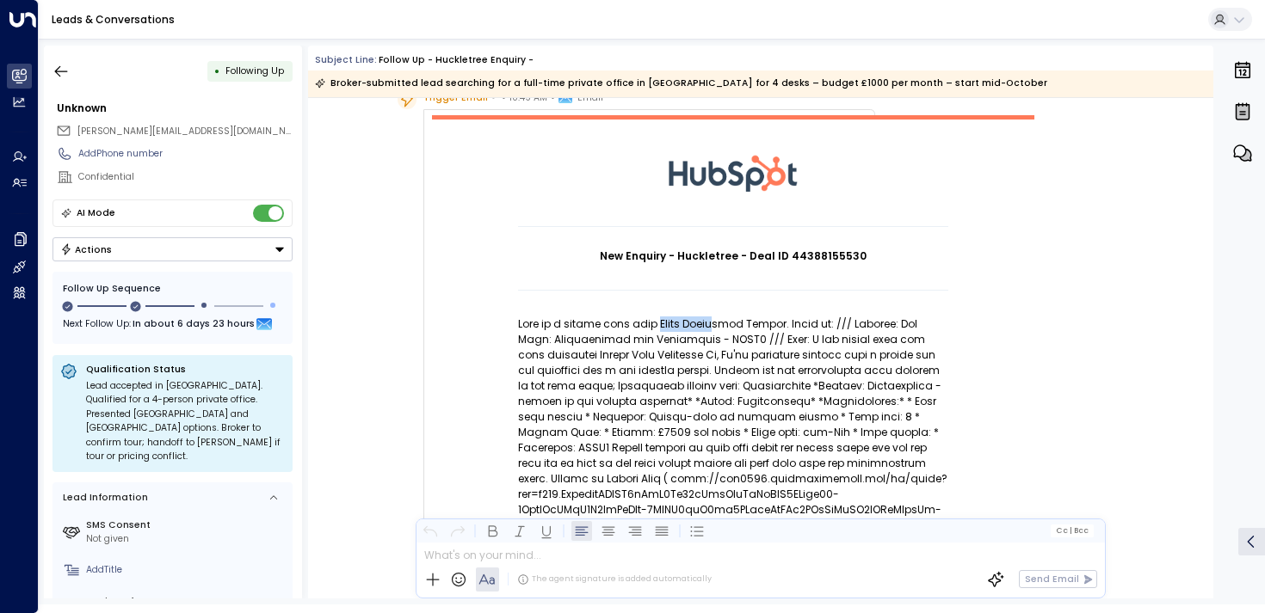
drag, startPoint x: 649, startPoint y: 325, endPoint x: 710, endPoint y: 325, distance: 60.2
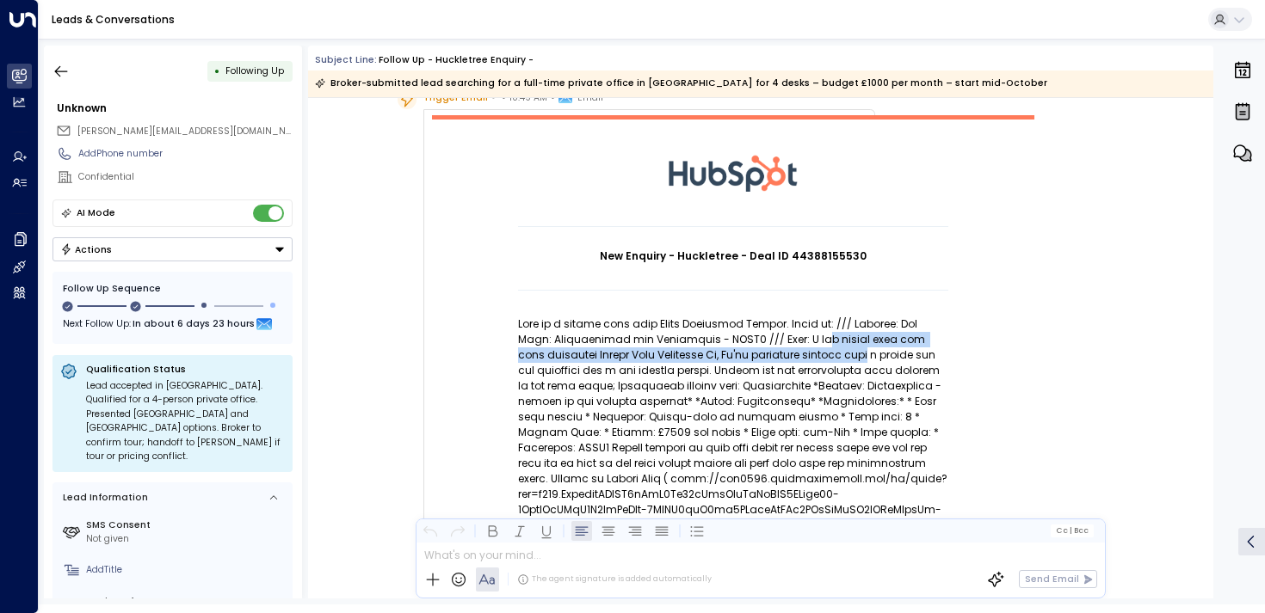
drag, startPoint x: 770, startPoint y: 338, endPoint x: 796, endPoint y: 365, distance: 37.1
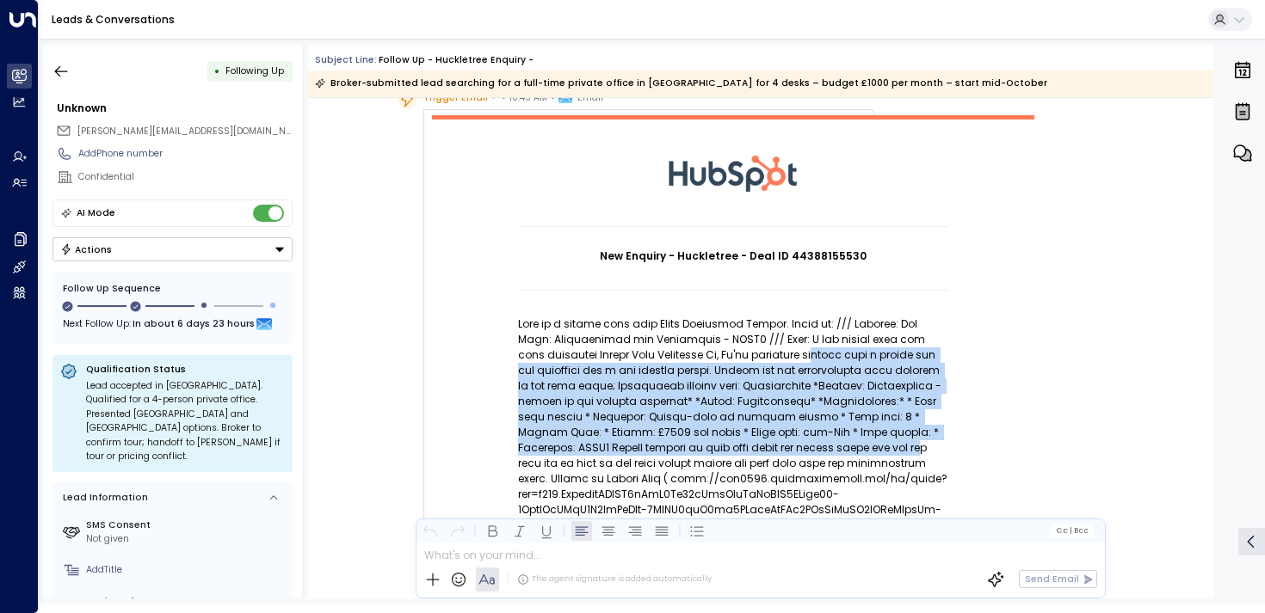
drag, startPoint x: 742, startPoint y: 360, endPoint x: 742, endPoint y: 451, distance: 90.3
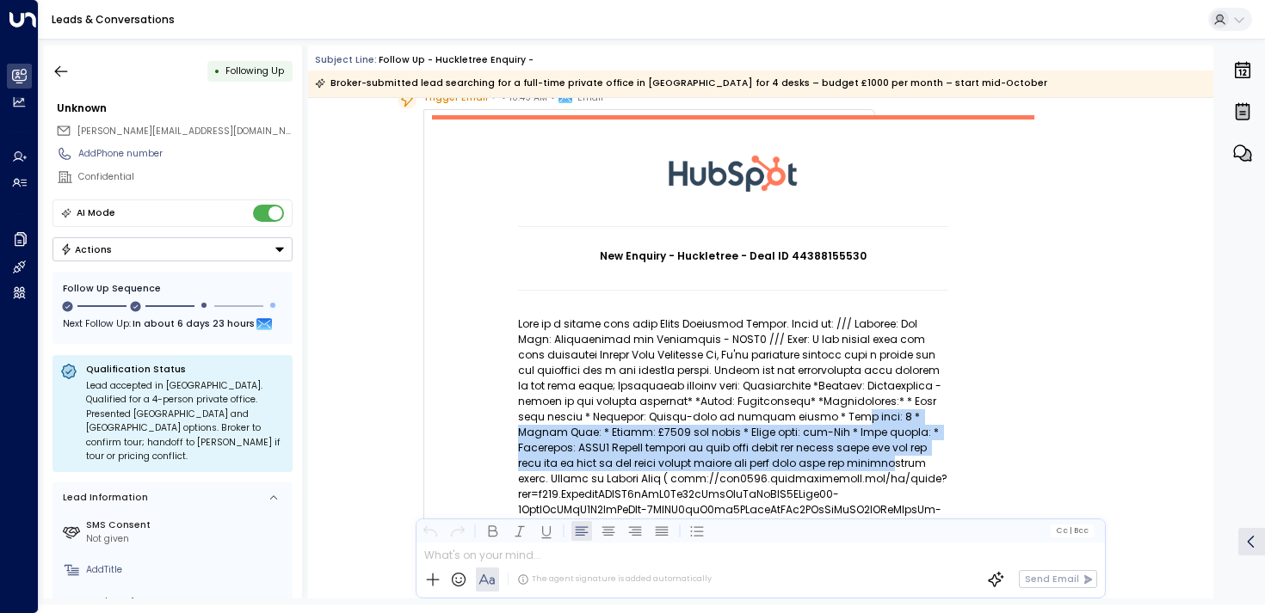
drag, startPoint x: 718, startPoint y: 463, endPoint x: 708, endPoint y: 416, distance: 47.6
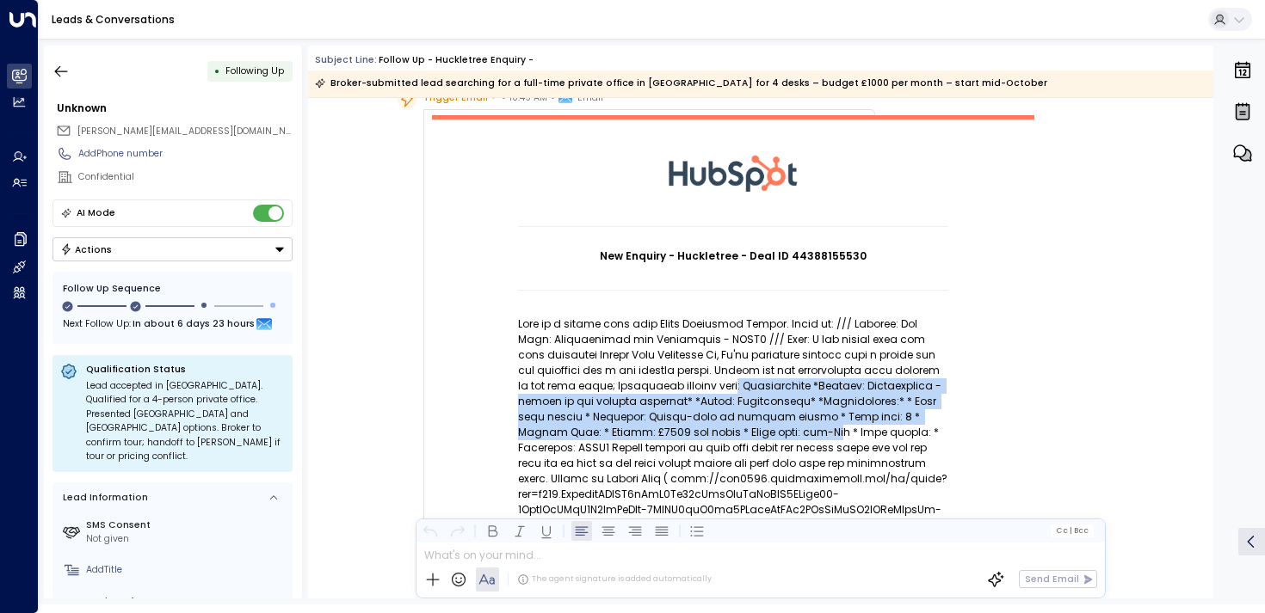
drag, startPoint x: 656, startPoint y: 382, endPoint x: 656, endPoint y: 445, distance: 62.8
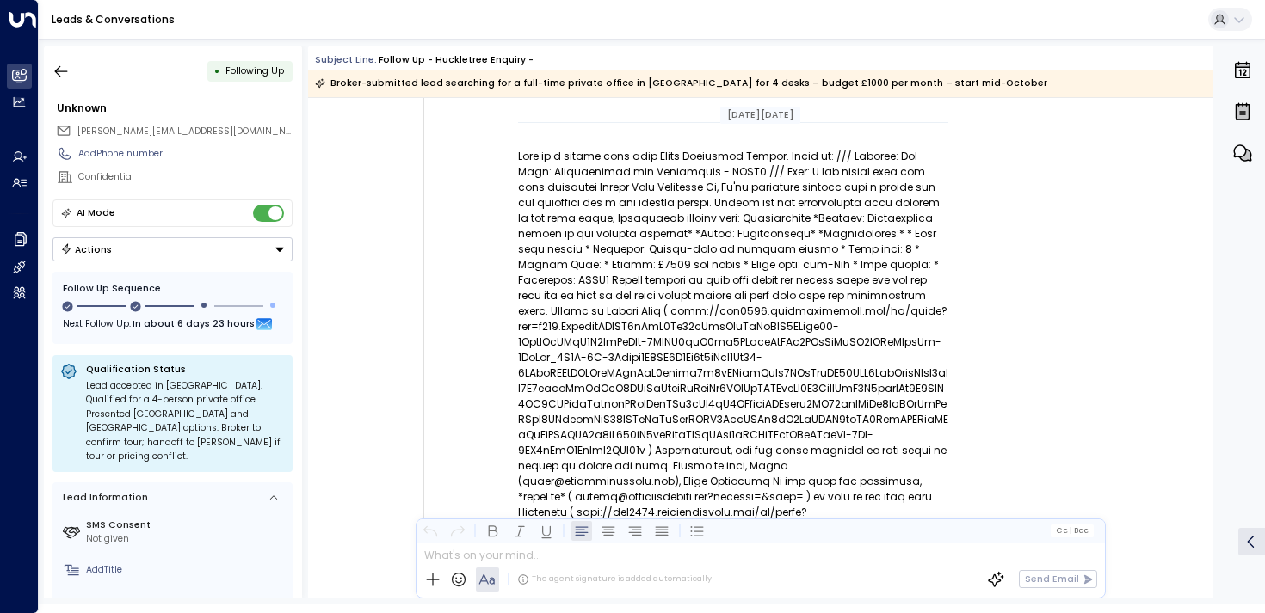
scroll to position [0, 0]
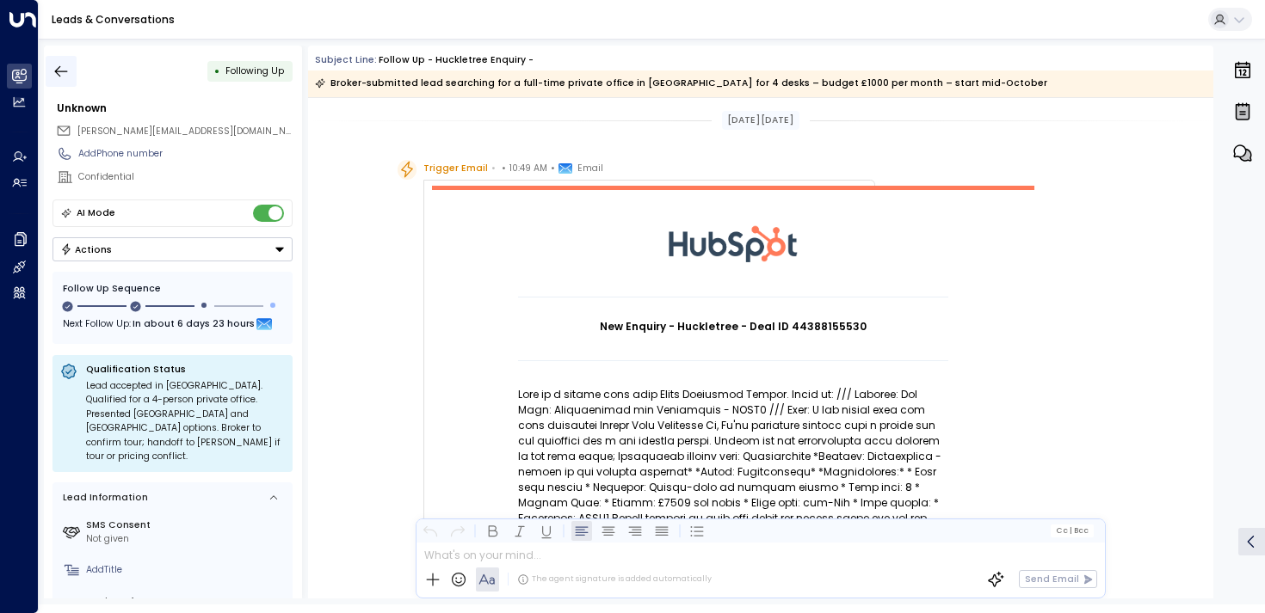
click at [72, 71] on button "button" at bounding box center [61, 71] width 31 height 31
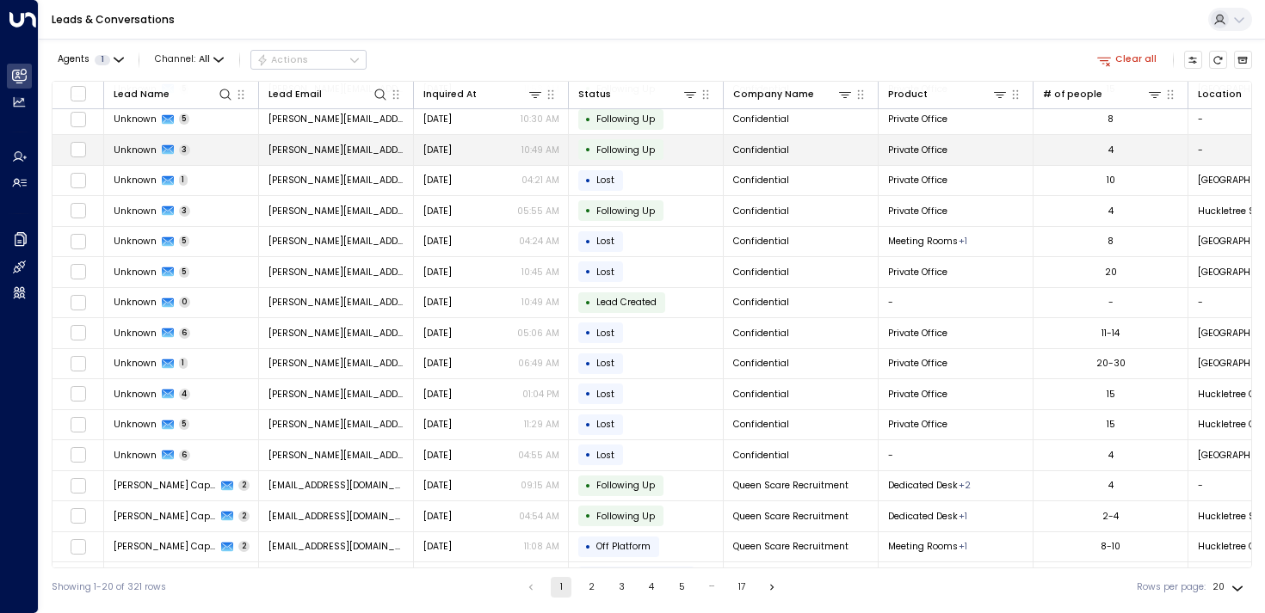
scroll to position [156, 0]
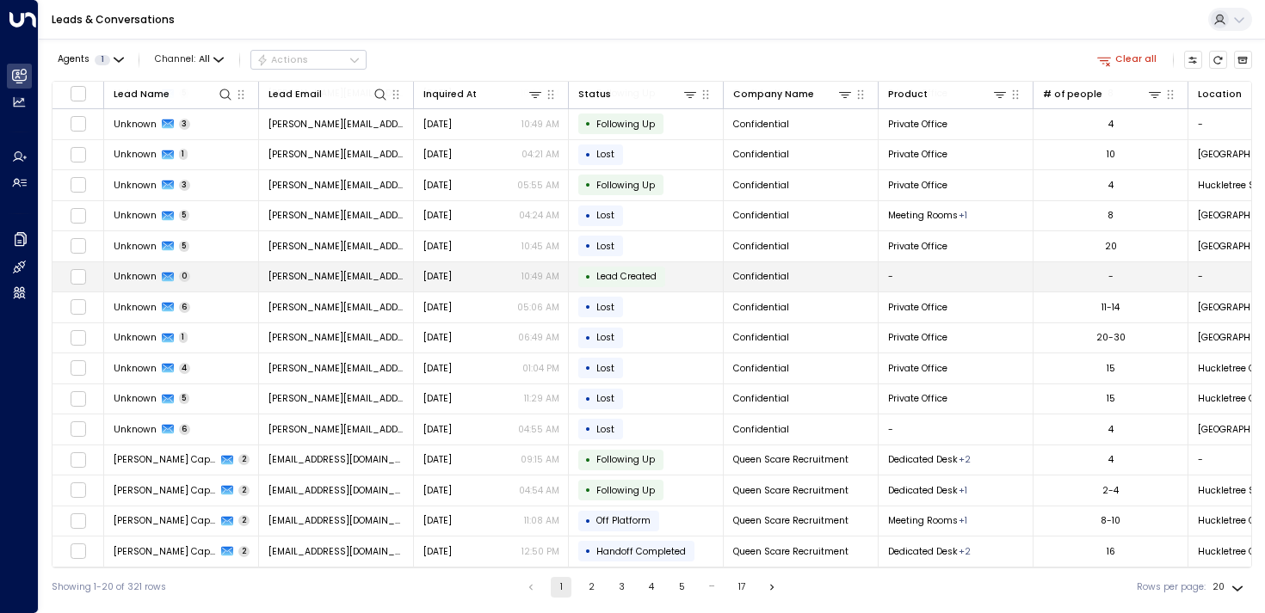
click at [321, 270] on span "[PERSON_NAME][EMAIL_ADDRESS][DOMAIN_NAME]" at bounding box center [336, 276] width 136 height 13
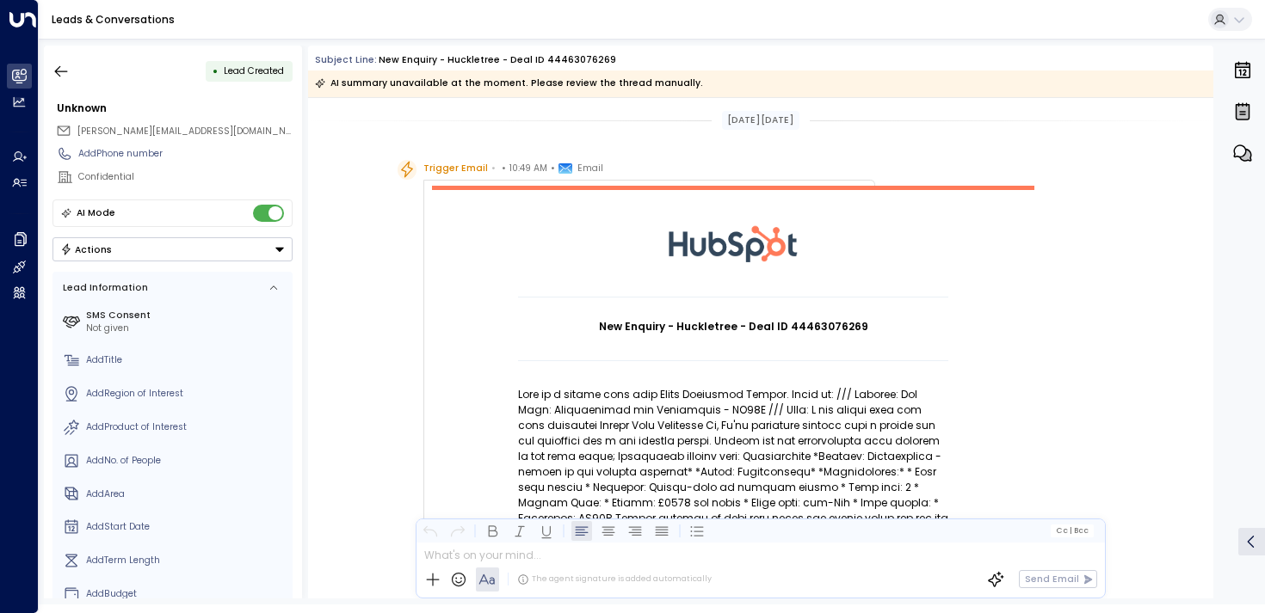
click at [65, 93] on div "• Lead Created Unknown [PERSON_NAME][EMAIL_ADDRESS][DOMAIN_NAME] Add Phone numb…" at bounding box center [173, 322] width 258 height 553
click at [65, 74] on icon "button" at bounding box center [60, 71] width 17 height 17
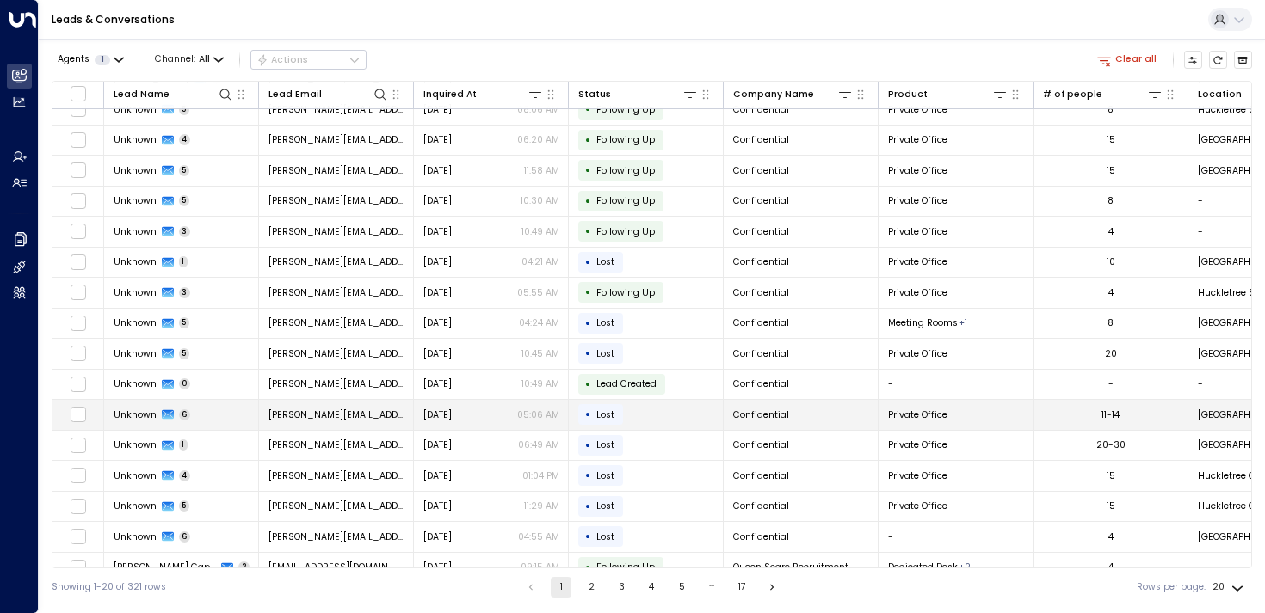
scroll to position [69, 0]
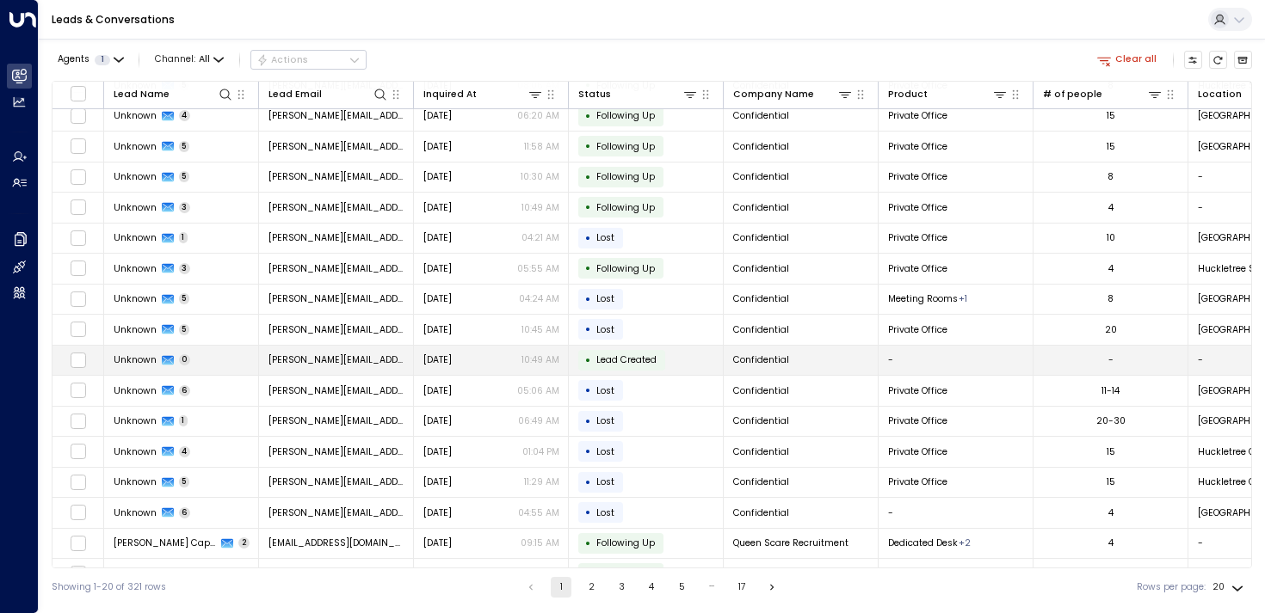
click at [304, 354] on span "[PERSON_NAME][EMAIL_ADDRESS][DOMAIN_NAME]" at bounding box center [336, 360] width 136 height 13
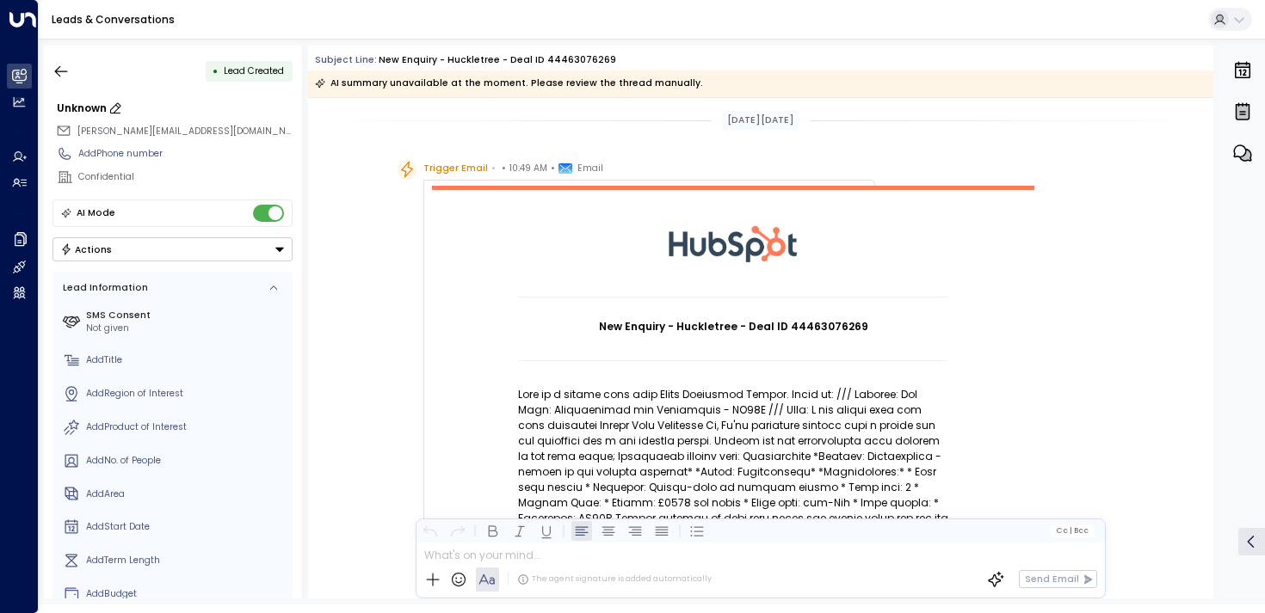
scroll to position [377, 0]
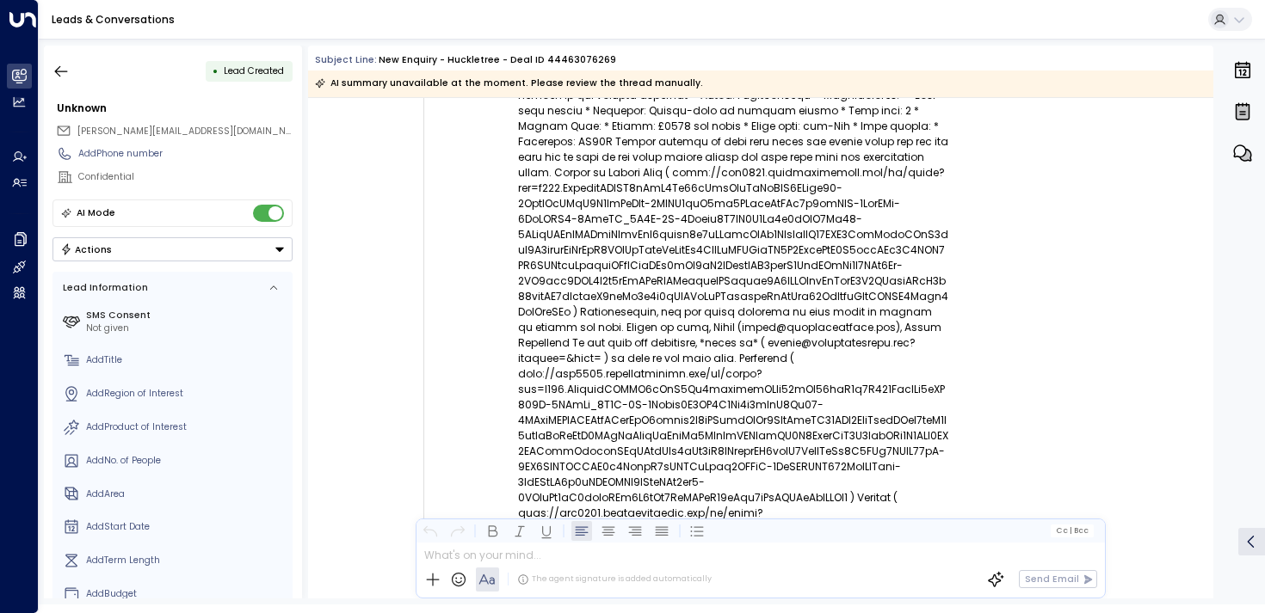
click at [63, 89] on div "• Lead Created Unknown [PERSON_NAME][EMAIL_ADDRESS][DOMAIN_NAME] Add Phone numb…" at bounding box center [173, 322] width 258 height 553
click at [63, 82] on button "button" at bounding box center [61, 71] width 31 height 31
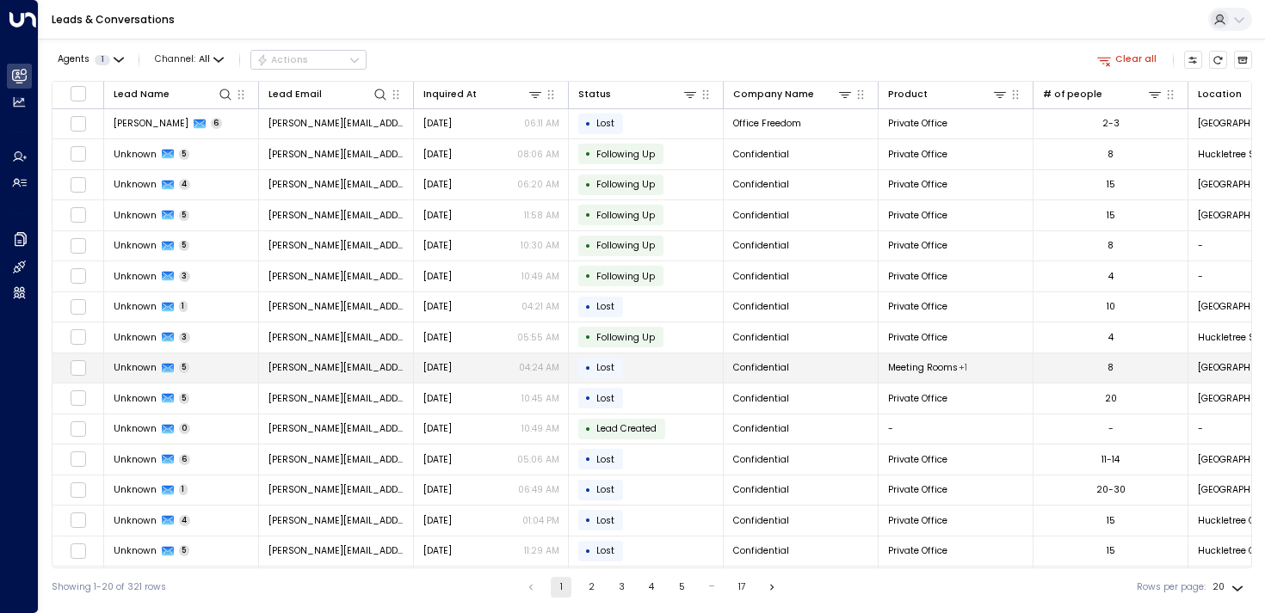
click at [309, 381] on td "[PERSON_NAME][EMAIL_ADDRESS][DOMAIN_NAME]" at bounding box center [336, 369] width 155 height 30
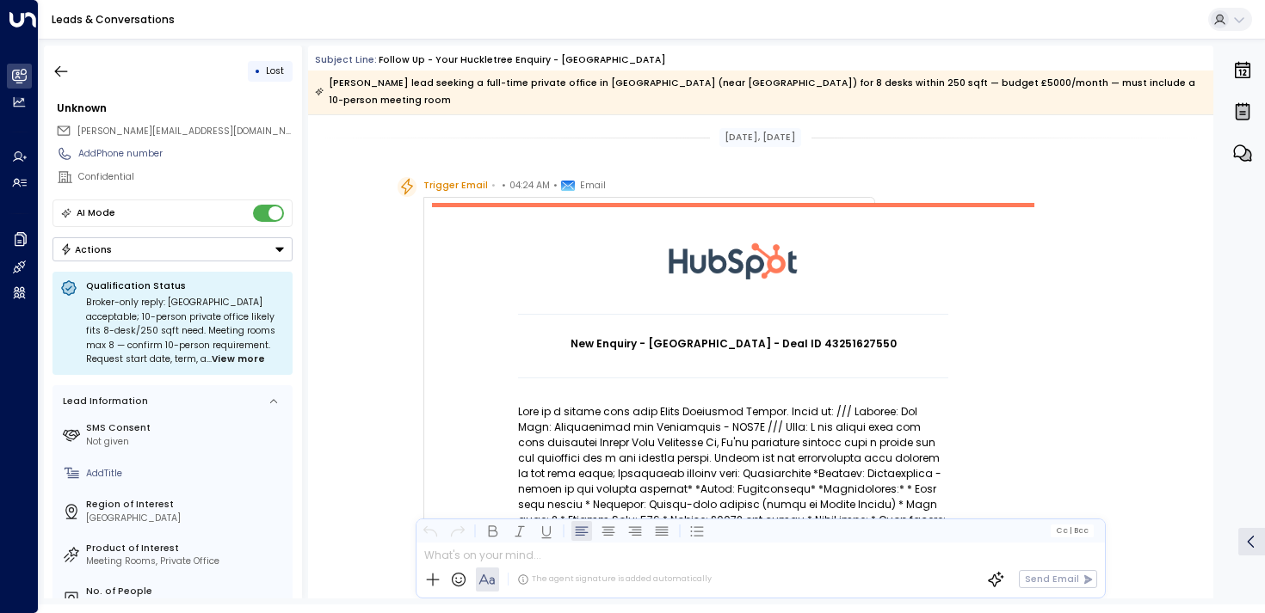
drag, startPoint x: 803, startPoint y: 329, endPoint x: 870, endPoint y: 329, distance: 66.2
click at [870, 336] on h1 "New Enquiry - [GEOGRAPHIC_DATA] - Deal ID 43251627550" at bounding box center [733, 343] width 430 height 15
drag, startPoint x: 870, startPoint y: 329, endPoint x: 802, endPoint y: 330, distance: 68.0
click at [802, 336] on h1 "New Enquiry - [GEOGRAPHIC_DATA] - Deal ID 43251627550" at bounding box center [733, 343] width 430 height 15
copy h1 "43251627550"
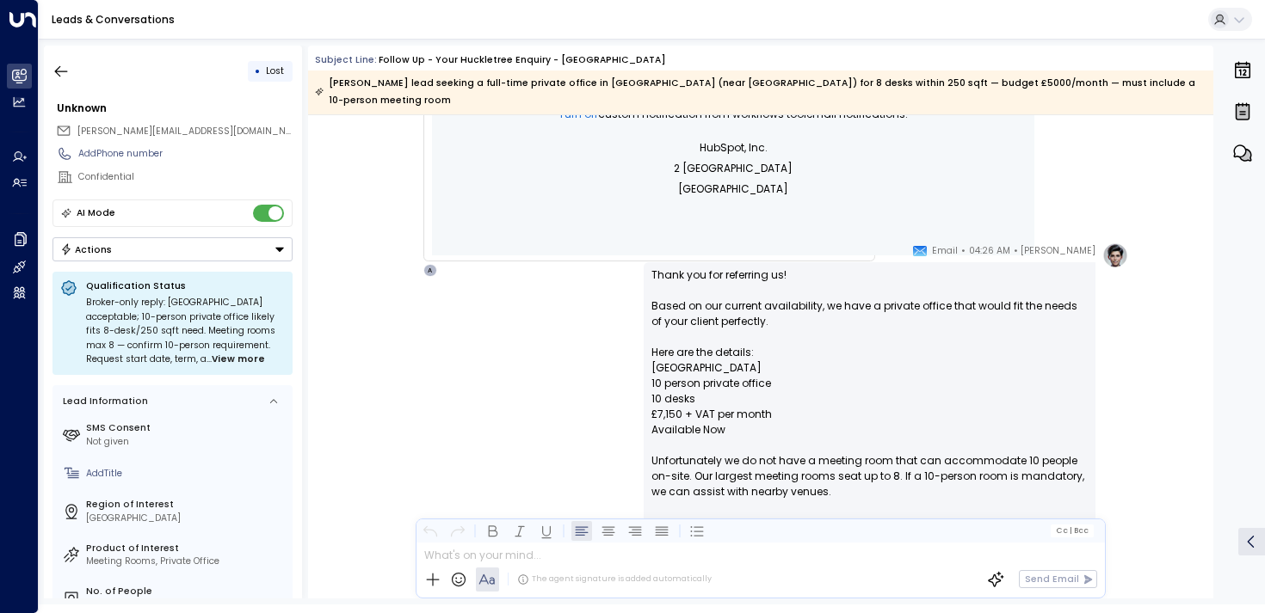
scroll to position [1572, 0]
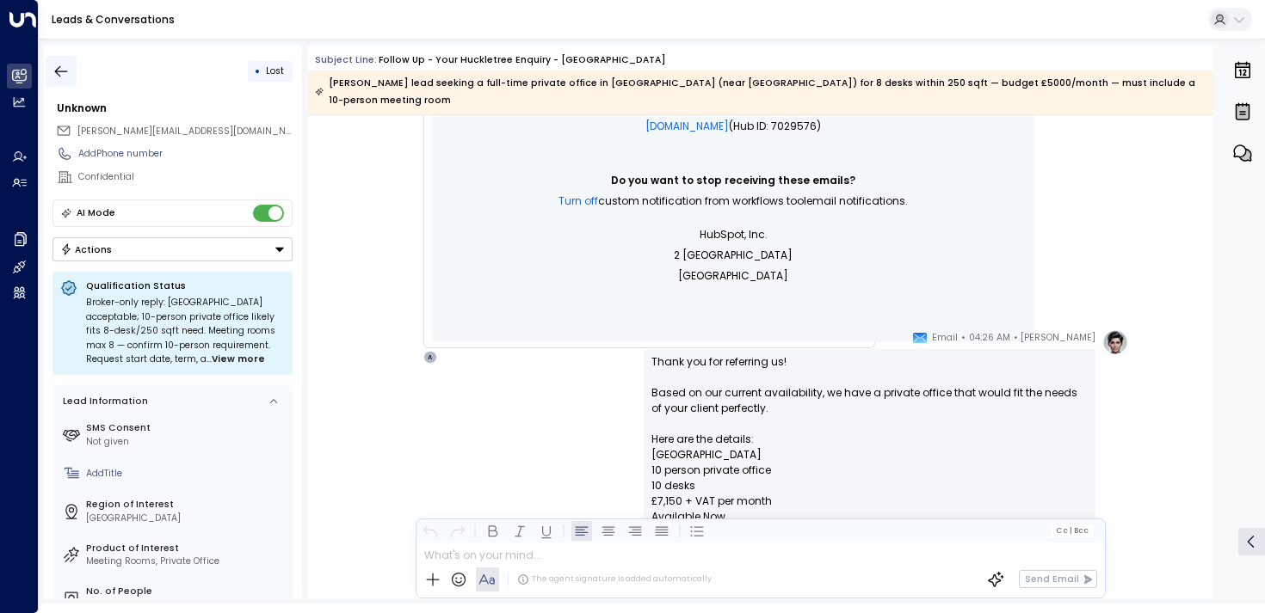
click at [74, 74] on button "button" at bounding box center [61, 71] width 31 height 31
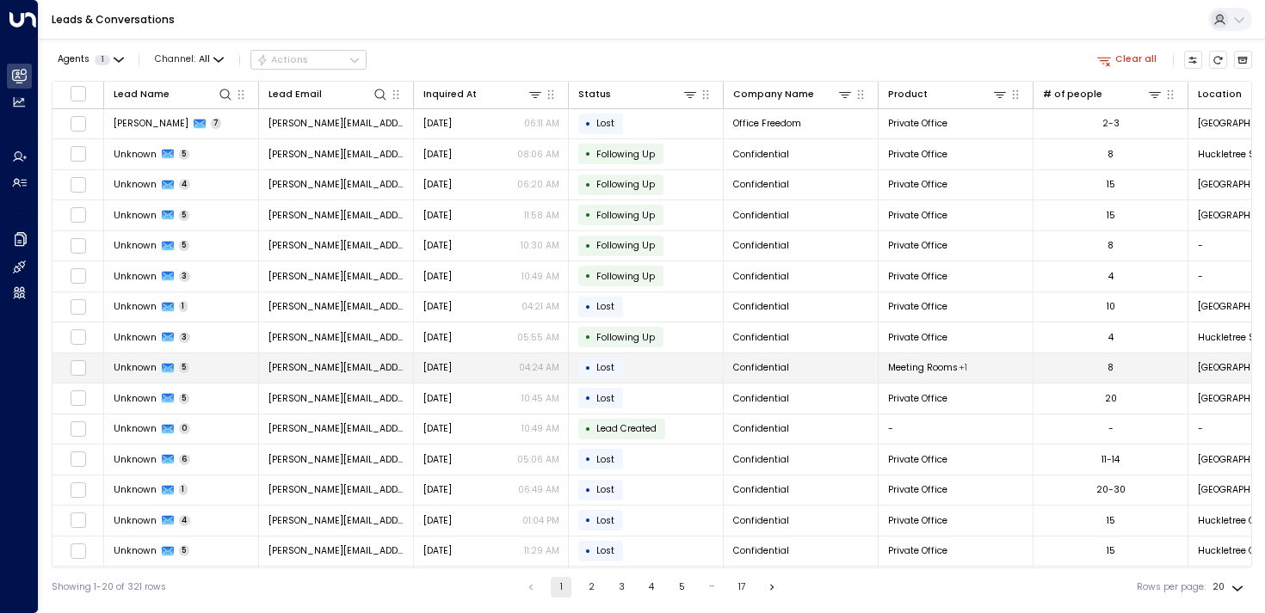
click at [322, 361] on span "[PERSON_NAME][EMAIL_ADDRESS][DOMAIN_NAME]" at bounding box center [336, 367] width 136 height 13
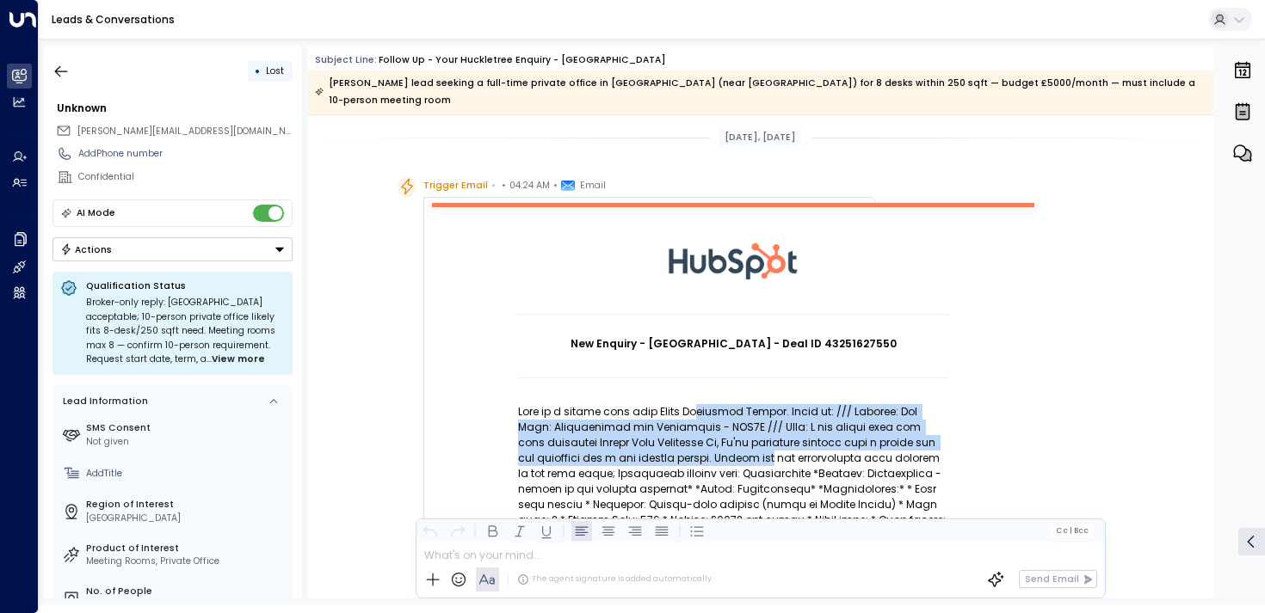
drag, startPoint x: 692, startPoint y: 394, endPoint x: 692, endPoint y: 471, distance: 76.6
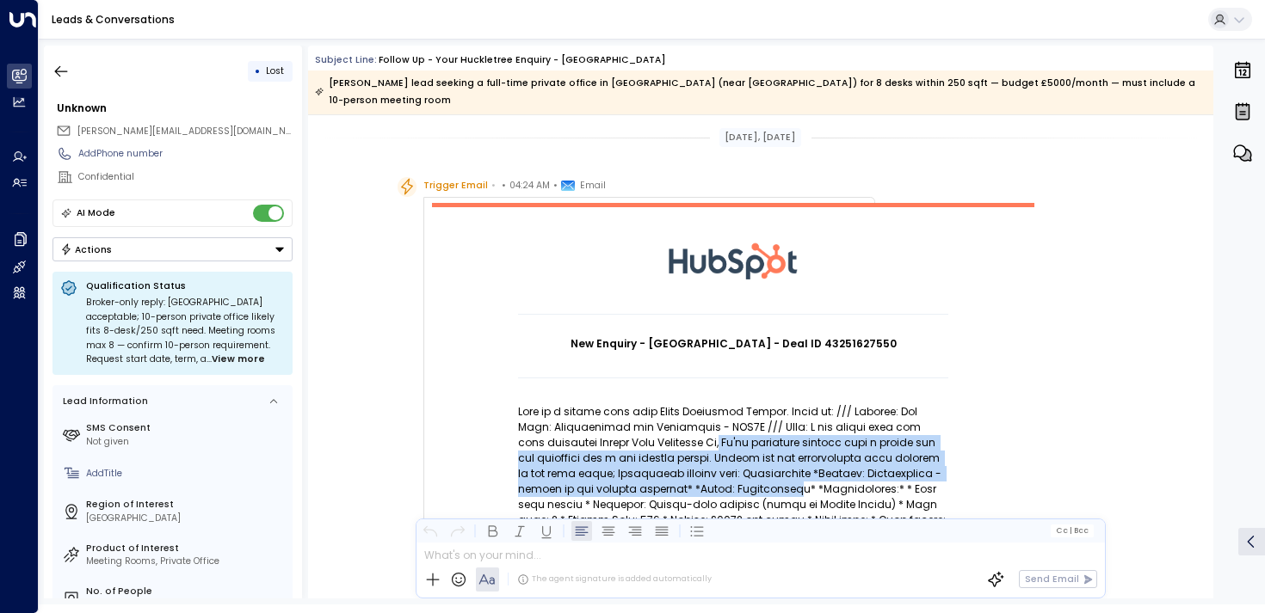
drag, startPoint x: 702, startPoint y: 475, endPoint x: 646, endPoint y: 423, distance: 76.1
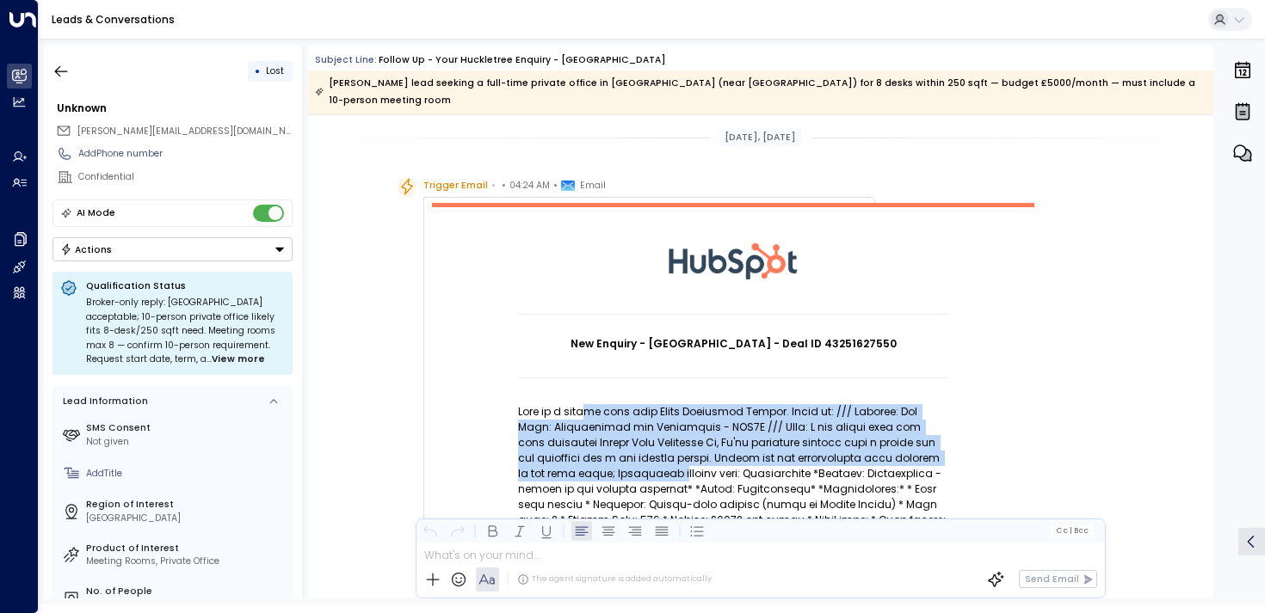
drag, startPoint x: 581, startPoint y: 391, endPoint x: 581, endPoint y: 457, distance: 66.2
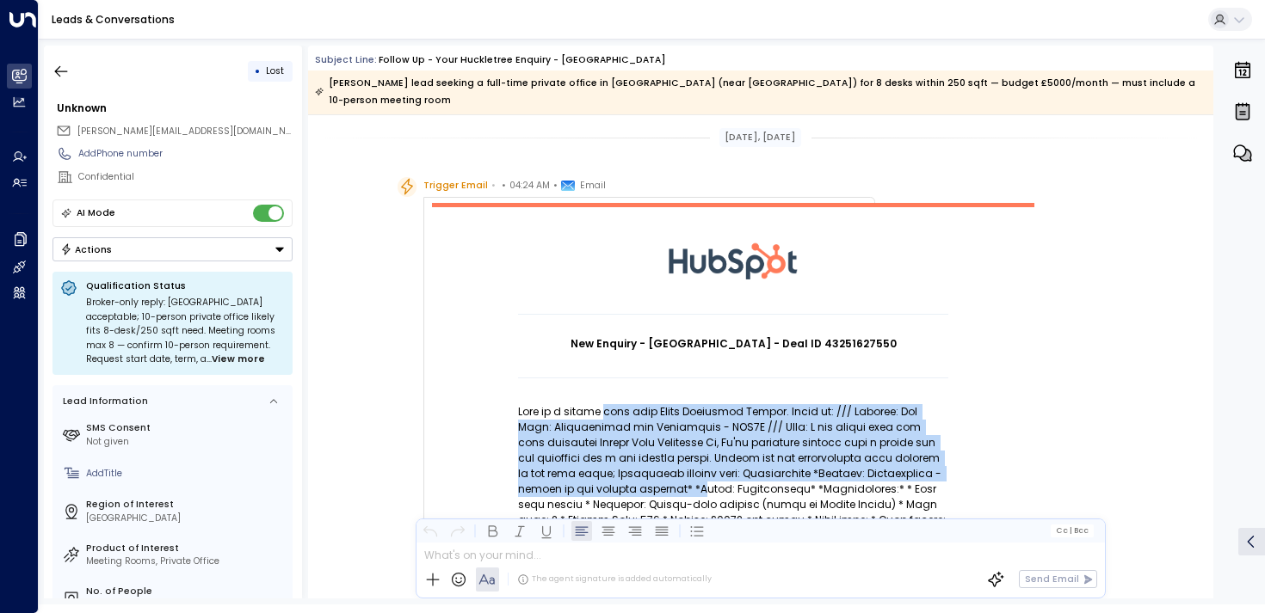
drag, startPoint x: 612, startPoint y: 468, endPoint x: 594, endPoint y: 385, distance: 85.4
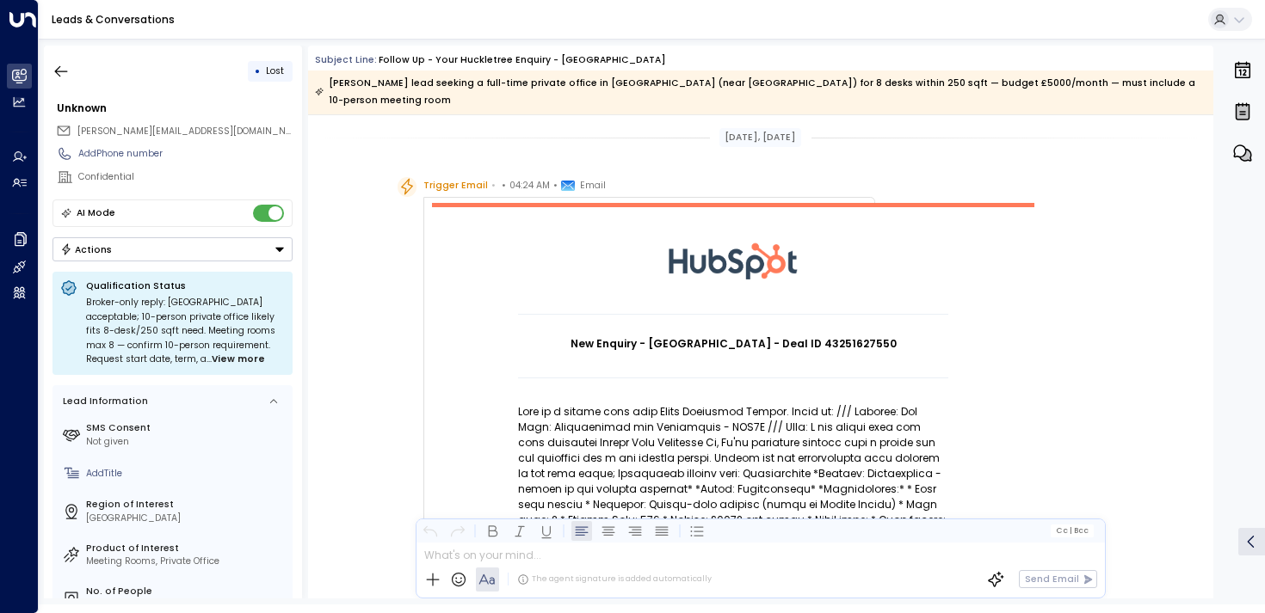
click at [594, 385] on td at bounding box center [733, 392] width 430 height 26
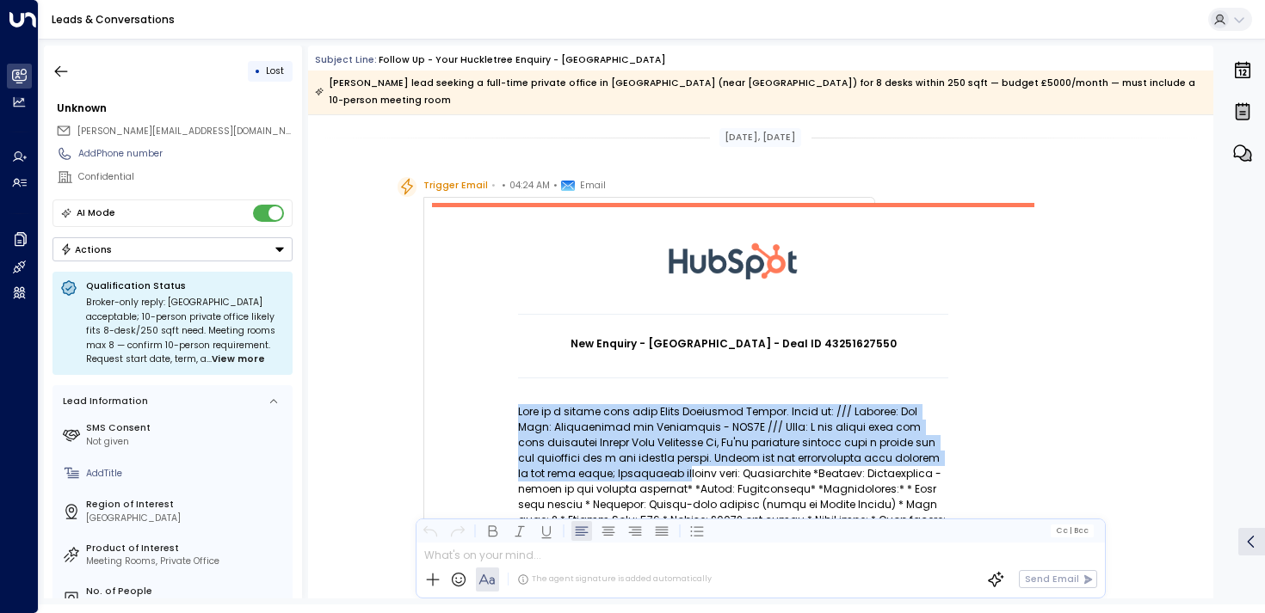
drag, startPoint x: 581, startPoint y: 385, endPoint x: 590, endPoint y: 456, distance: 71.2
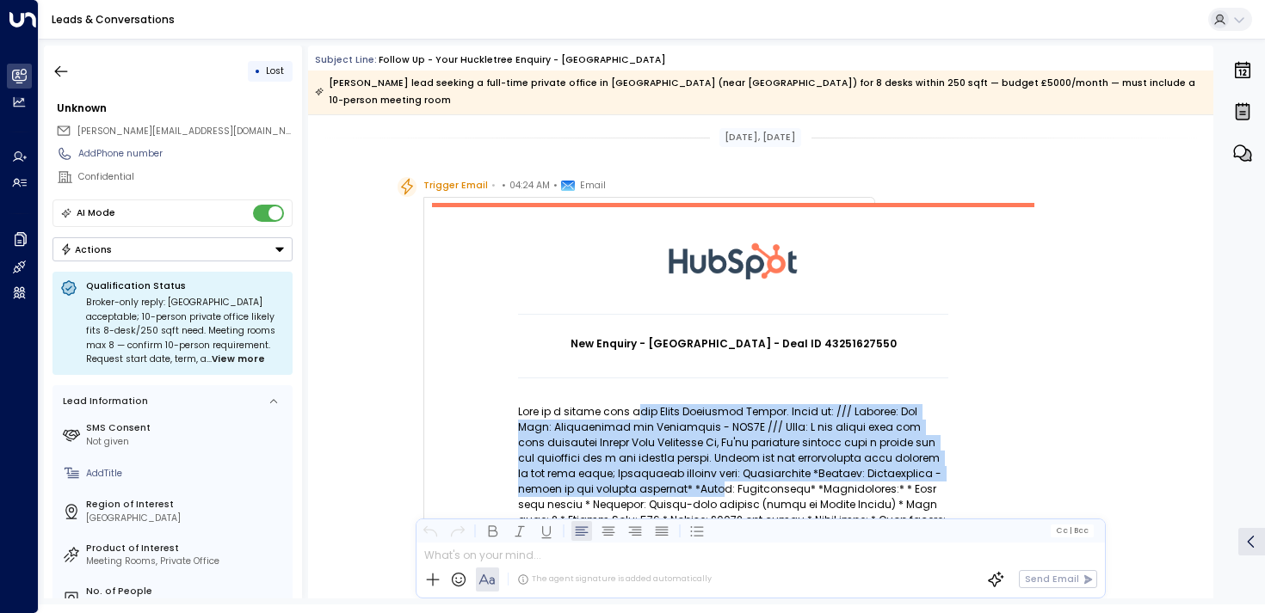
drag, startPoint x: 635, startPoint y: 471, endPoint x: 624, endPoint y: 395, distance: 77.4
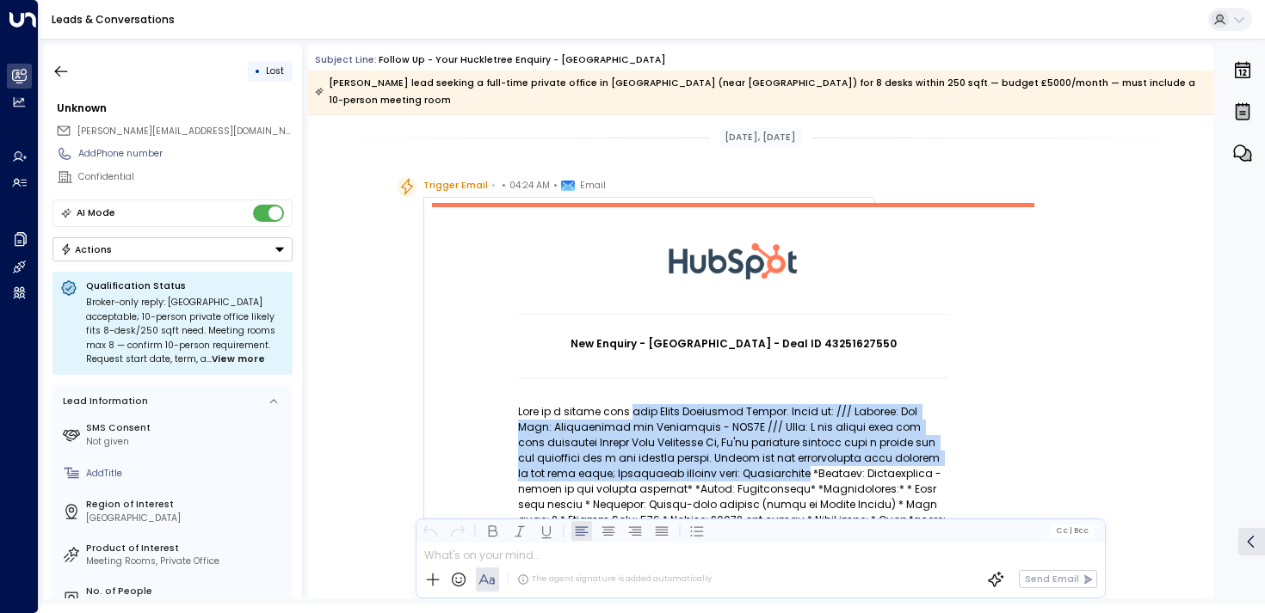
drag, startPoint x: 624, startPoint y: 395, endPoint x: 662, endPoint y: 459, distance: 75.2
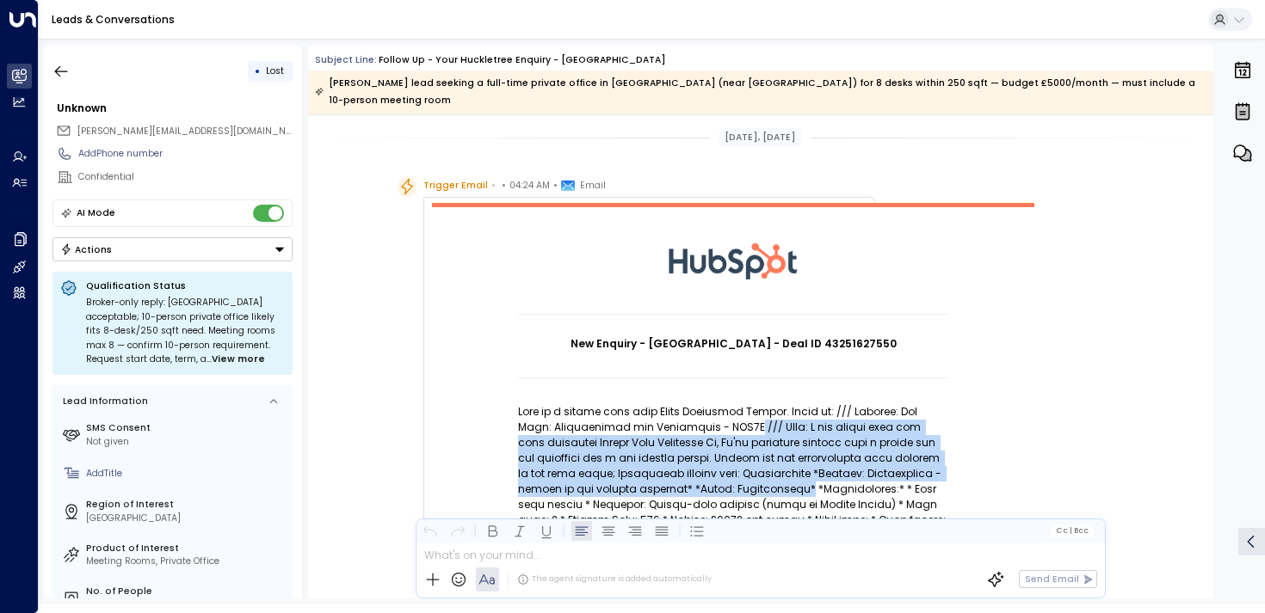
drag, startPoint x: 711, startPoint y: 479, endPoint x: 695, endPoint y: 415, distance: 65.7
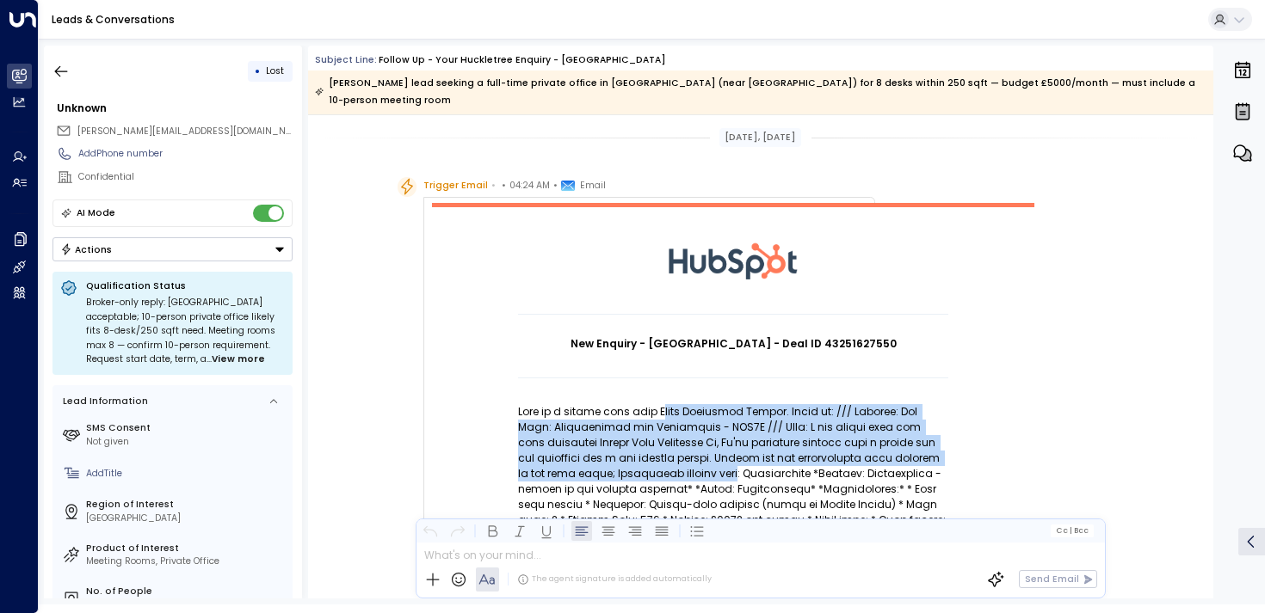
drag, startPoint x: 656, startPoint y: 397, endPoint x: 657, endPoint y: 471, distance: 74.0
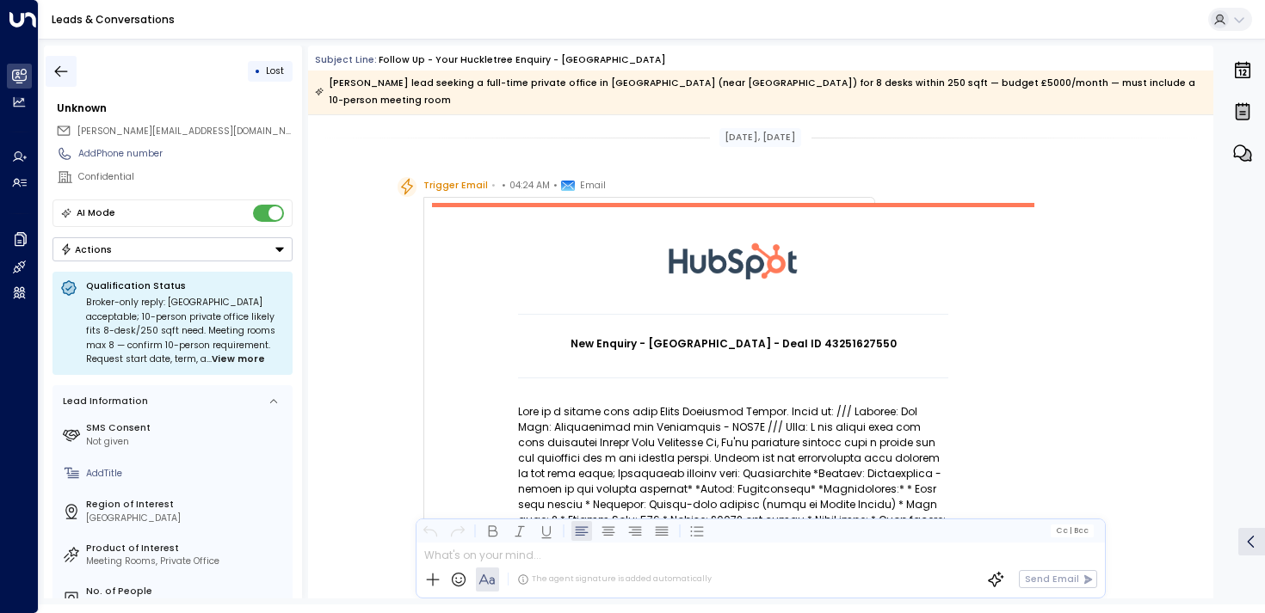
click at [54, 75] on icon "button" at bounding box center [60, 71] width 17 height 17
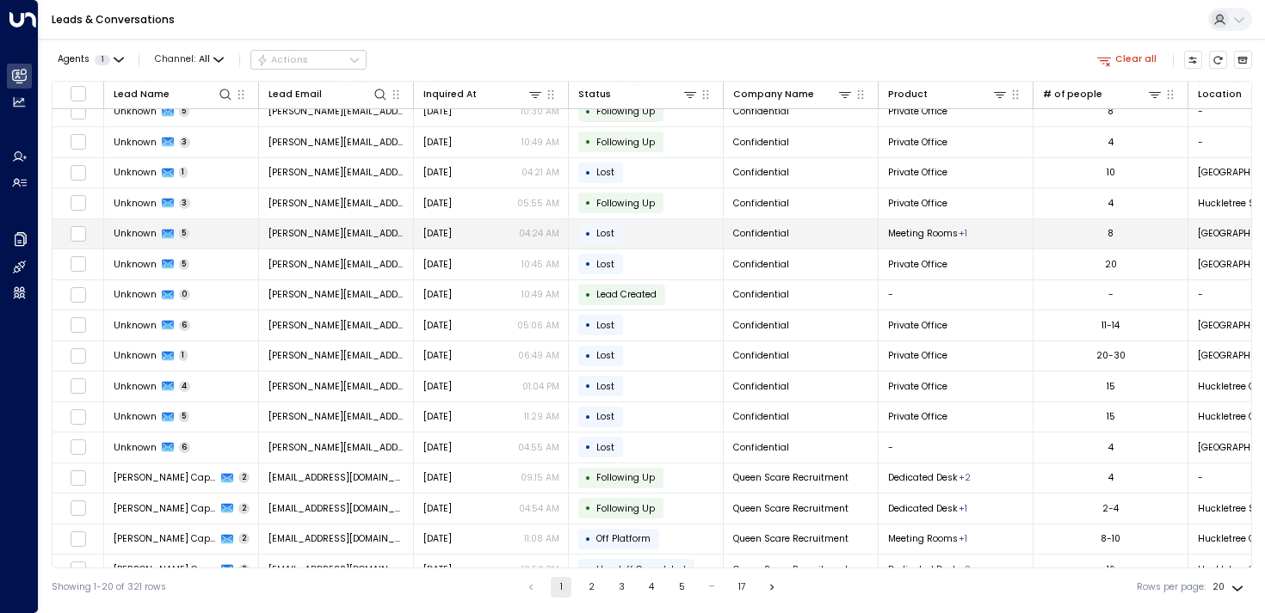
scroll to position [136, 0]
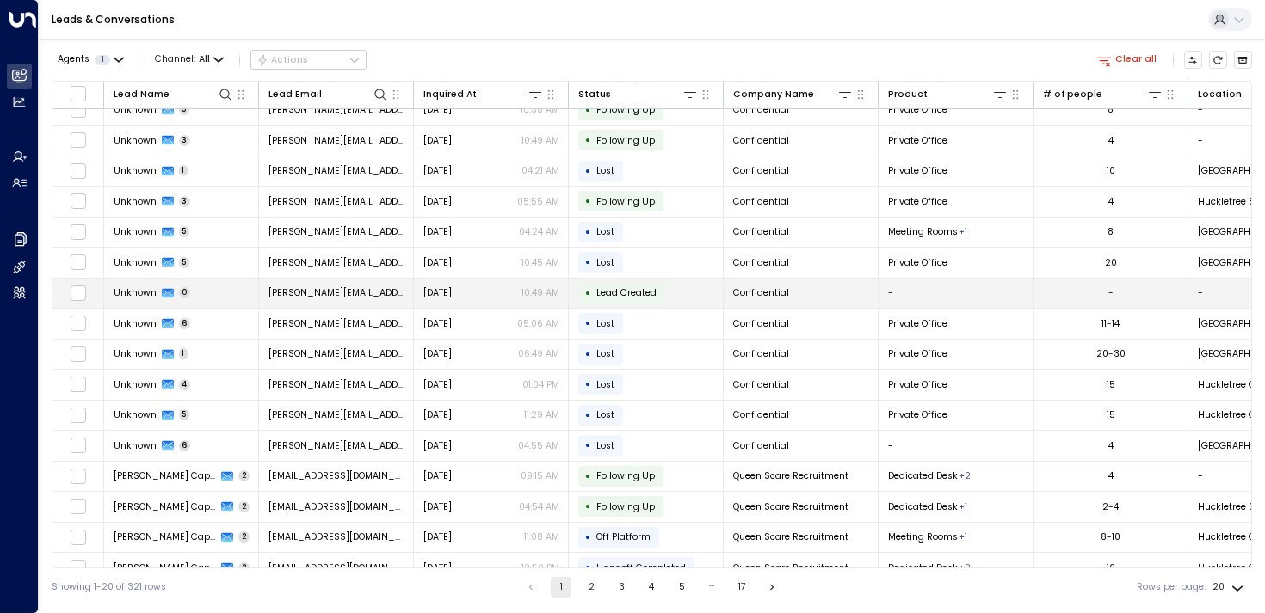
click at [204, 289] on td "Unknown 0" at bounding box center [181, 294] width 155 height 30
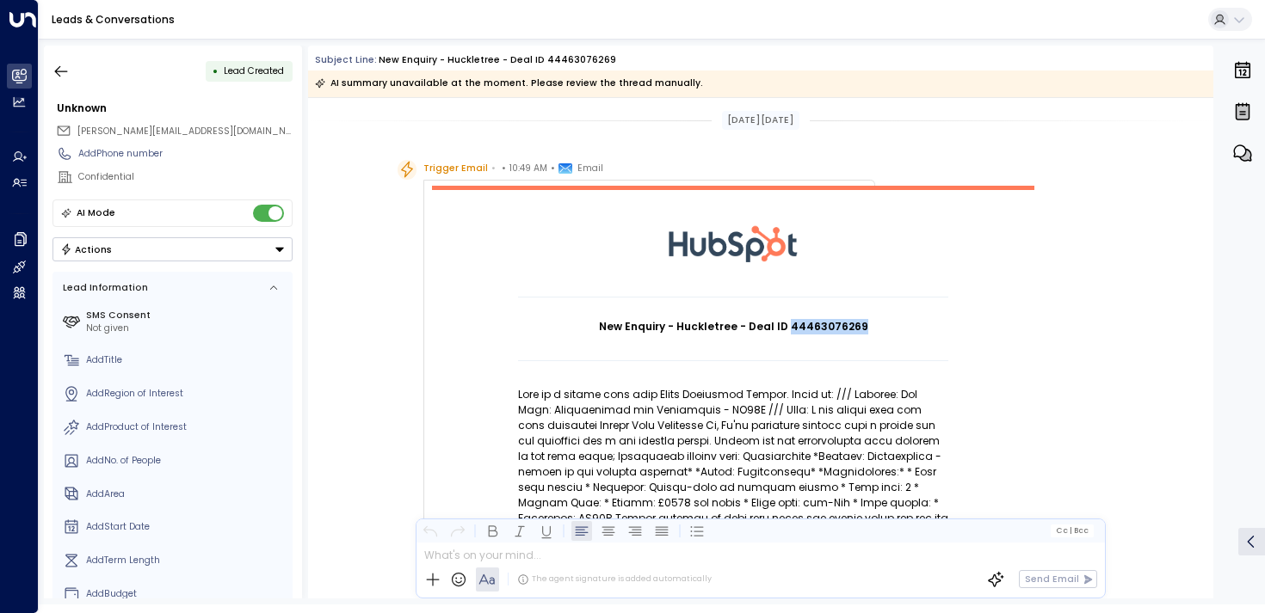
drag, startPoint x: 787, startPoint y: 325, endPoint x: 870, endPoint y: 324, distance: 82.6
click at [871, 324] on h1 "New Enquiry - Huckletree - Deal ID 44463076269" at bounding box center [733, 326] width 430 height 15
click at [870, 324] on h1 "New Enquiry - Huckletree - Deal ID 44463076269" at bounding box center [733, 326] width 430 height 15
